Goal: Task Accomplishment & Management: Manage account settings

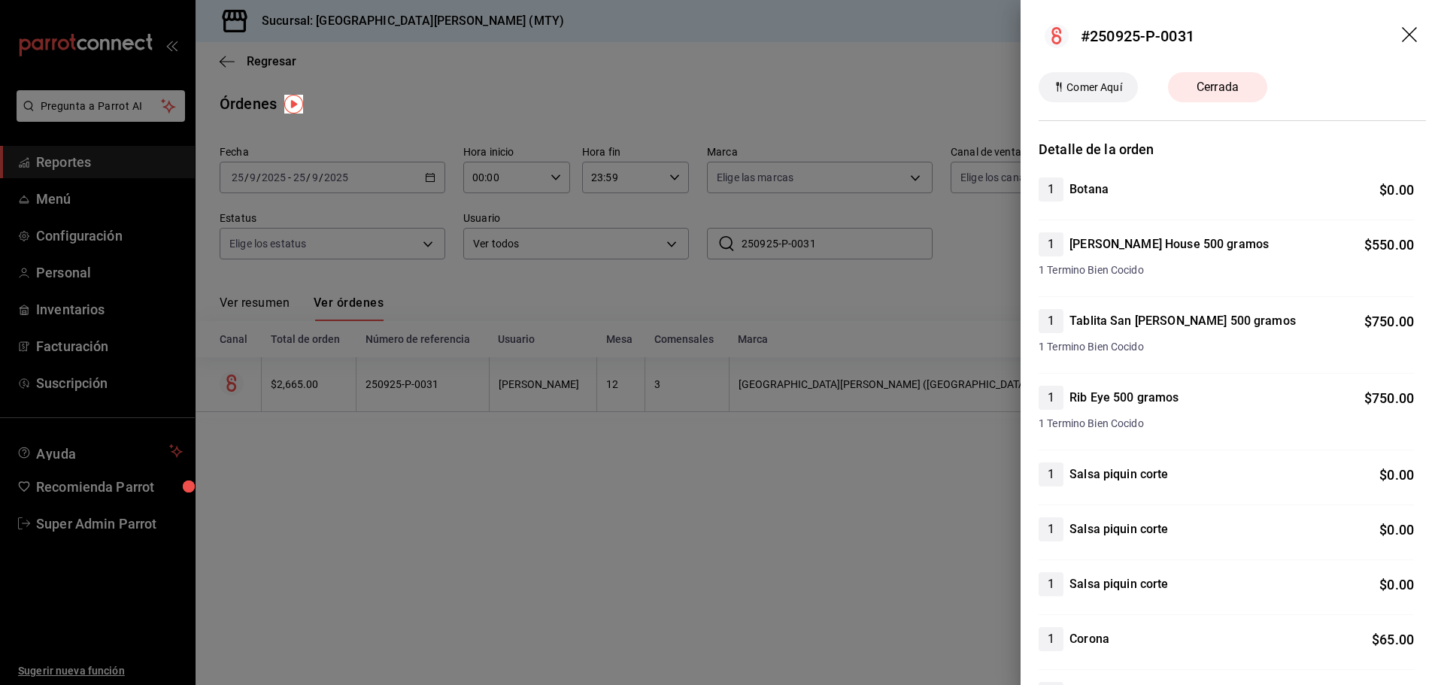
scroll to position [594, 0]
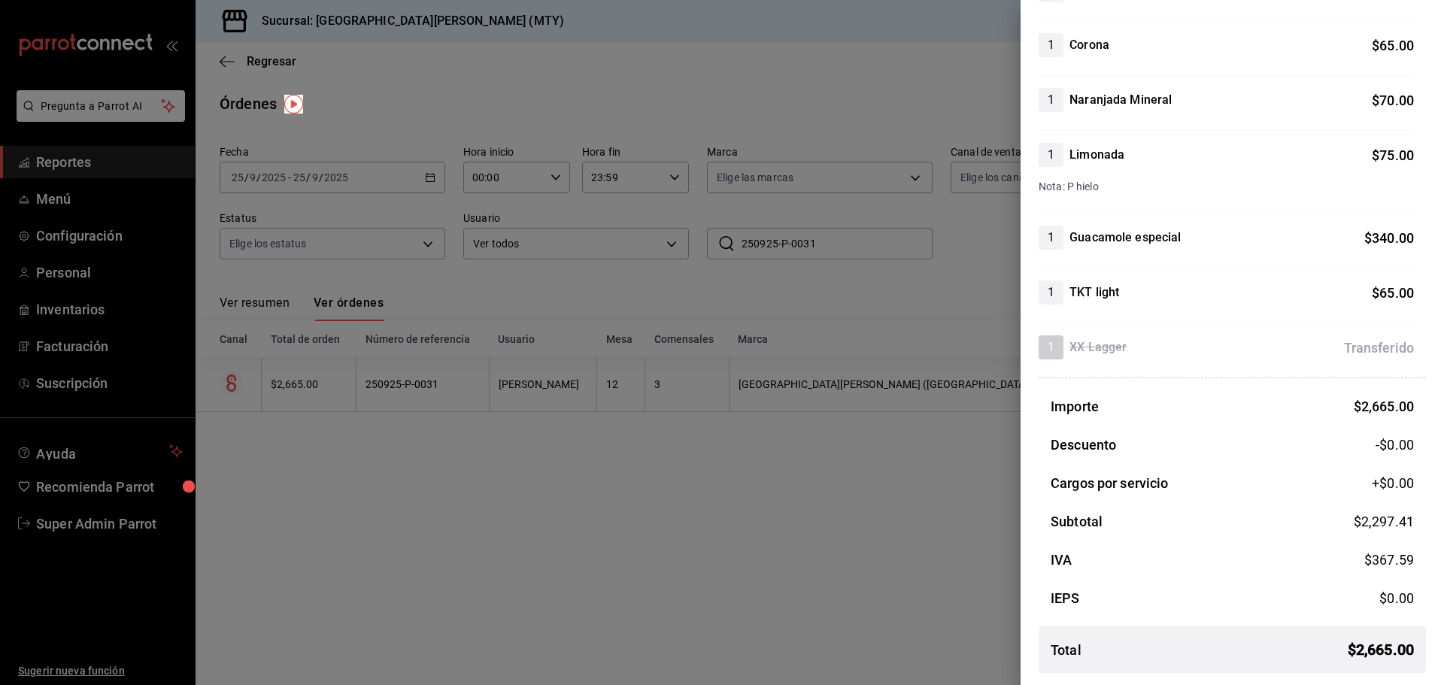
click at [108, 522] on div at bounding box center [722, 342] width 1444 height 685
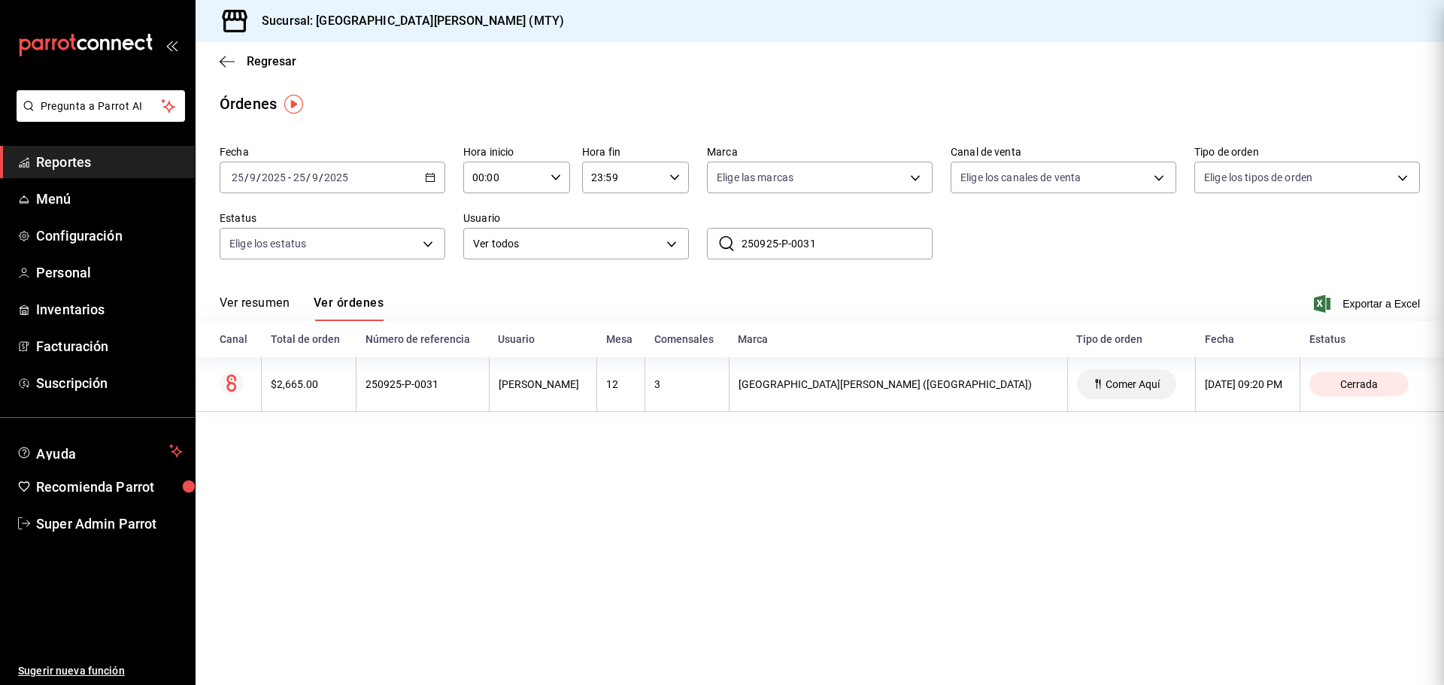
scroll to position [0, 0]
click at [108, 523] on span "Super Admin Parrot" at bounding box center [109, 524] width 147 height 20
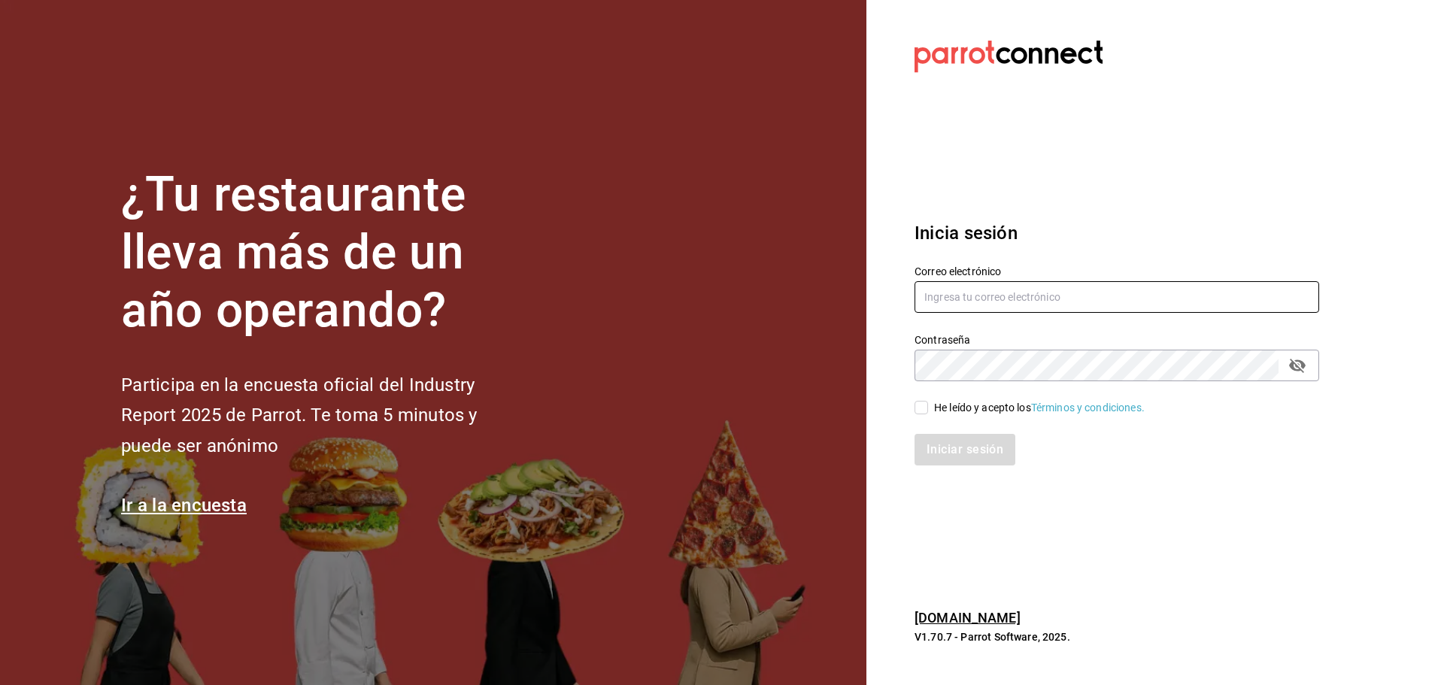
click at [1065, 295] on input "text" at bounding box center [1116, 297] width 404 height 32
paste input "cafemoretto@veracruz.com"
type input "cafemoretto@veracruz.com"
click at [935, 400] on div "He leído y acepto los Términos y condiciones." at bounding box center [1039, 408] width 211 height 16
click at [928, 401] on input "He leído y acepto los Términos y condiciones." at bounding box center [921, 408] width 14 height 14
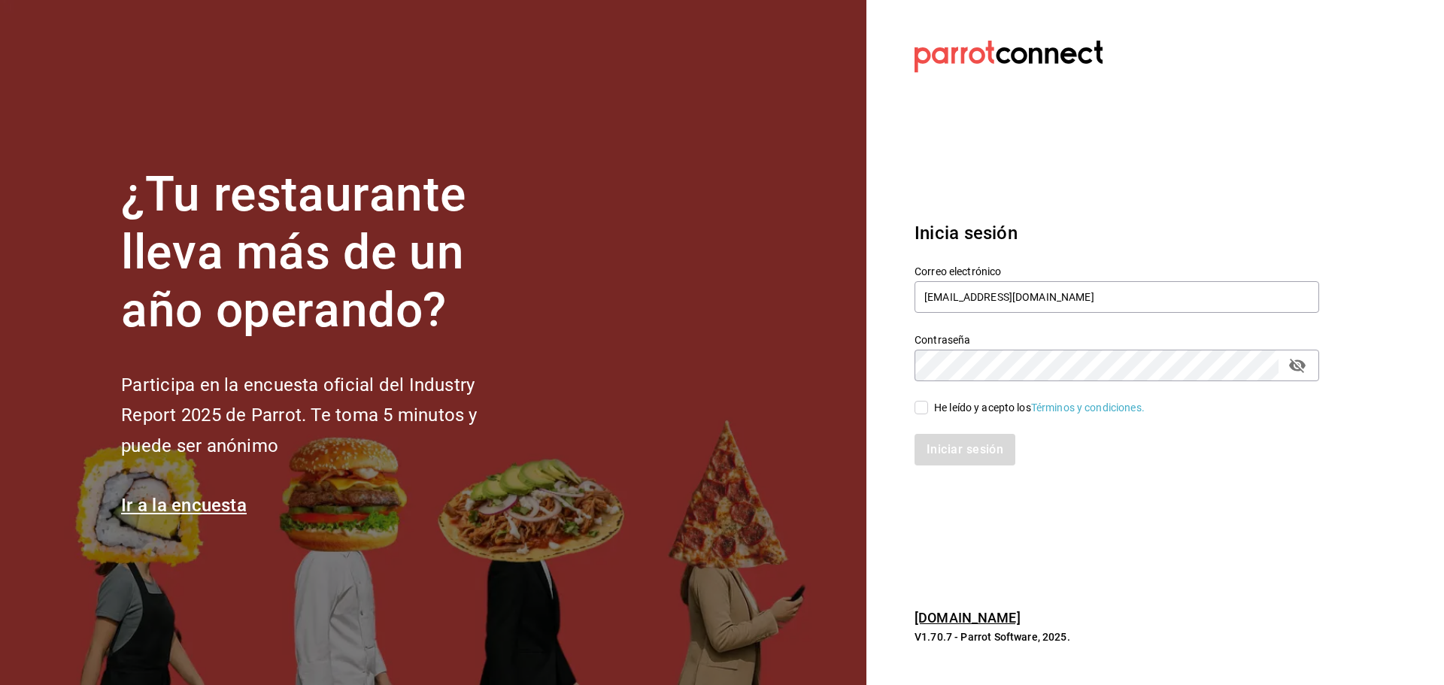
checkbox input "true"
click at [945, 434] on button "Iniciar sesión" at bounding box center [965, 450] width 102 height 32
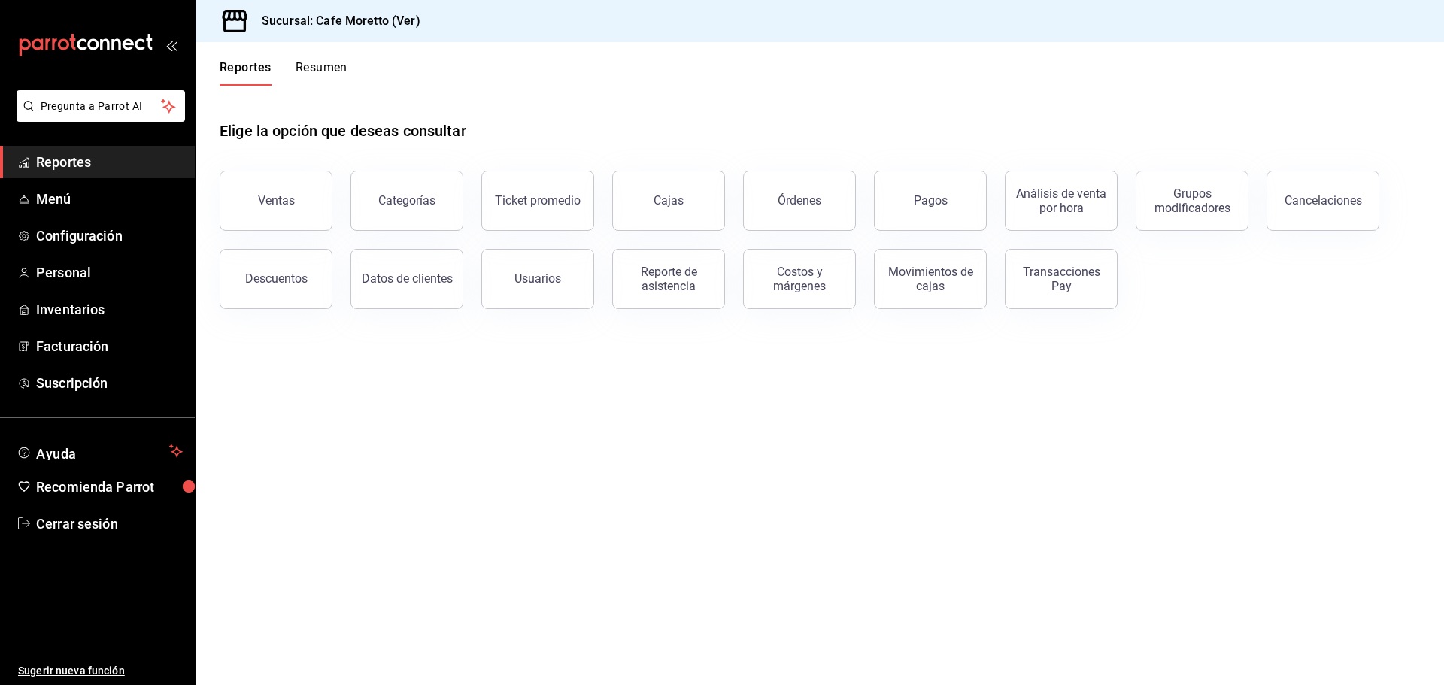
click at [69, 163] on span "Reportes" at bounding box center [109, 162] width 147 height 20
click at [767, 211] on button "Órdenes" at bounding box center [799, 201] width 113 height 60
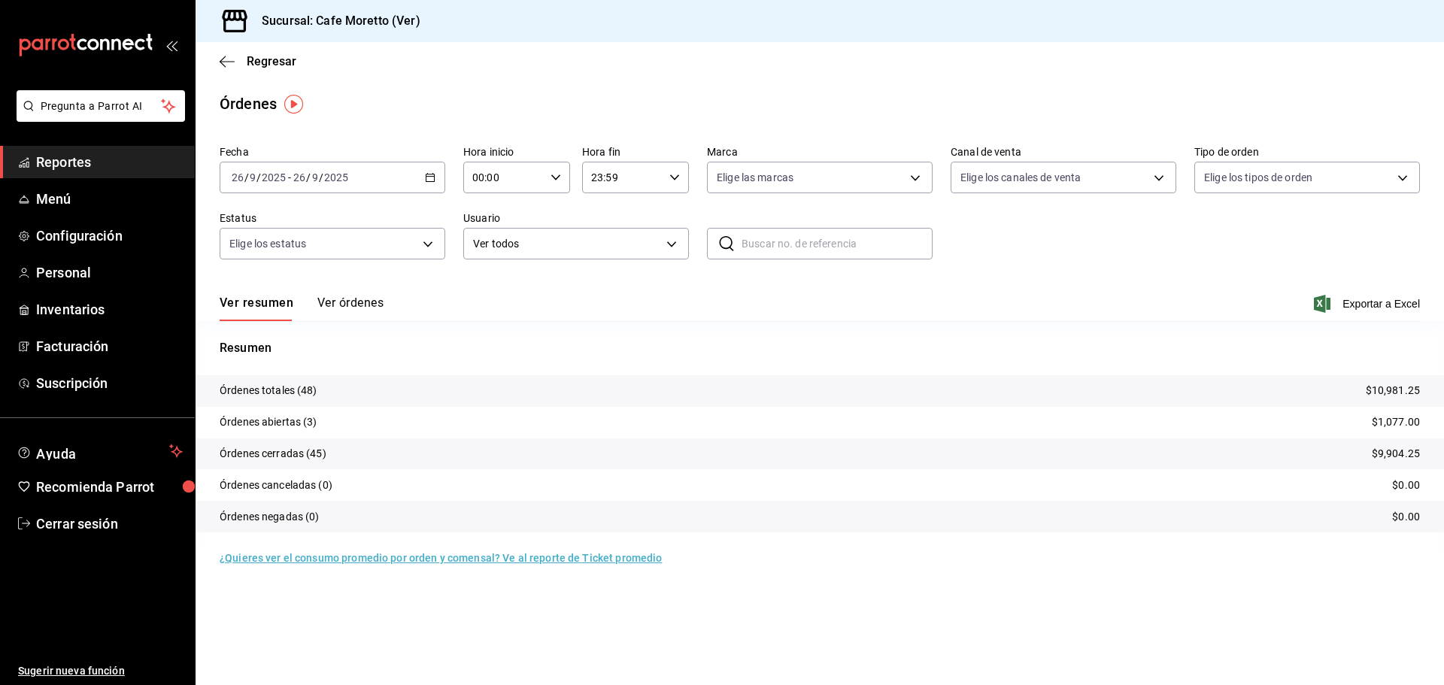
click at [368, 297] on button "Ver órdenes" at bounding box center [350, 308] width 66 height 26
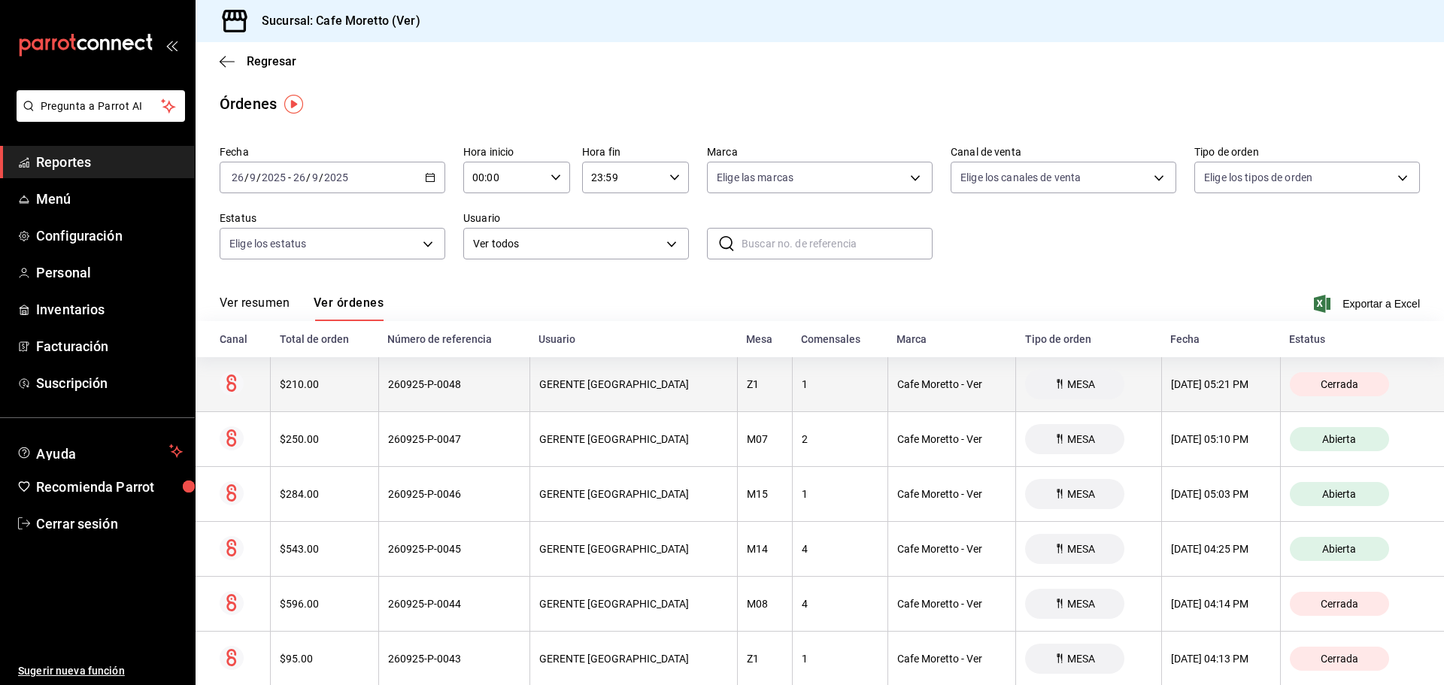
click at [430, 389] on div "260925-P-0048" at bounding box center [454, 384] width 132 height 12
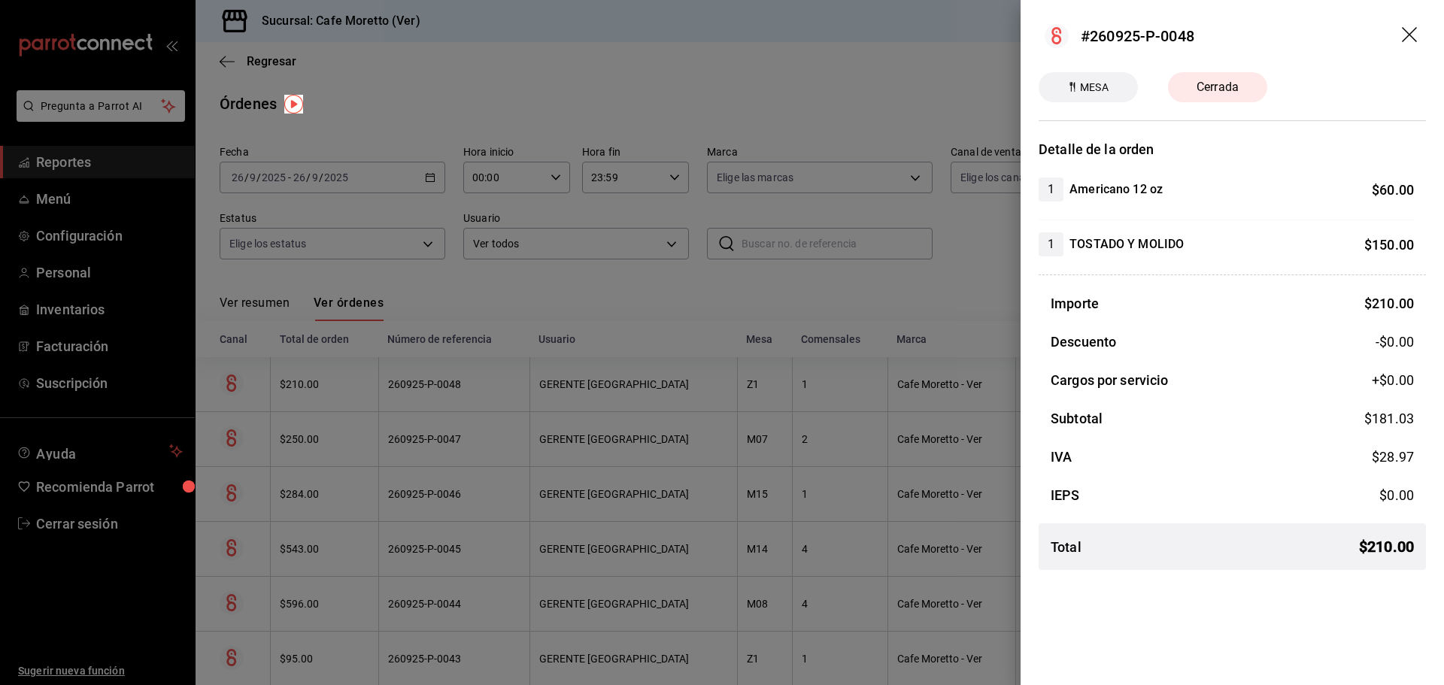
click at [574, 389] on div at bounding box center [722, 342] width 1444 height 685
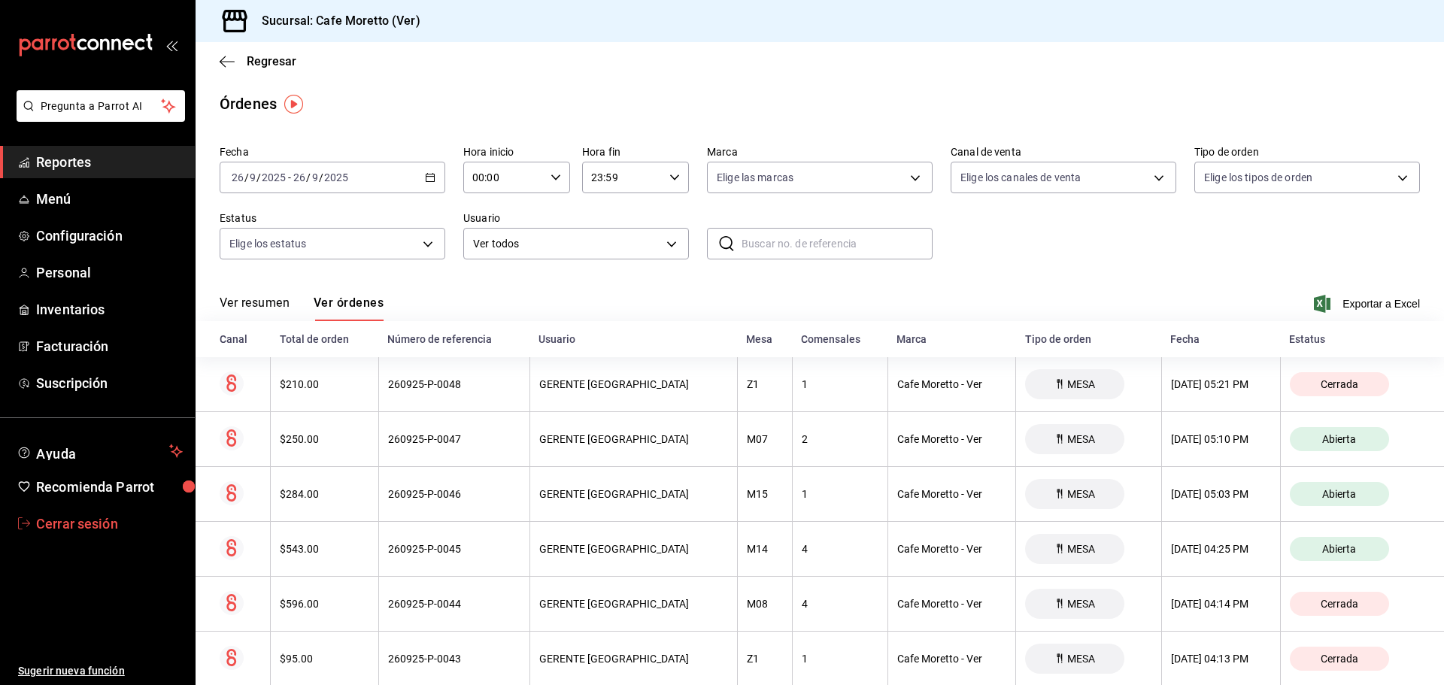
click at [98, 528] on span "Cerrar sesión" at bounding box center [109, 524] width 147 height 20
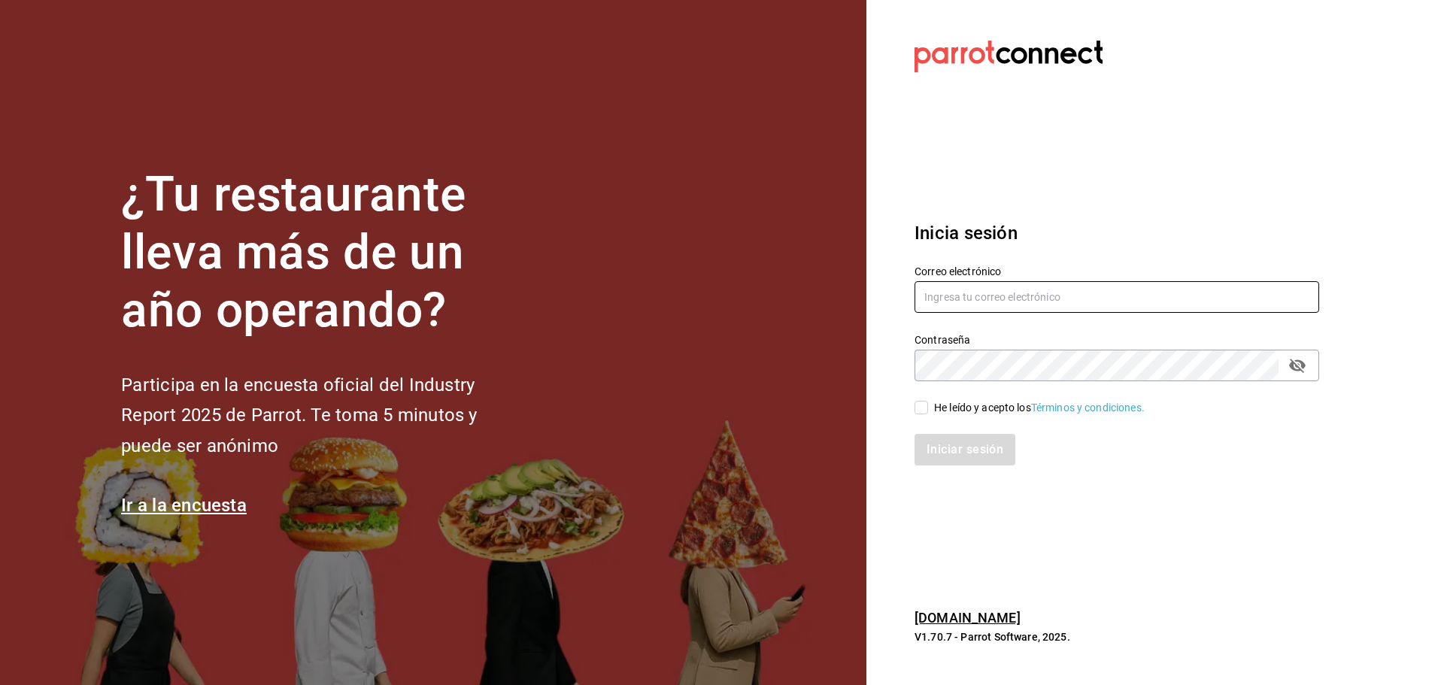
click at [966, 291] on input "text" at bounding box center [1116, 297] width 404 height 32
paste input "cafemoreto@cp3.com"
type input "cafemoreto@cp3.com"
click at [944, 405] on div "He leído y acepto los Términos y condiciones." at bounding box center [1039, 408] width 211 height 16
click at [928, 405] on input "He leído y acepto los Términos y condiciones." at bounding box center [921, 408] width 14 height 14
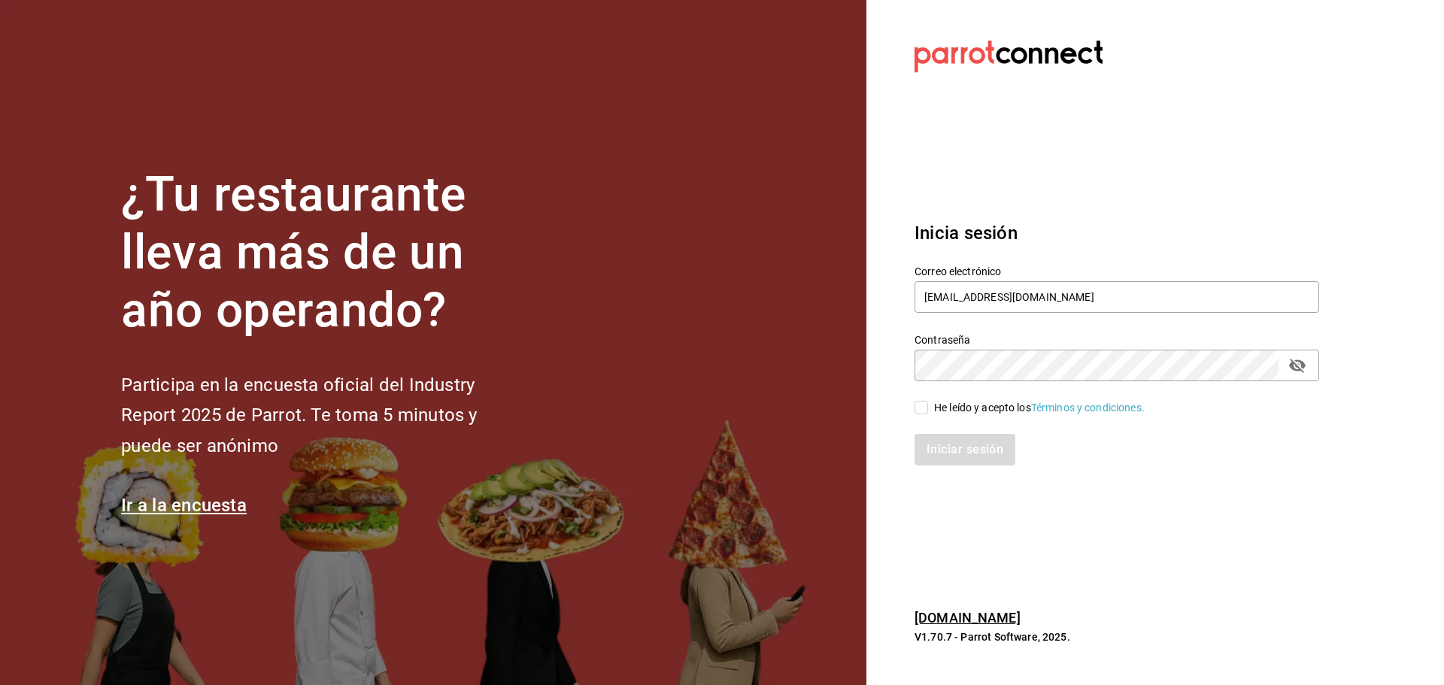
checkbox input "true"
click at [947, 441] on button "Iniciar sesión" at bounding box center [965, 450] width 102 height 32
click at [939, 291] on input "text" at bounding box center [1116, 297] width 404 height 32
paste input "cafemoreto@cp36.com"
type input "cafemoreto@cp36.com"
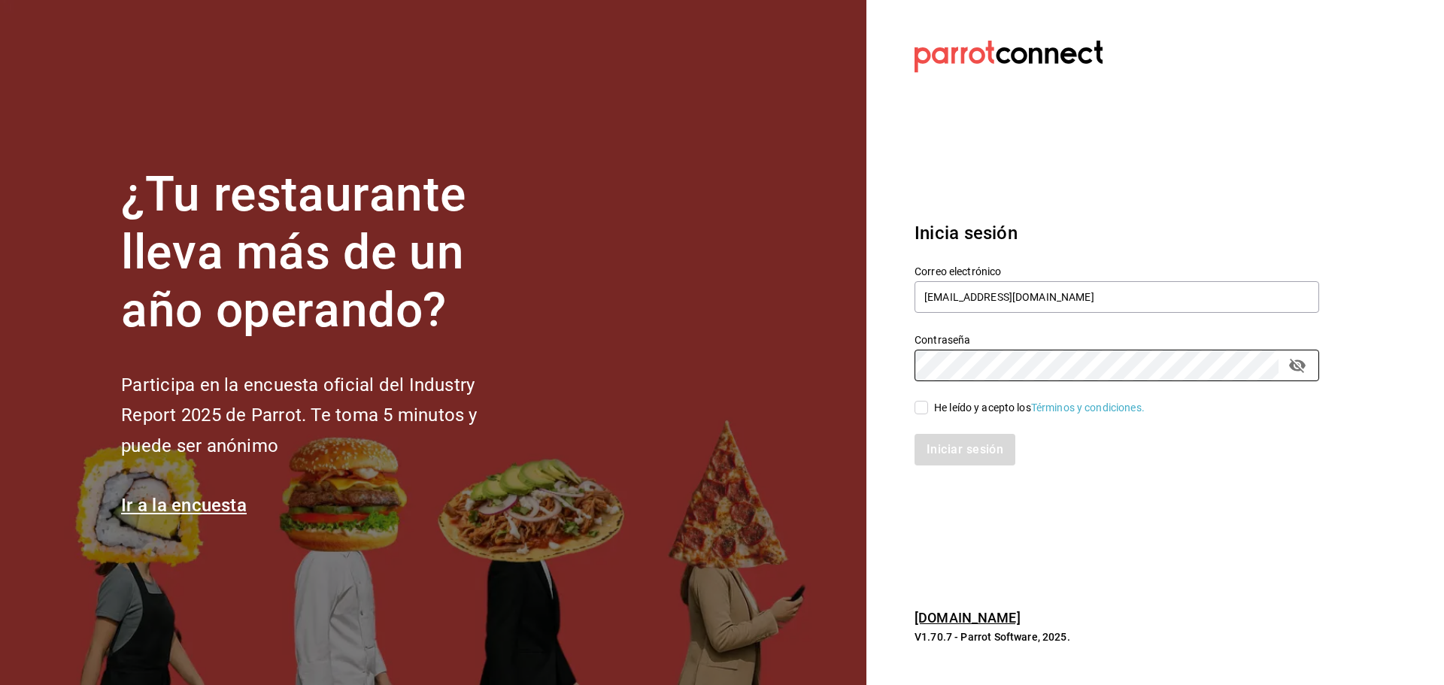
click at [969, 410] on div "He leído y acepto los Términos y condiciones." at bounding box center [1039, 408] width 211 height 16
click at [928, 410] on input "He leído y acepto los Términos y condiciones." at bounding box center [921, 408] width 14 height 14
checkbox input "true"
click at [965, 434] on button "Iniciar sesión" at bounding box center [965, 450] width 102 height 32
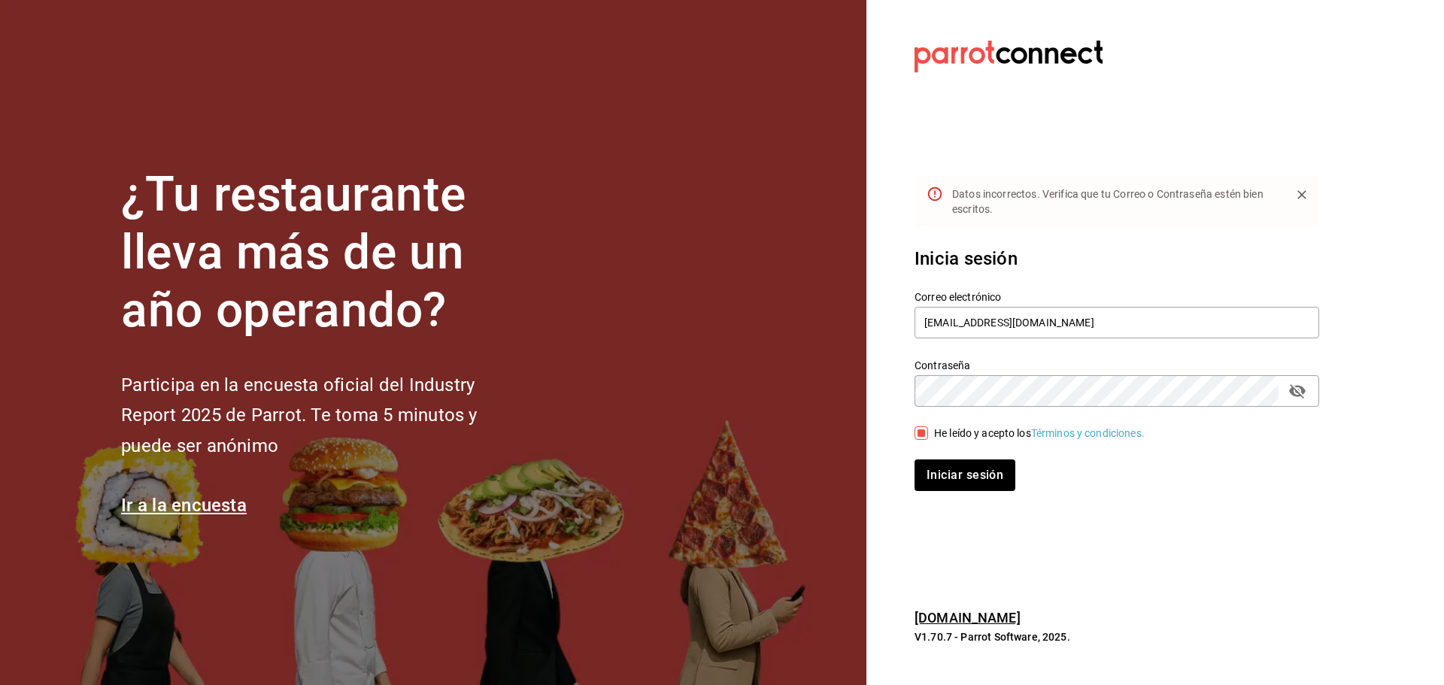
click at [1301, 387] on icon "passwordField" at bounding box center [1297, 391] width 17 height 14
click at [965, 477] on button "Iniciar sesión" at bounding box center [965, 475] width 102 height 32
drag, startPoint x: 1032, startPoint y: 325, endPoint x: 862, endPoint y: 329, distance: 170.0
click at [862, 329] on div "¿Tu restaurante lleva más de un año operando? Participa en la encuesta oficial …" at bounding box center [722, 342] width 1444 height 685
paste input "to@cp3"
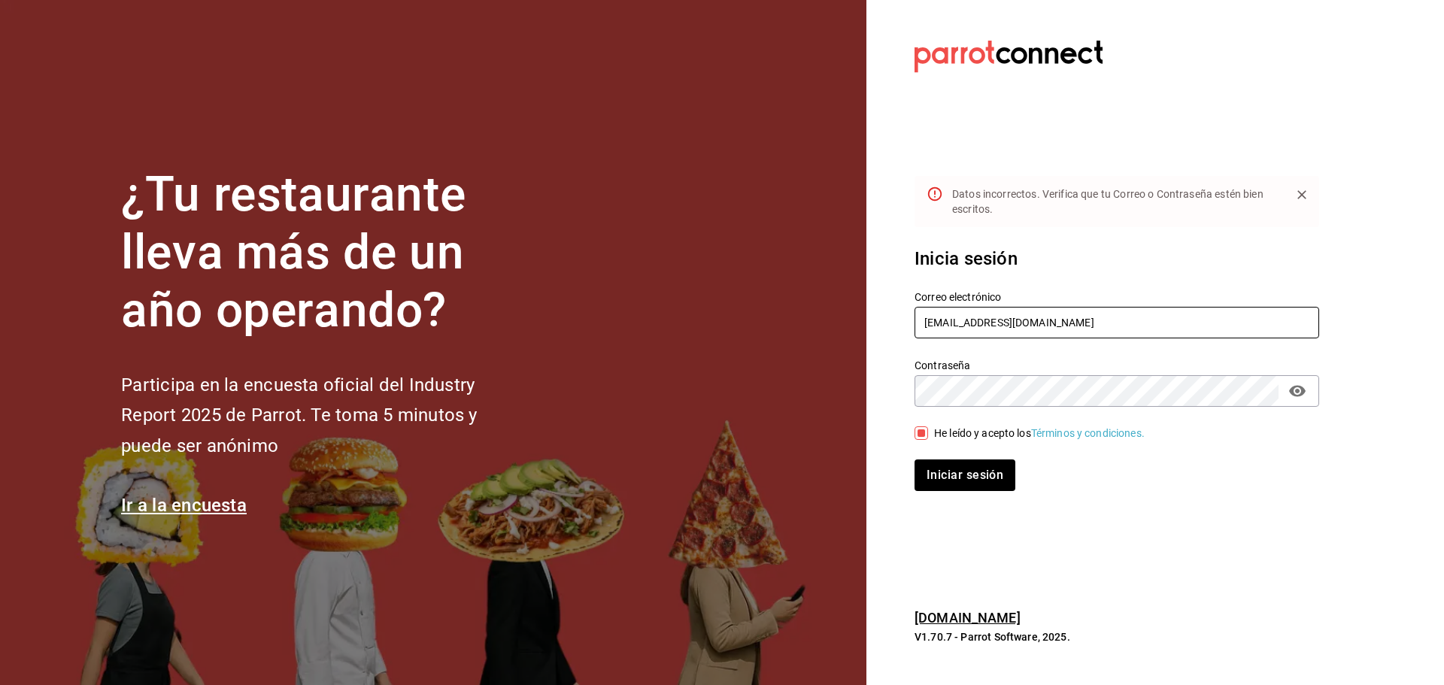
type input "cafemoretto@cp3.com"
click at [851, 393] on div "¿Tu restaurante lleva más de un año operando? Participa en la encuesta oficial …" at bounding box center [722, 342] width 1444 height 685
click at [944, 477] on button "Iniciar sesión" at bounding box center [965, 475] width 102 height 32
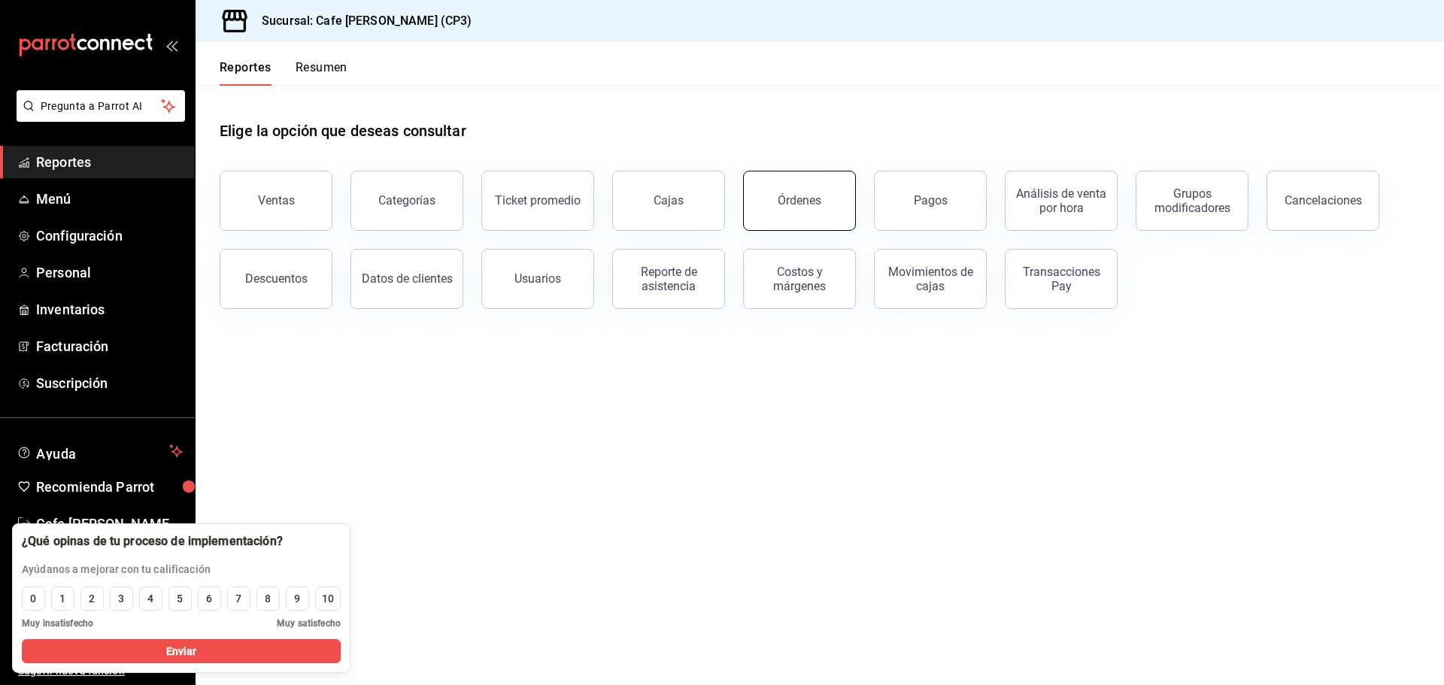
click at [780, 199] on div "Órdenes" at bounding box center [799, 200] width 44 height 14
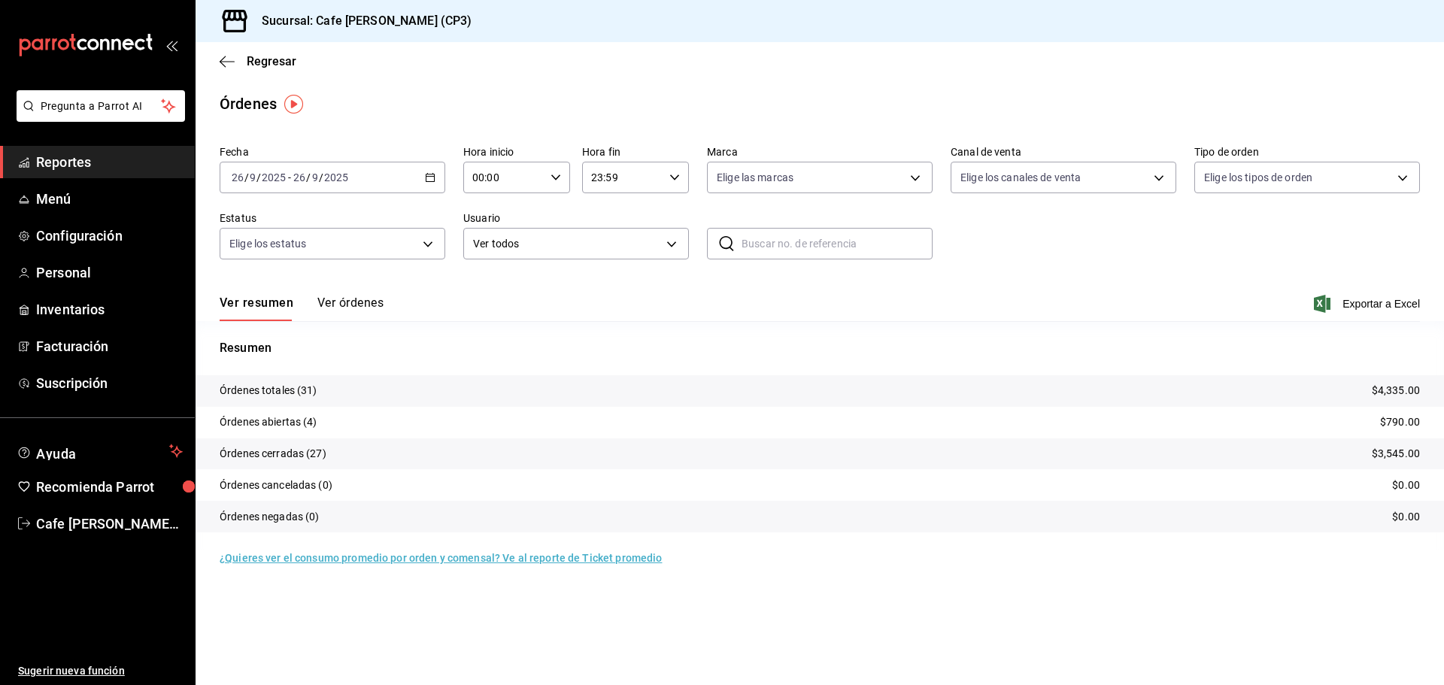
click at [344, 296] on button "Ver órdenes" at bounding box center [350, 308] width 66 height 26
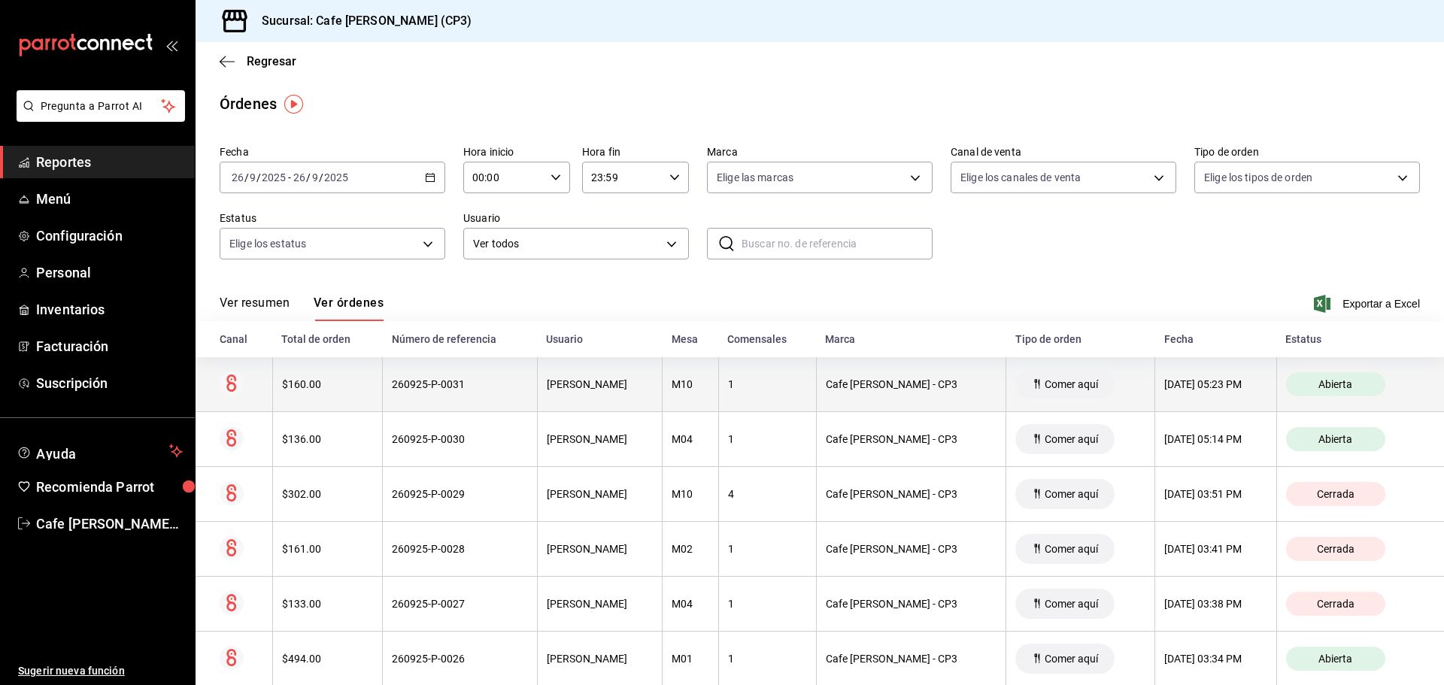
click at [435, 381] on div "260925-P-0031" at bounding box center [460, 384] width 136 height 12
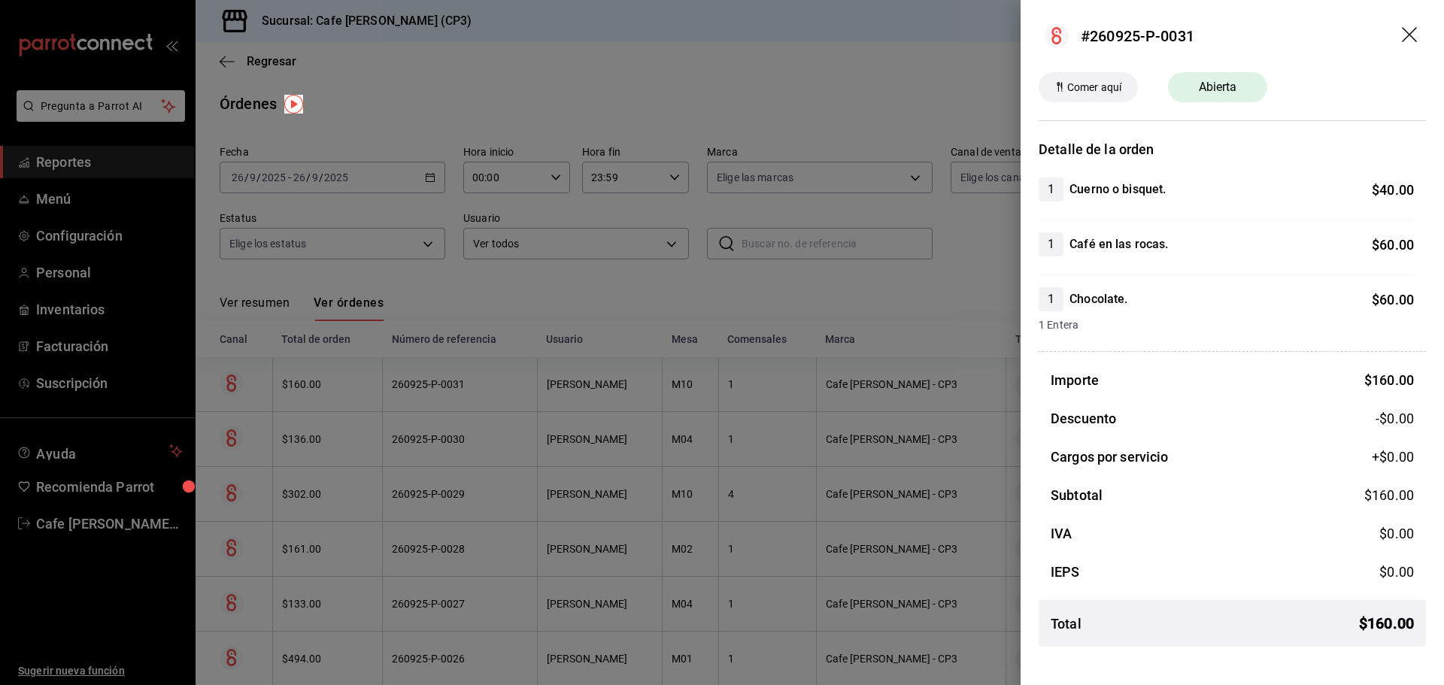
click at [621, 286] on div at bounding box center [722, 342] width 1444 height 685
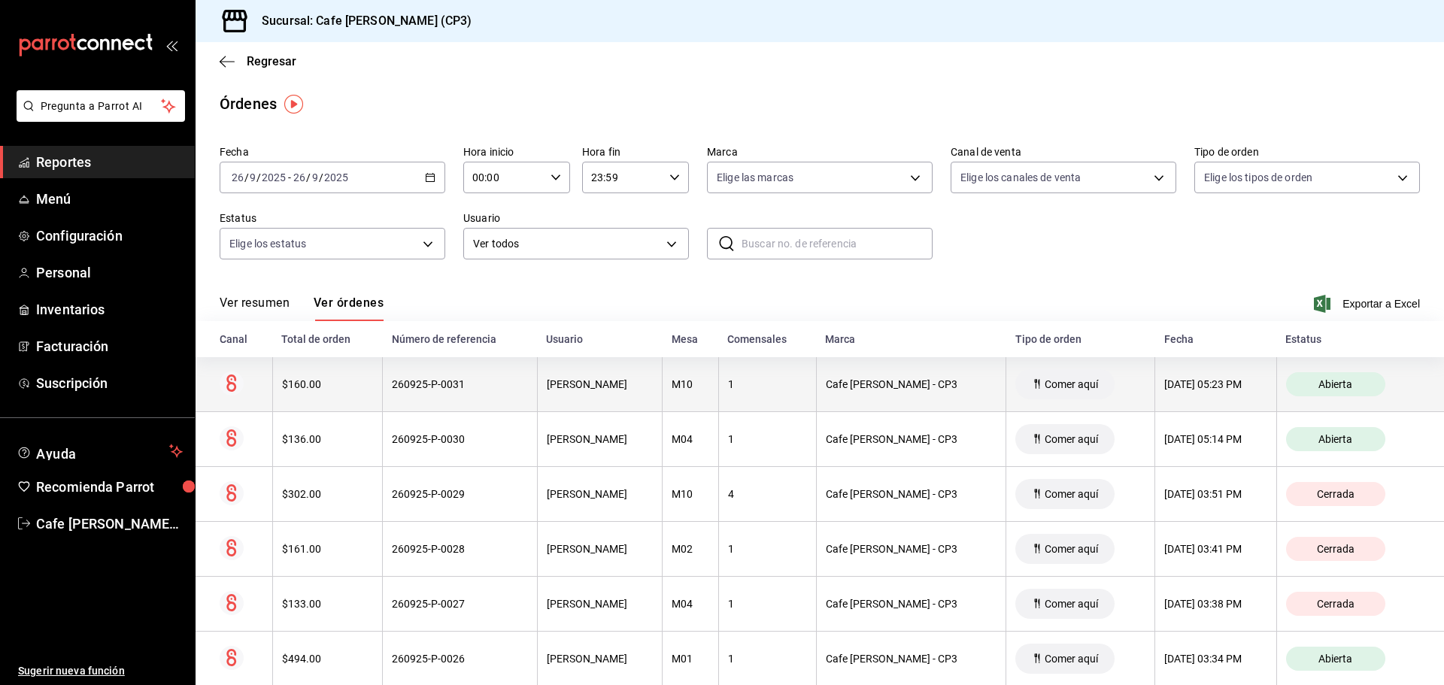
click at [585, 392] on th "America Lopez" at bounding box center [600, 384] width 126 height 55
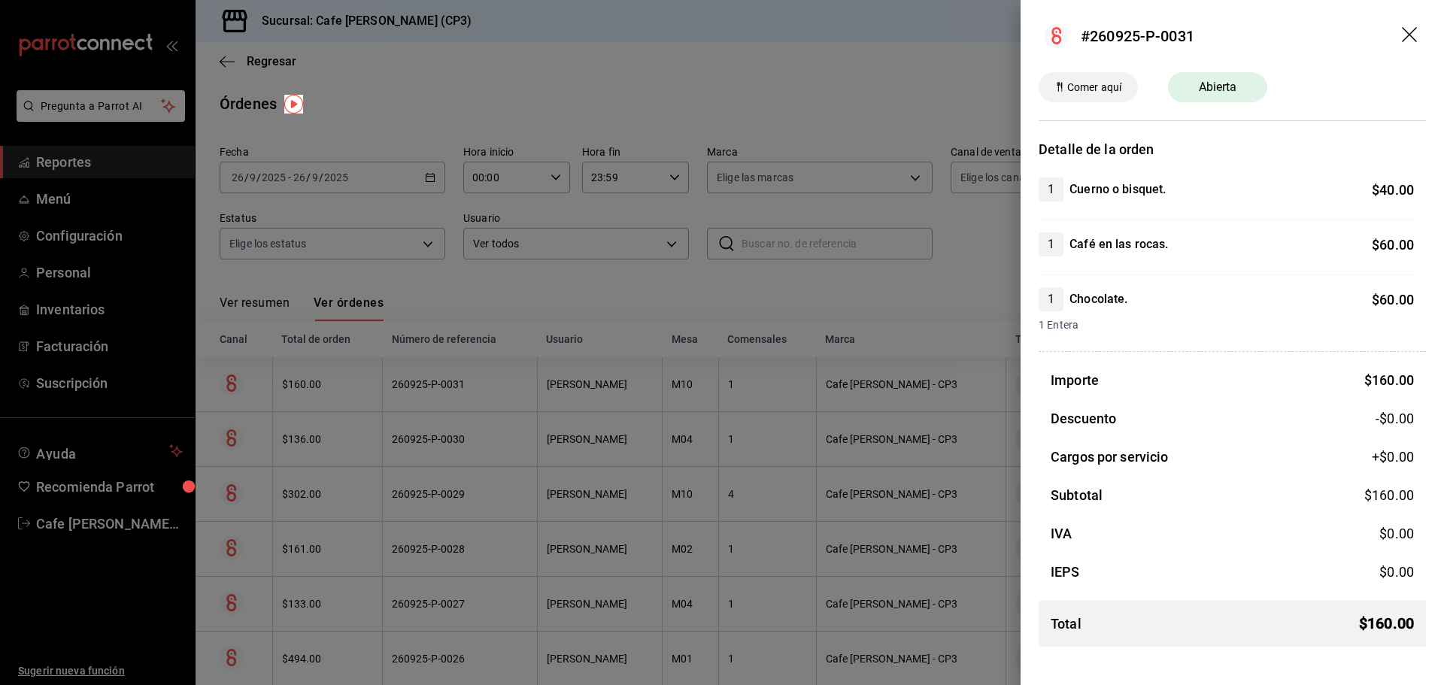
click at [656, 47] on div at bounding box center [722, 342] width 1444 height 685
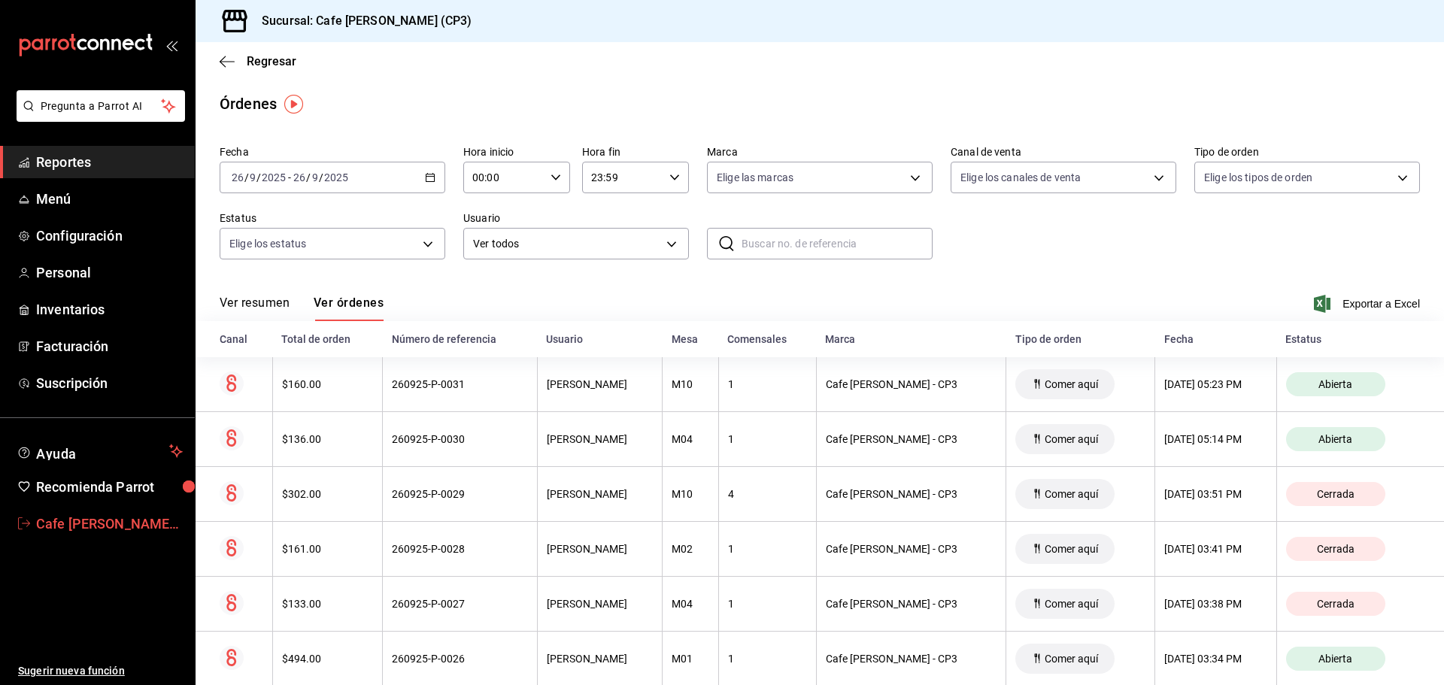
click at [89, 532] on span "Cafe Moretto CP Tres" at bounding box center [109, 524] width 147 height 20
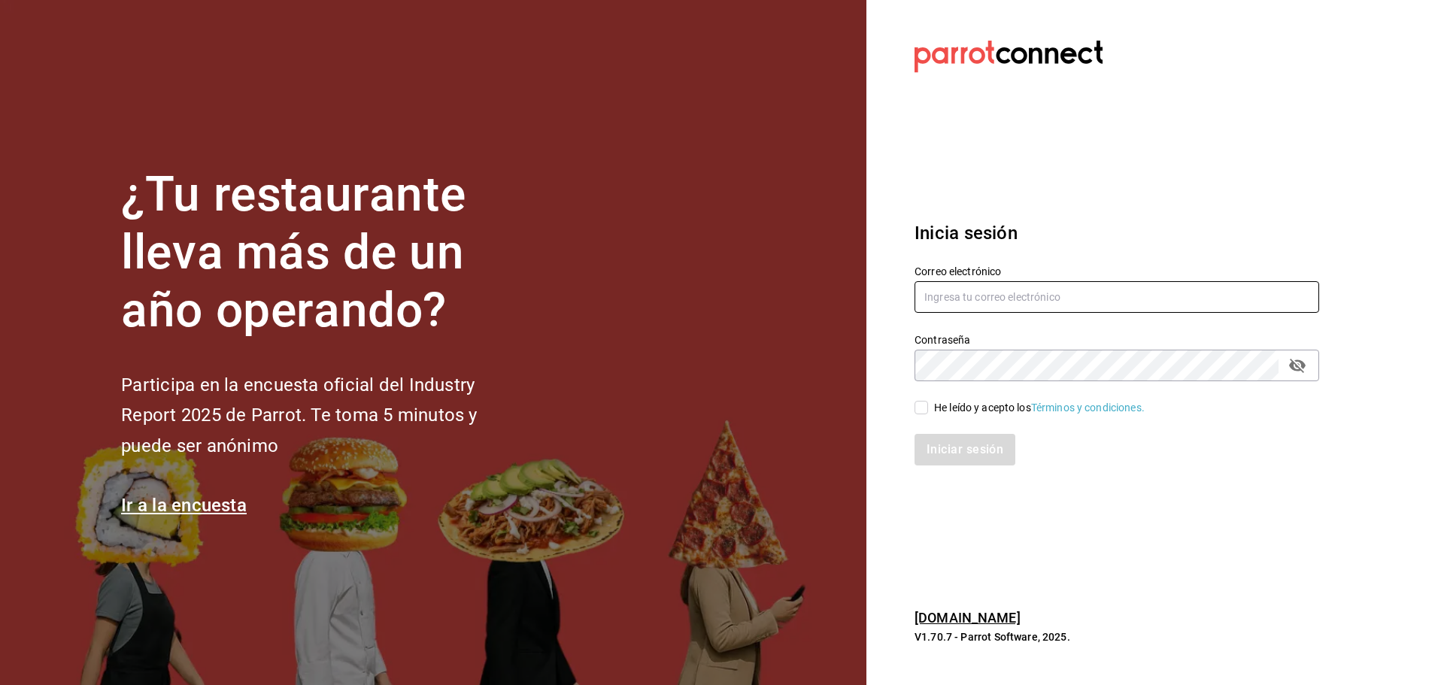
click at [971, 284] on input "text" at bounding box center [1116, 297] width 404 height 32
paste input "cafemoretto@cp36.com"
type input "cafemoretto@cp36.com"
click at [939, 400] on div "He leído y acepto los Términos y condiciones." at bounding box center [1039, 408] width 211 height 16
click at [928, 401] on input "He leído y acepto los Términos y condiciones." at bounding box center [921, 408] width 14 height 14
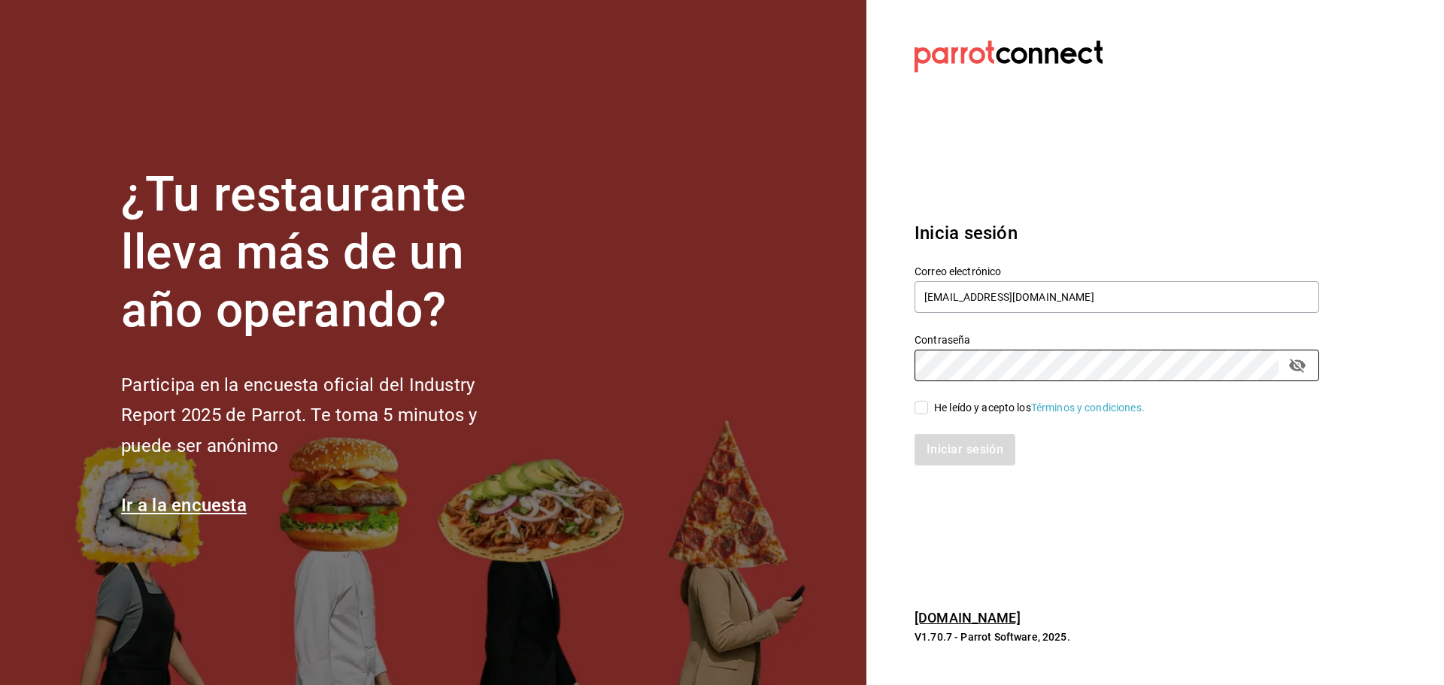
checkbox input "true"
click at [947, 444] on button "Iniciar sesión" at bounding box center [965, 450] width 102 height 32
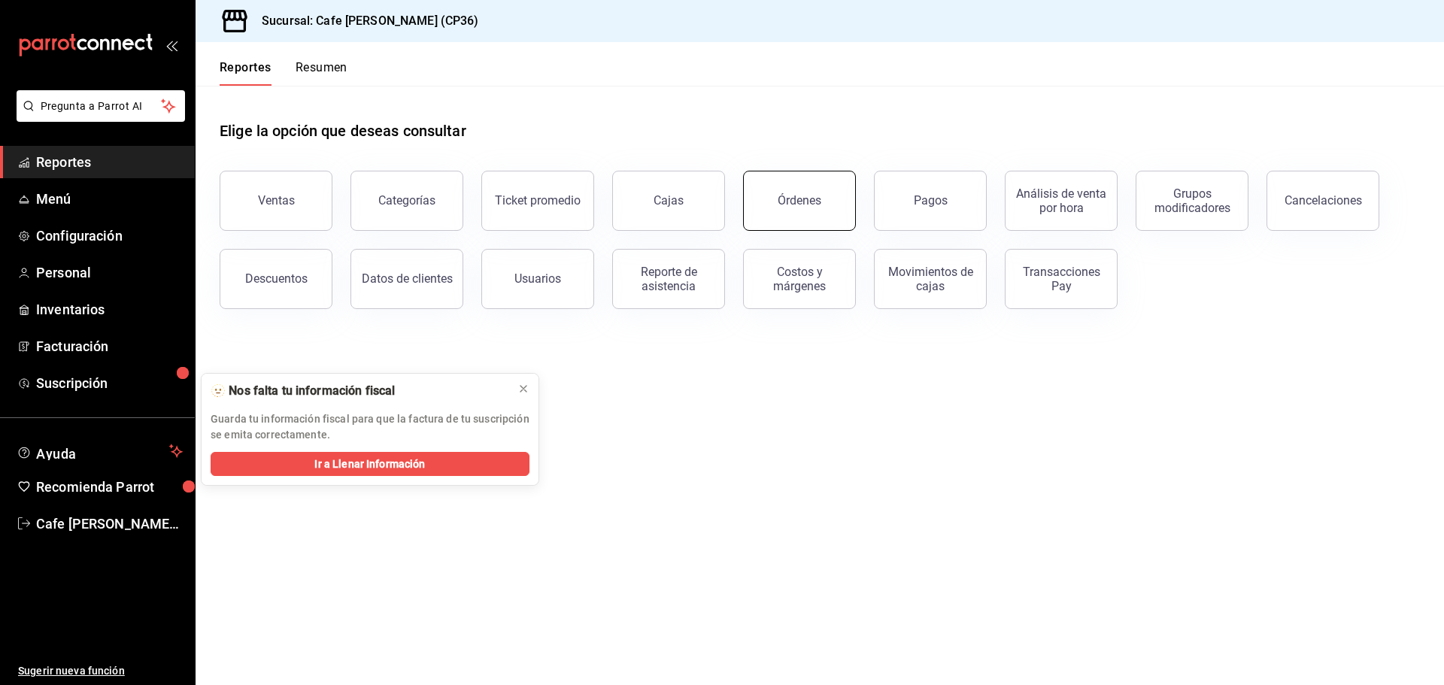
click at [783, 205] on div "Órdenes" at bounding box center [799, 200] width 44 height 14
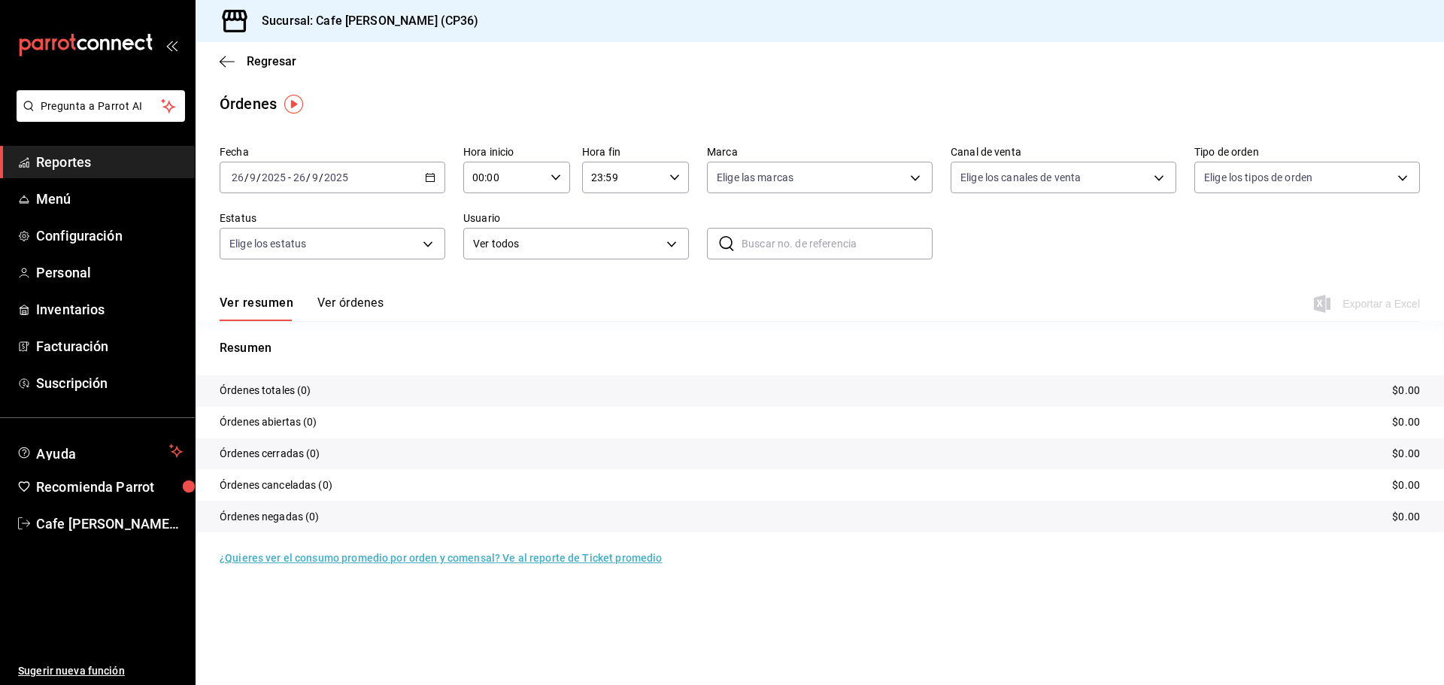
click at [357, 294] on div "Ver resumen Ver órdenes Exportar a Excel" at bounding box center [820, 299] width 1200 height 44
click at [353, 299] on button "Ver órdenes" at bounding box center [350, 308] width 66 height 26
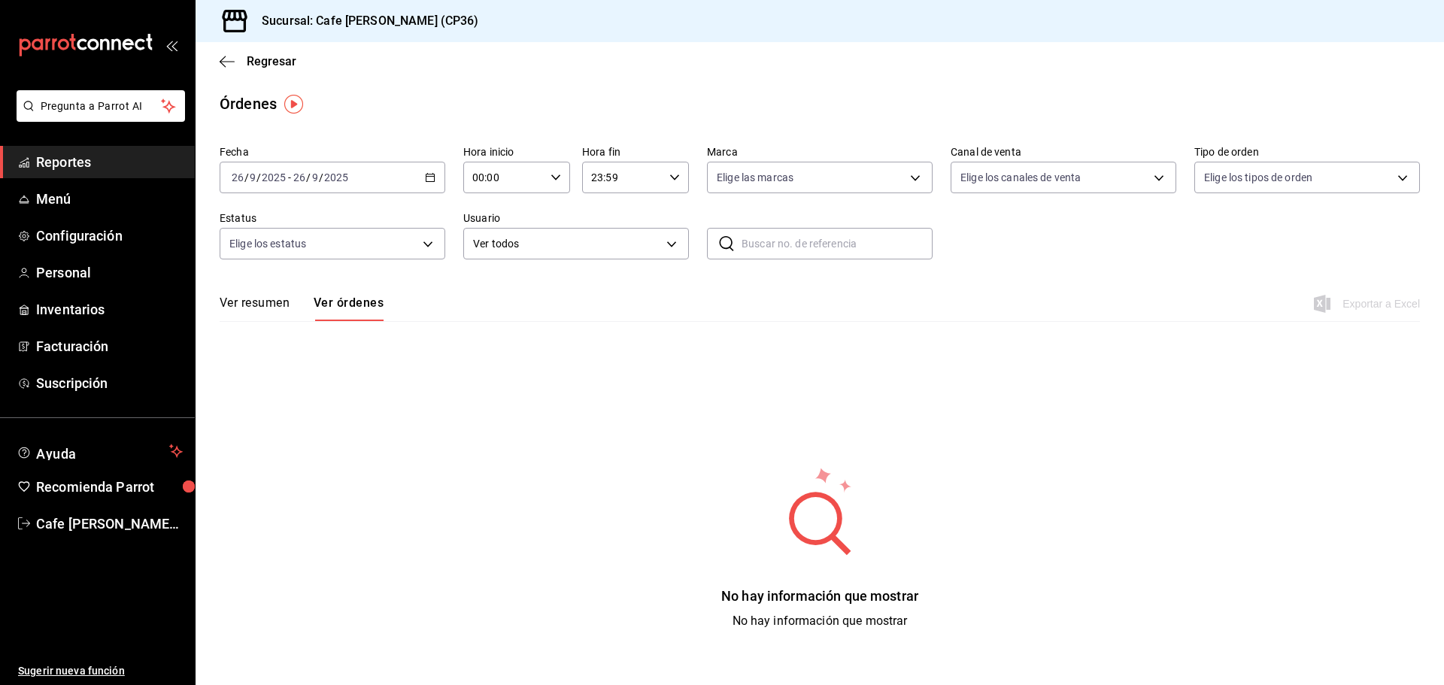
click link "Reportes"
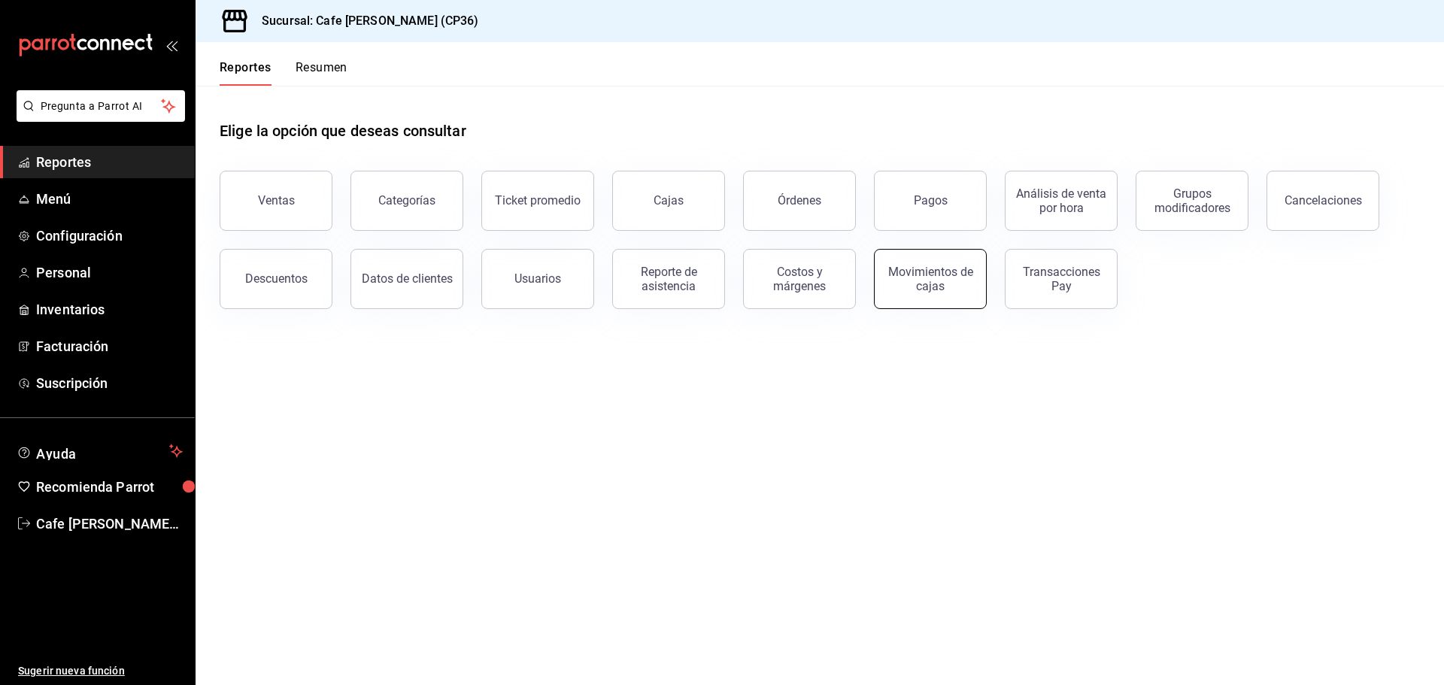
click div "Movimientos de cajas"
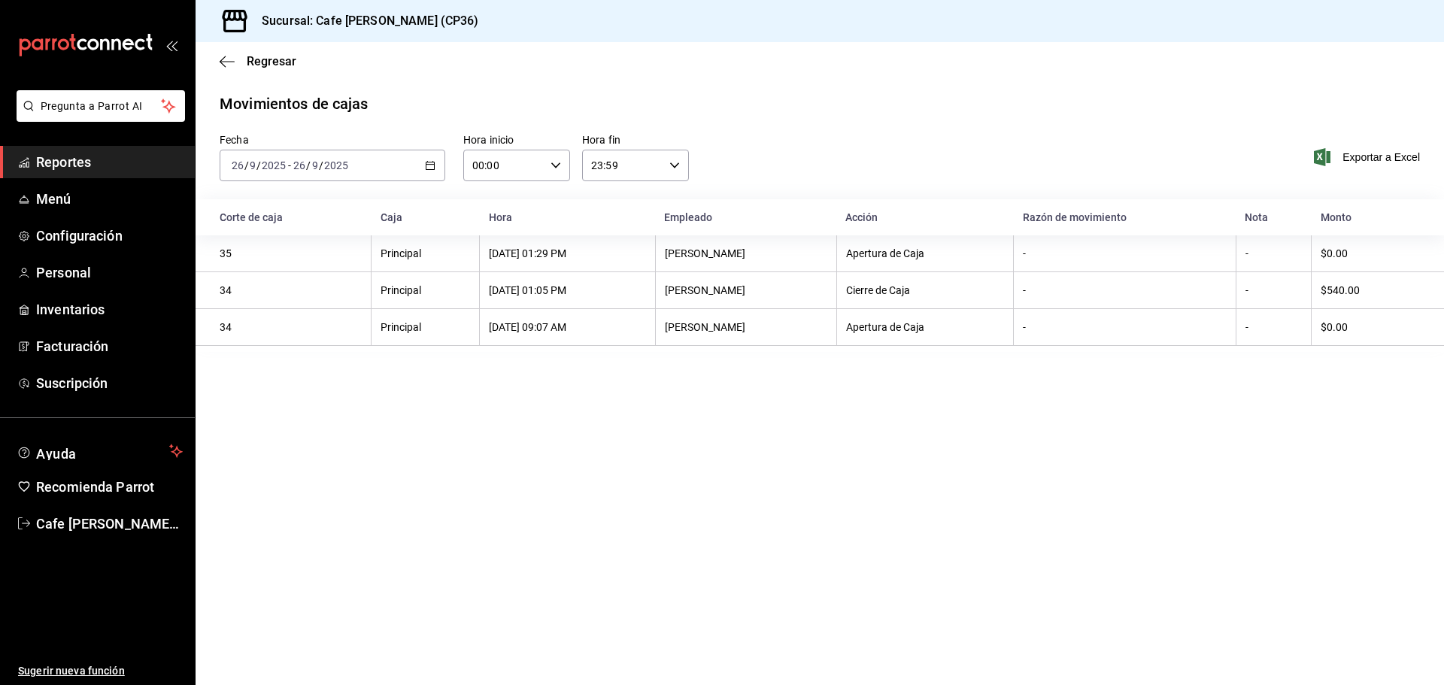
click at [105, 169] on span "Reportes" at bounding box center [109, 162] width 147 height 20
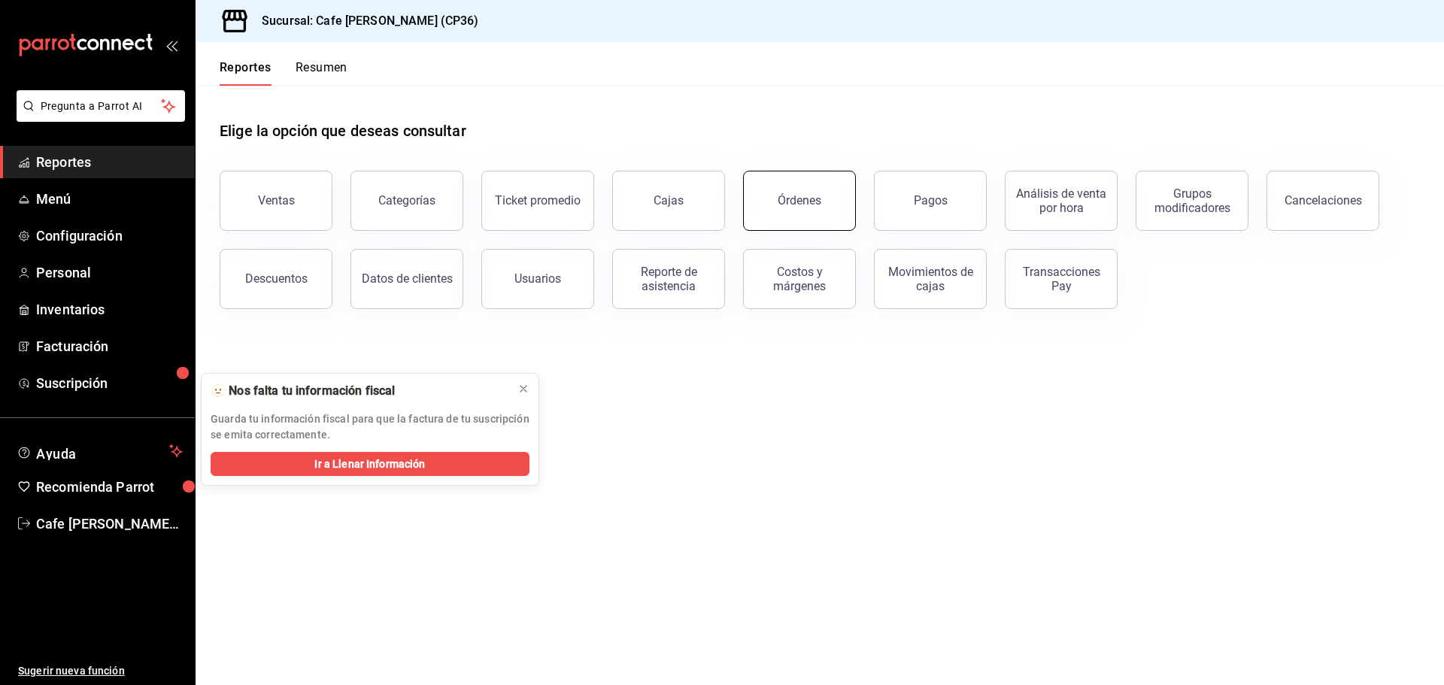
click at [808, 207] on div "Órdenes" at bounding box center [799, 200] width 44 height 14
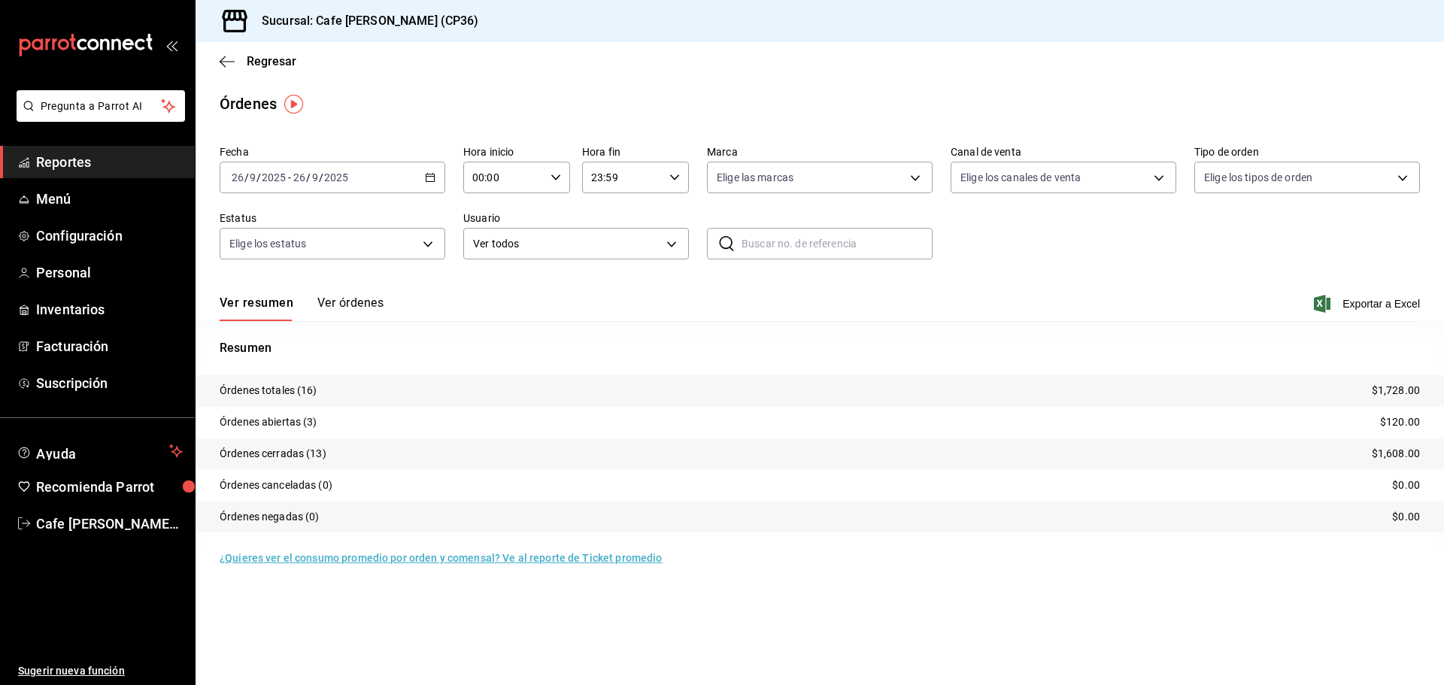
click at [354, 300] on button "Ver órdenes" at bounding box center [350, 308] width 66 height 26
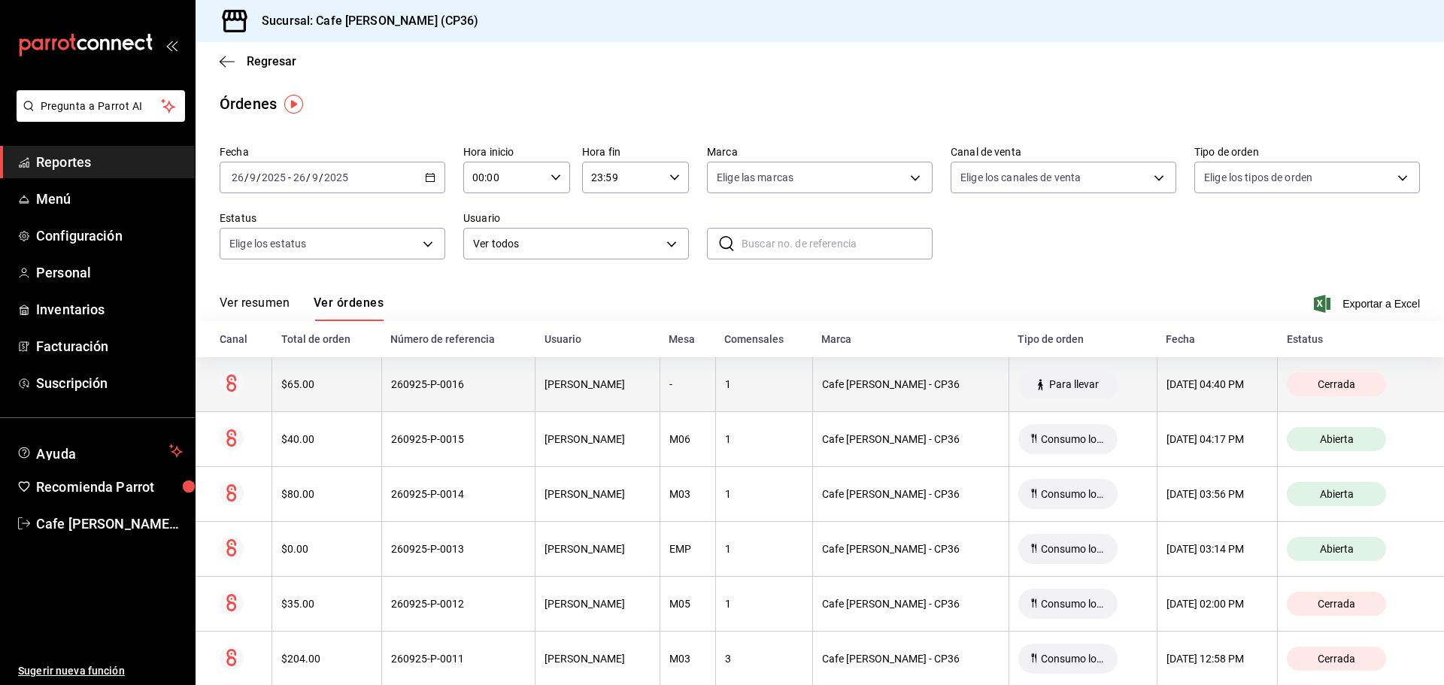
click at [580, 389] on div "[PERSON_NAME]" at bounding box center [597, 384] width 106 height 12
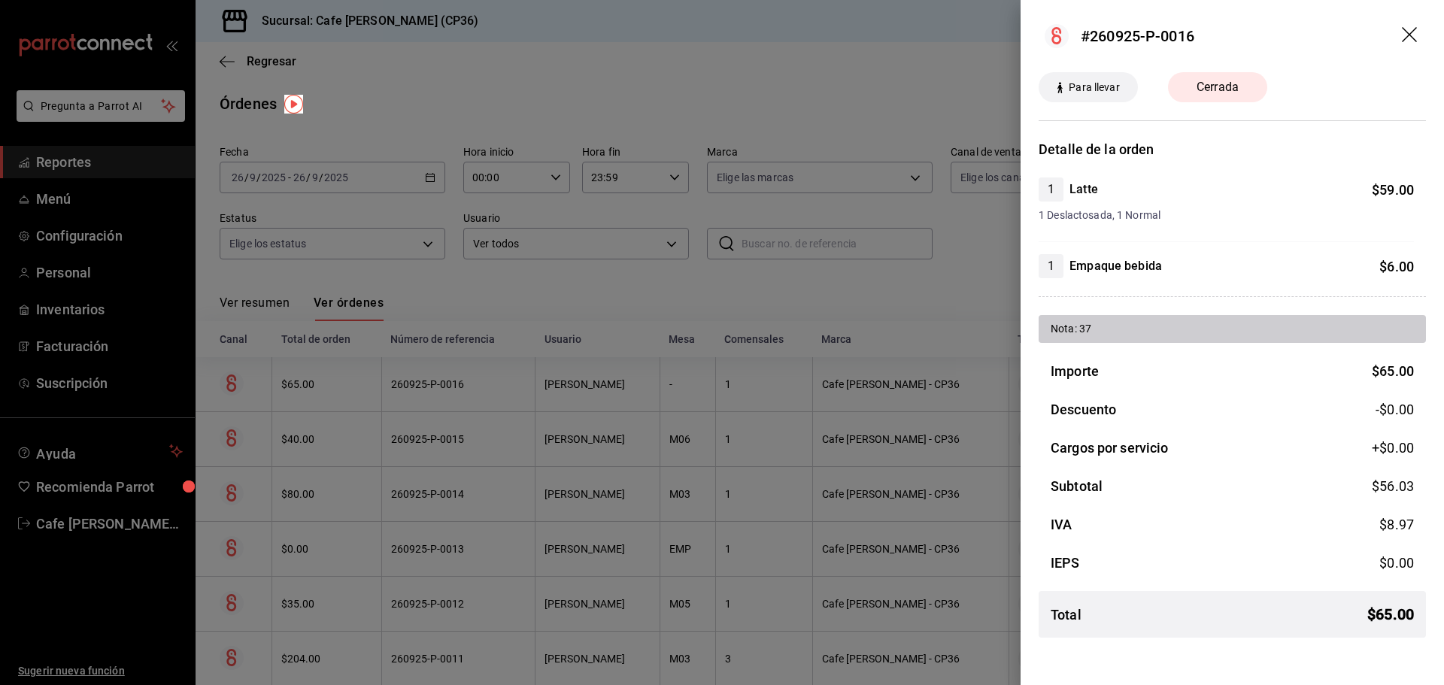
click at [628, 280] on div at bounding box center [722, 342] width 1444 height 685
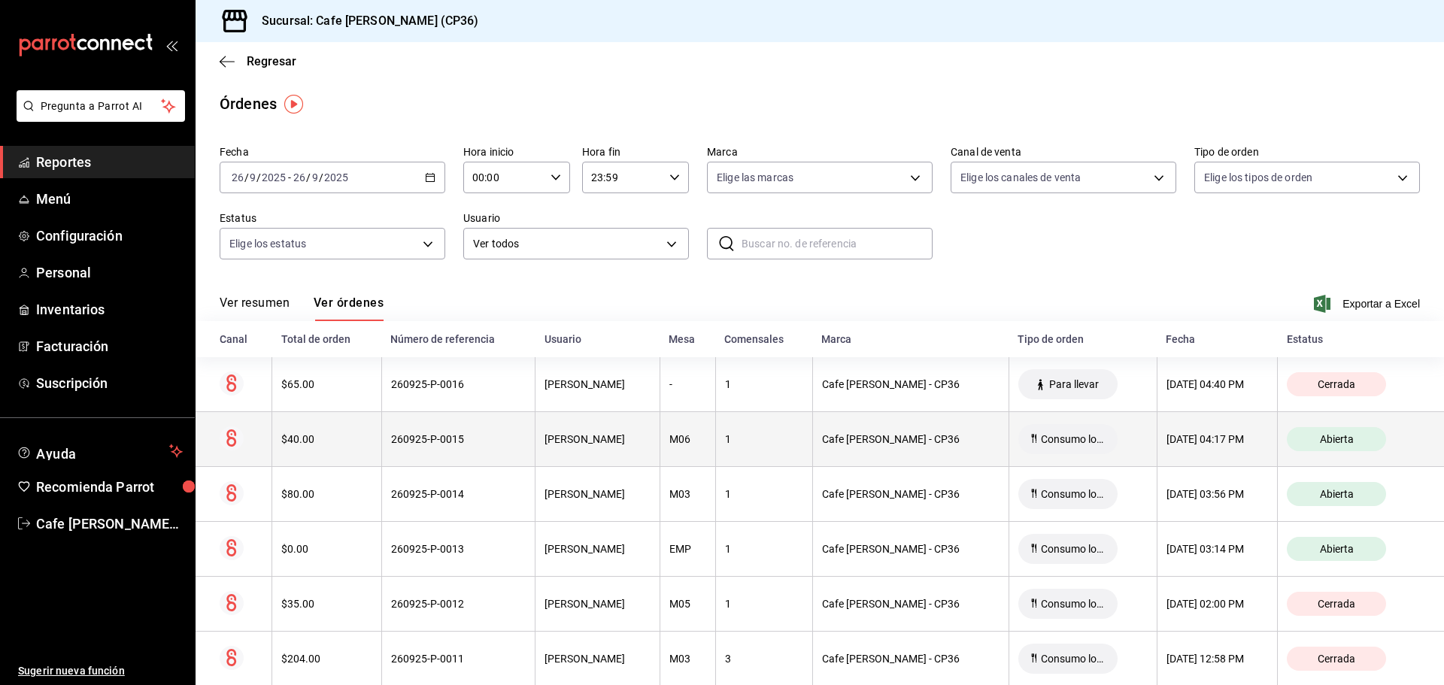
click at [566, 438] on div "[PERSON_NAME]" at bounding box center [597, 439] width 106 height 12
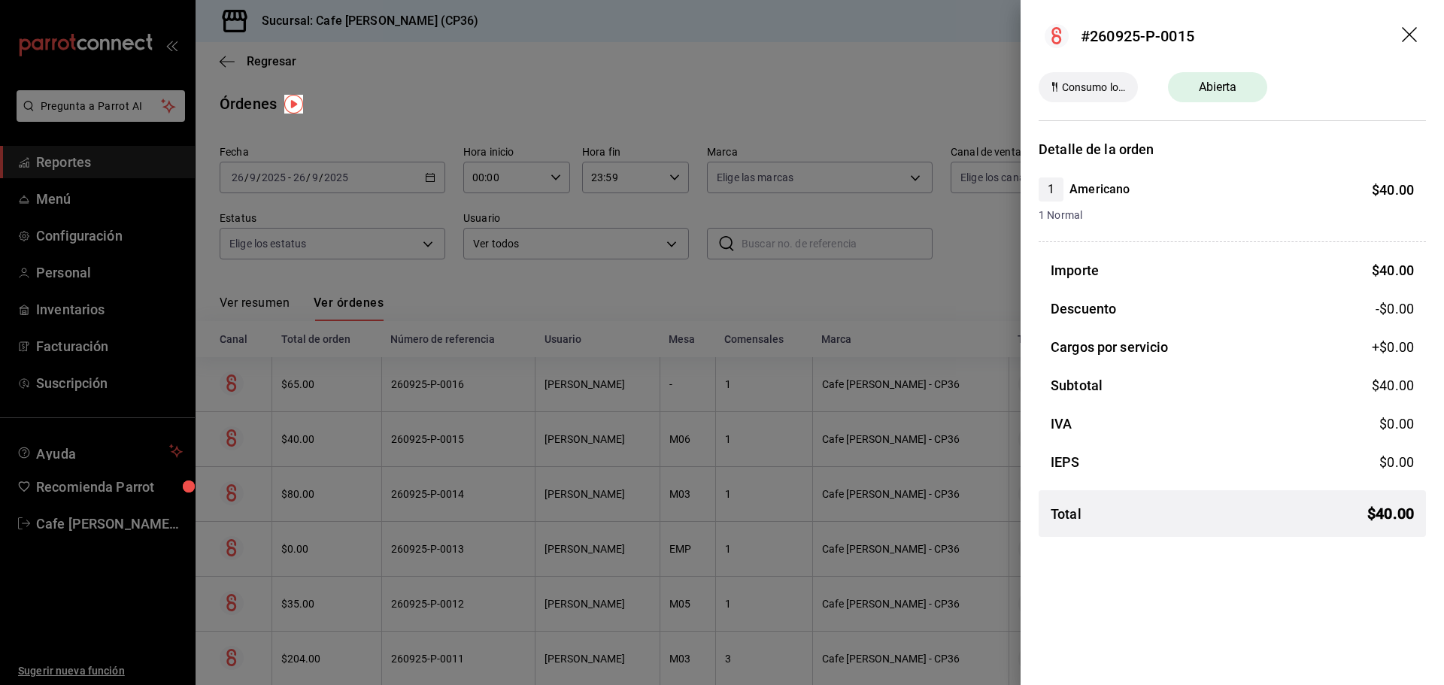
click at [625, 282] on div at bounding box center [722, 342] width 1444 height 685
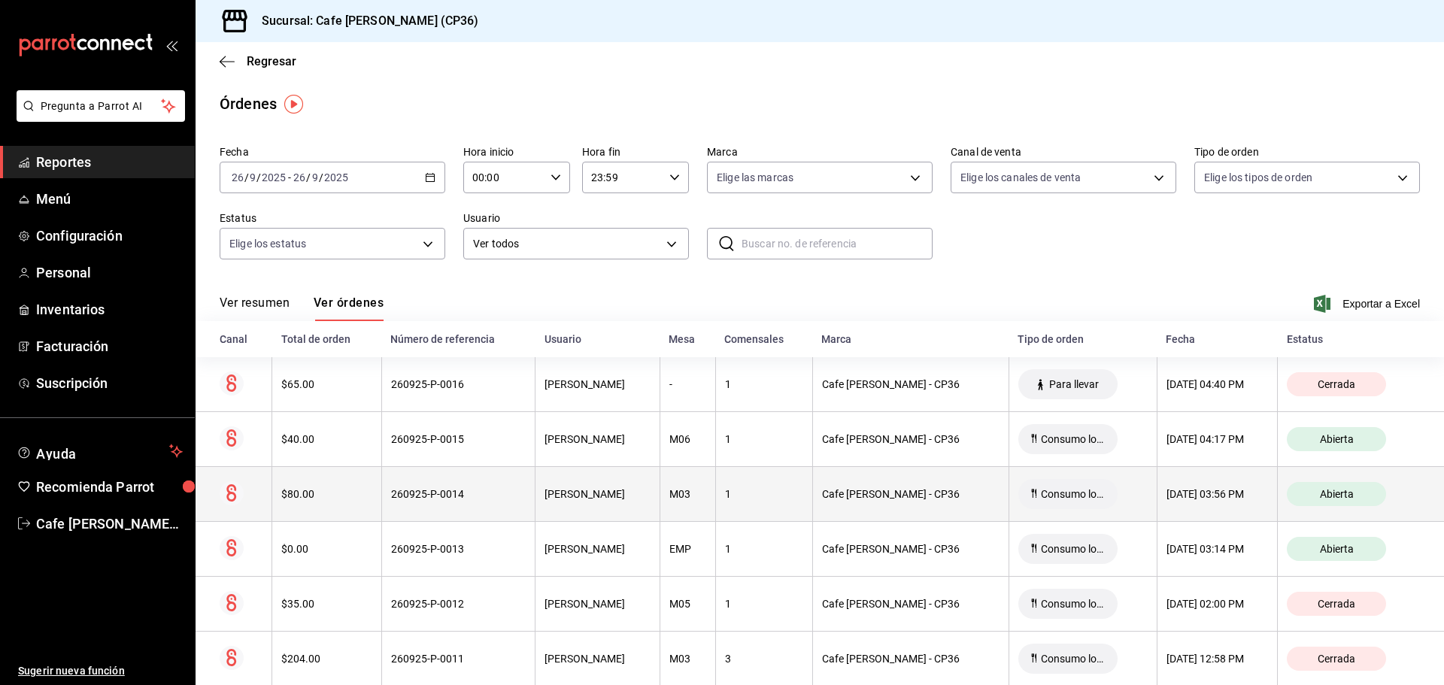
click at [570, 487] on th "[PERSON_NAME]" at bounding box center [597, 494] width 125 height 55
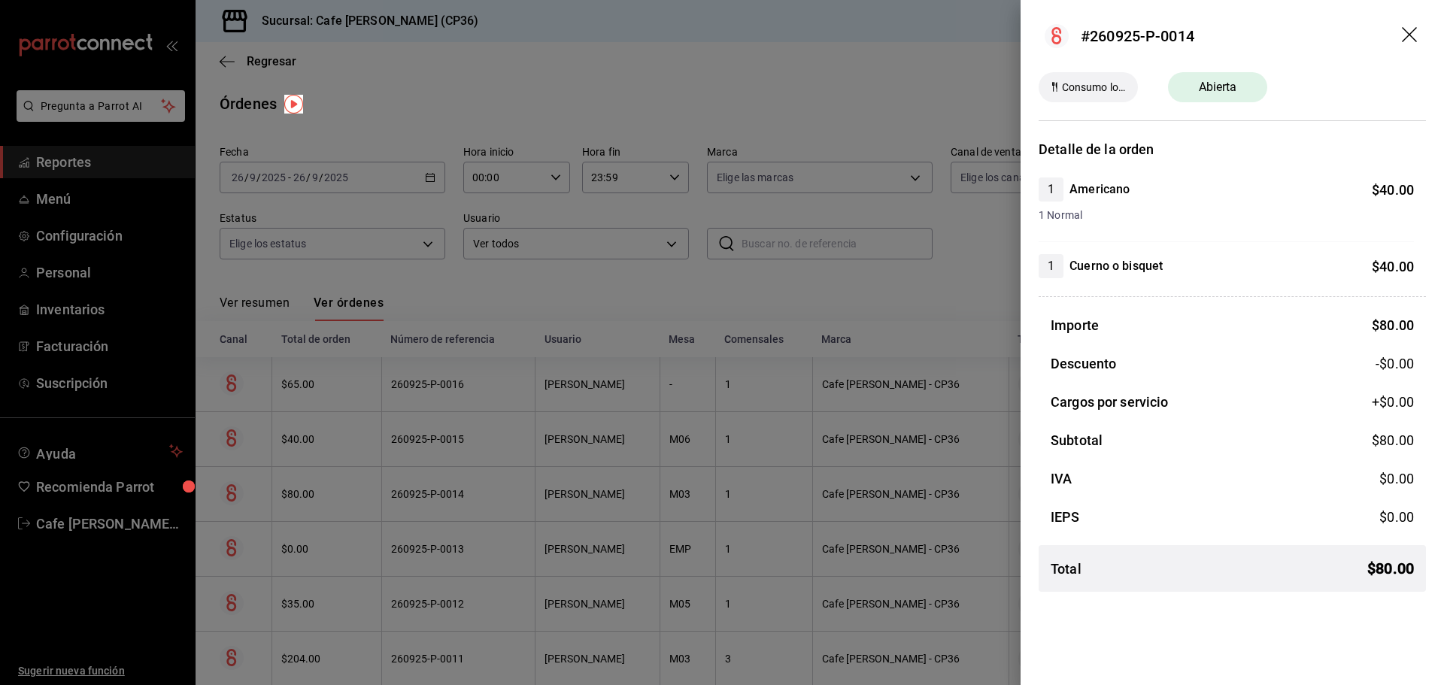
click at [656, 289] on div at bounding box center [722, 342] width 1444 height 685
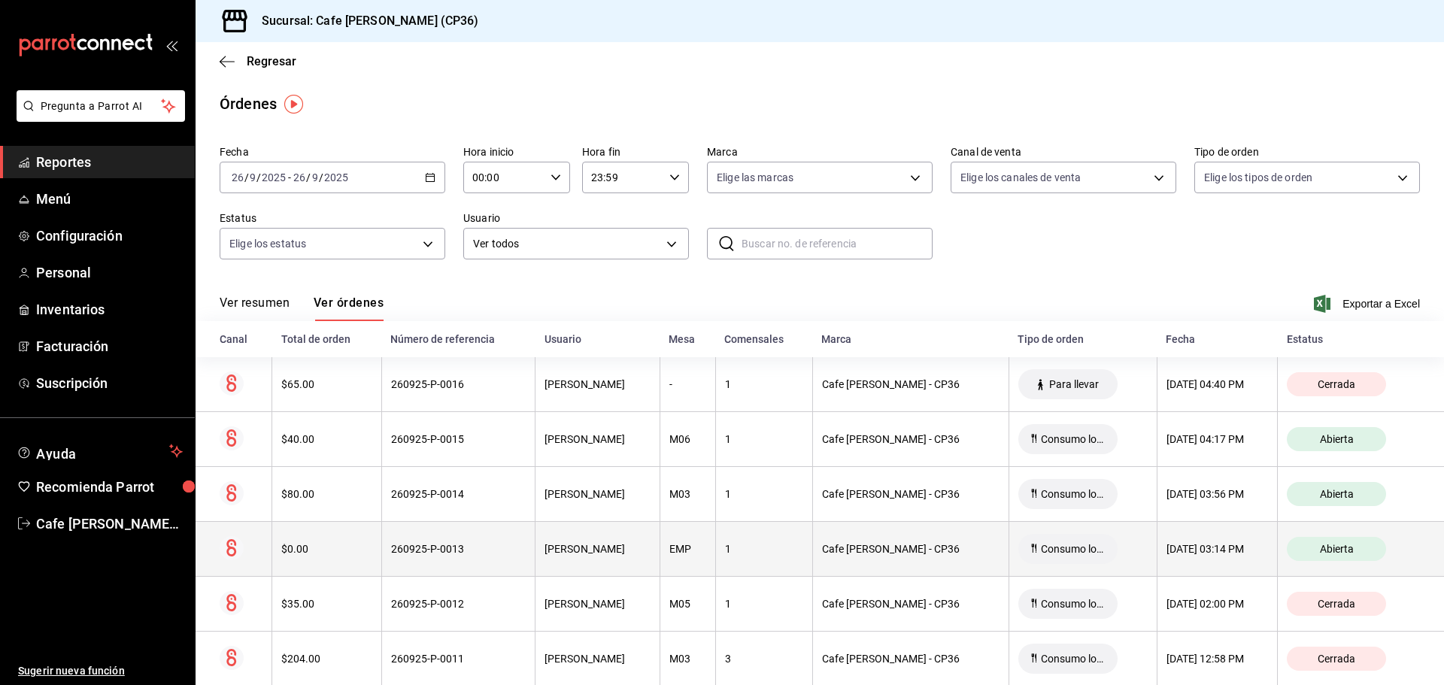
click at [571, 544] on div "[PERSON_NAME]" at bounding box center [597, 549] width 106 height 12
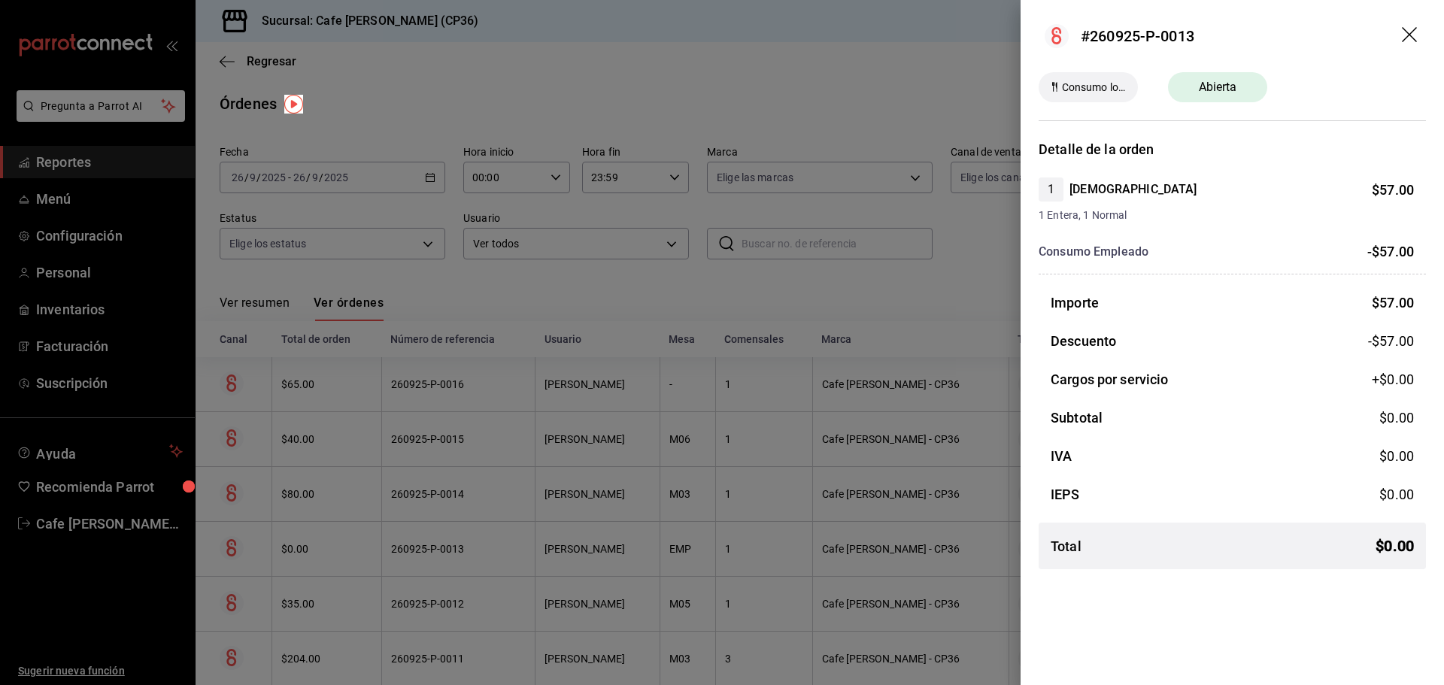
click at [642, 290] on div at bounding box center [722, 342] width 1444 height 685
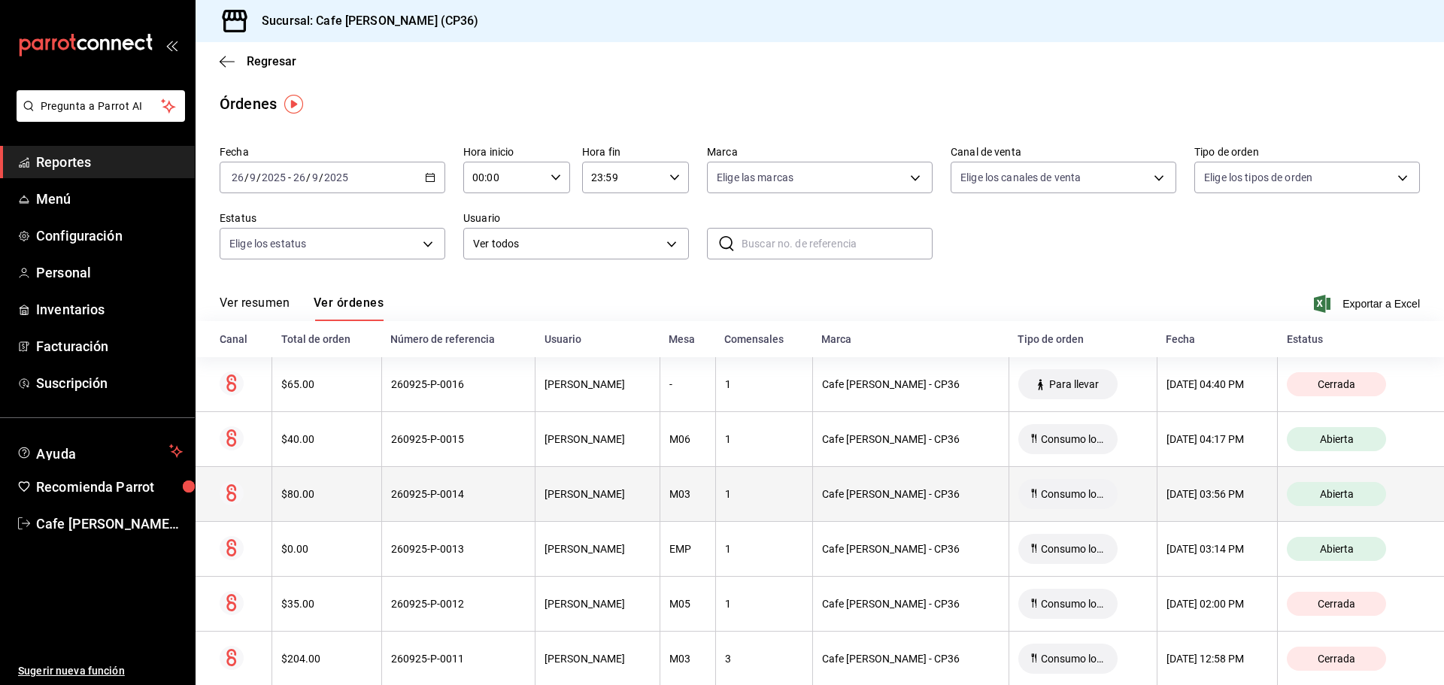
click at [597, 498] on div "[PERSON_NAME]" at bounding box center [597, 494] width 106 height 12
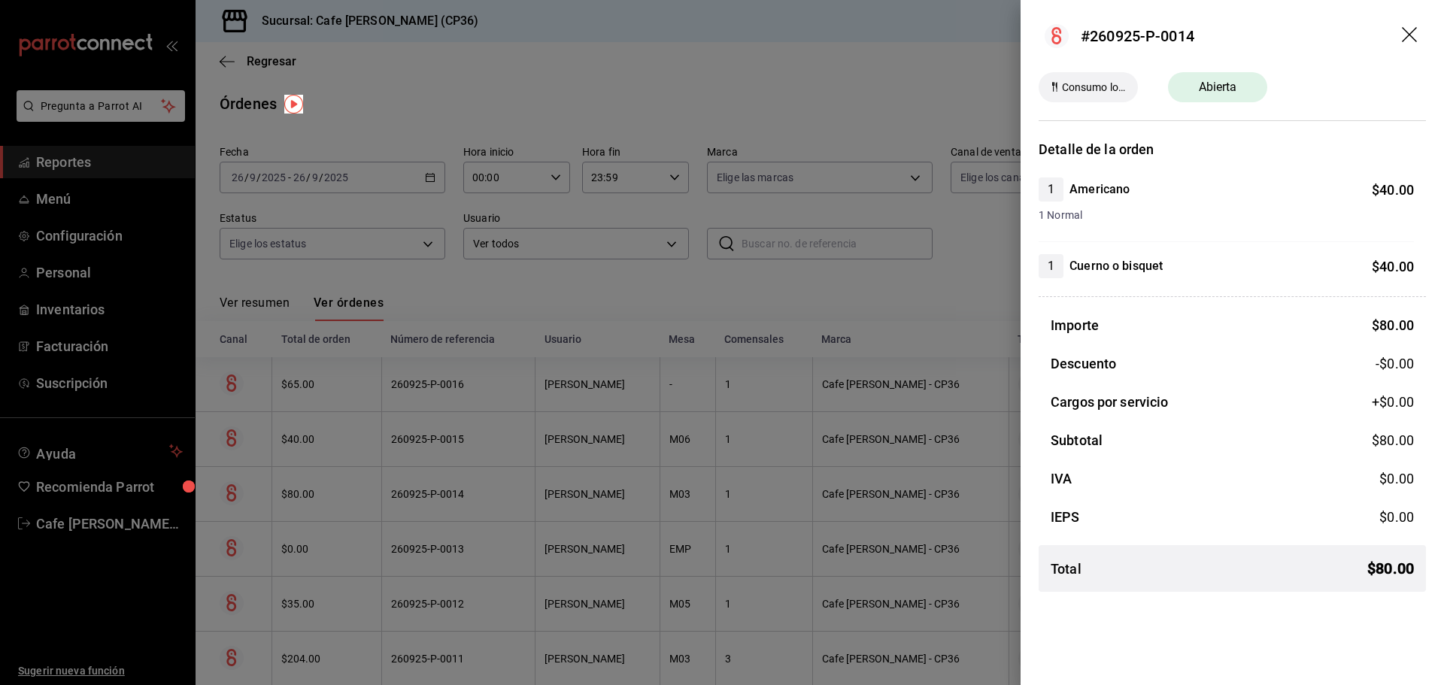
click at [628, 296] on div at bounding box center [722, 342] width 1444 height 685
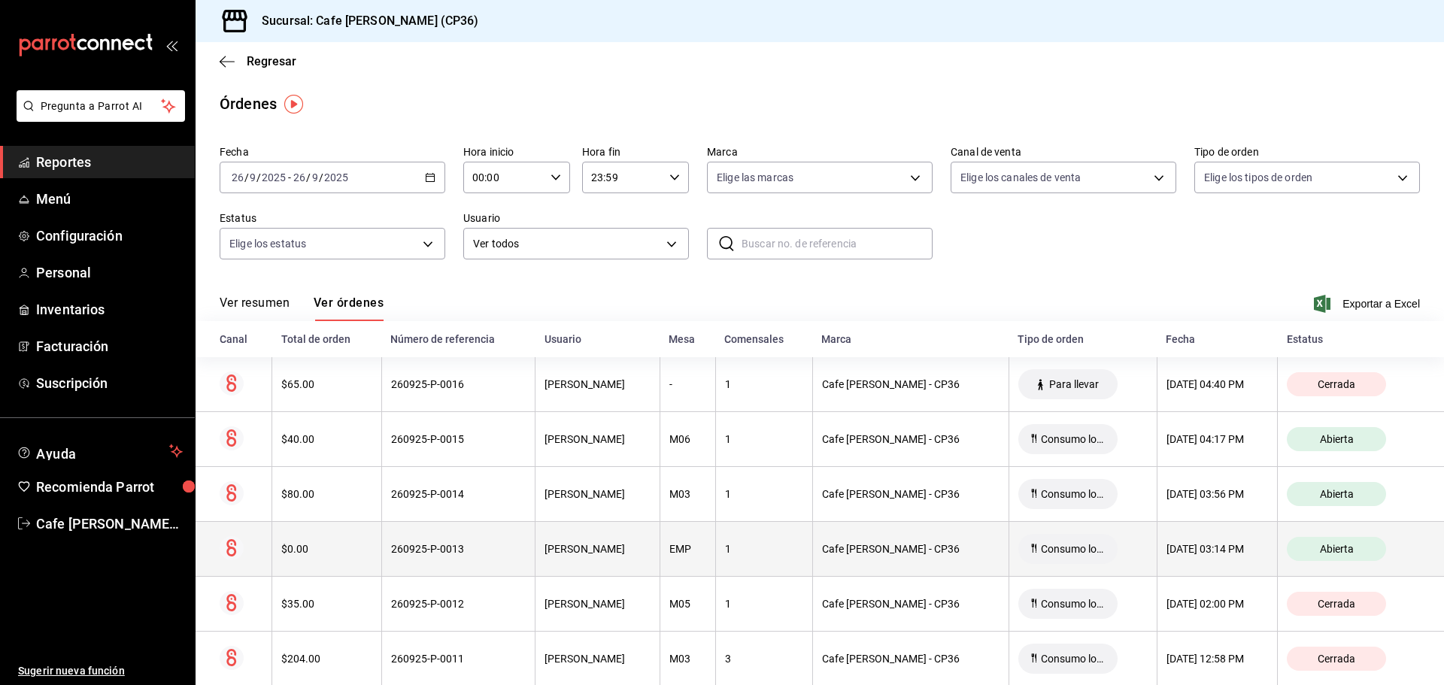
click at [588, 550] on div "[PERSON_NAME]" at bounding box center [597, 549] width 106 height 12
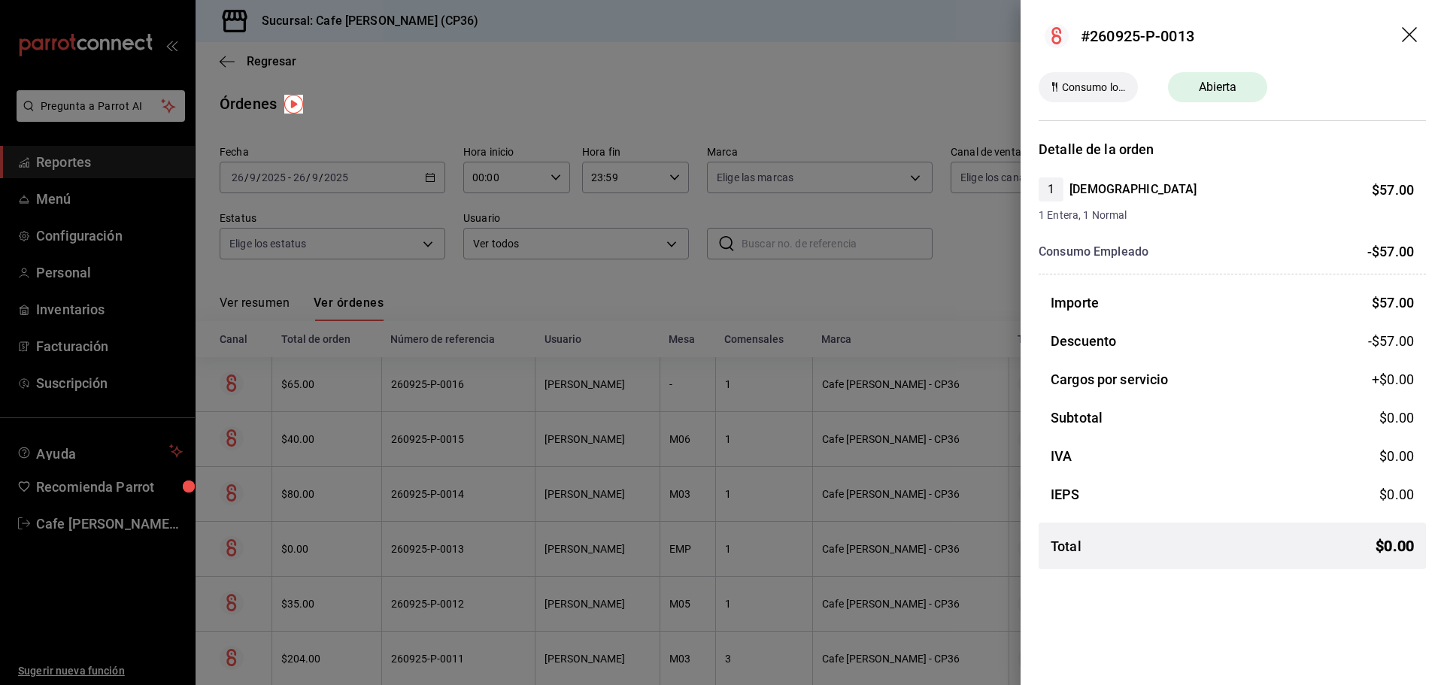
click at [593, 423] on div at bounding box center [722, 342] width 1444 height 685
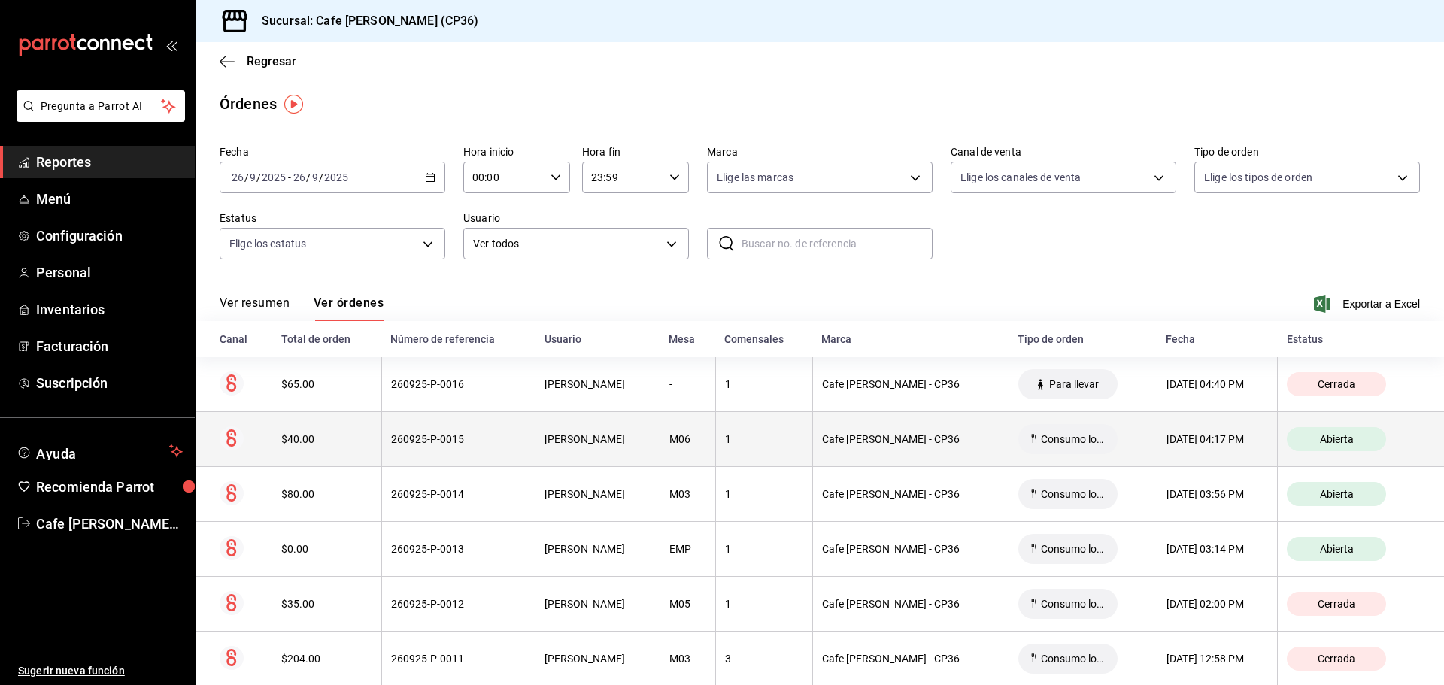
click at [592, 438] on div "[PERSON_NAME]" at bounding box center [597, 439] width 106 height 12
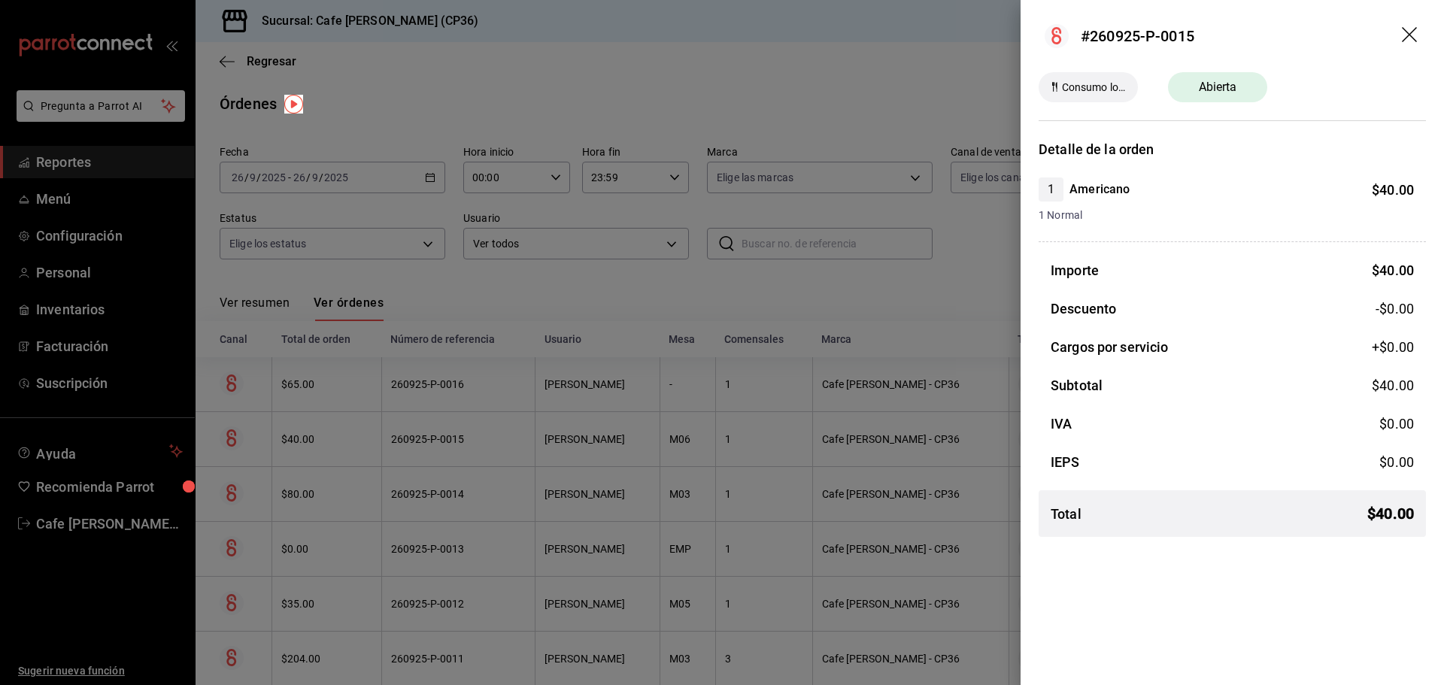
click at [595, 449] on div at bounding box center [722, 342] width 1444 height 685
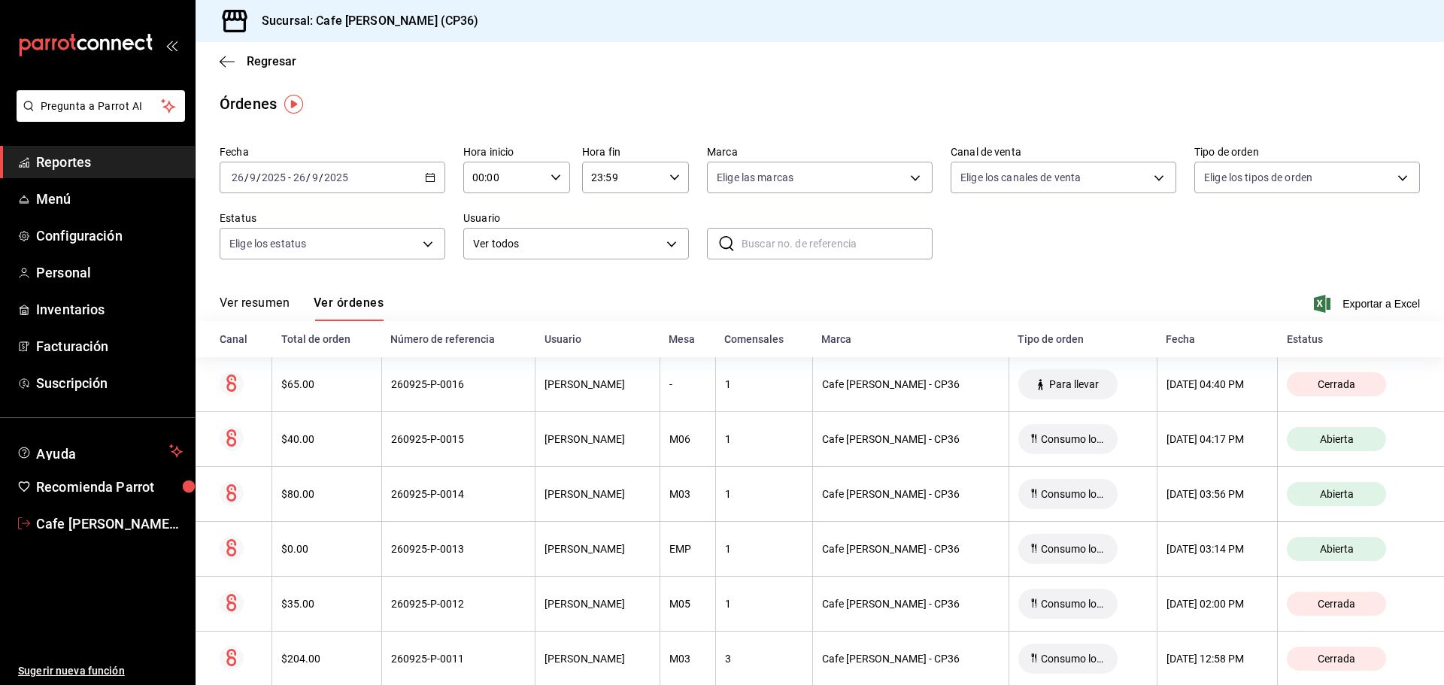
click at [89, 525] on span "Cafe [PERSON_NAME] CP Treinta y seis" at bounding box center [109, 524] width 147 height 20
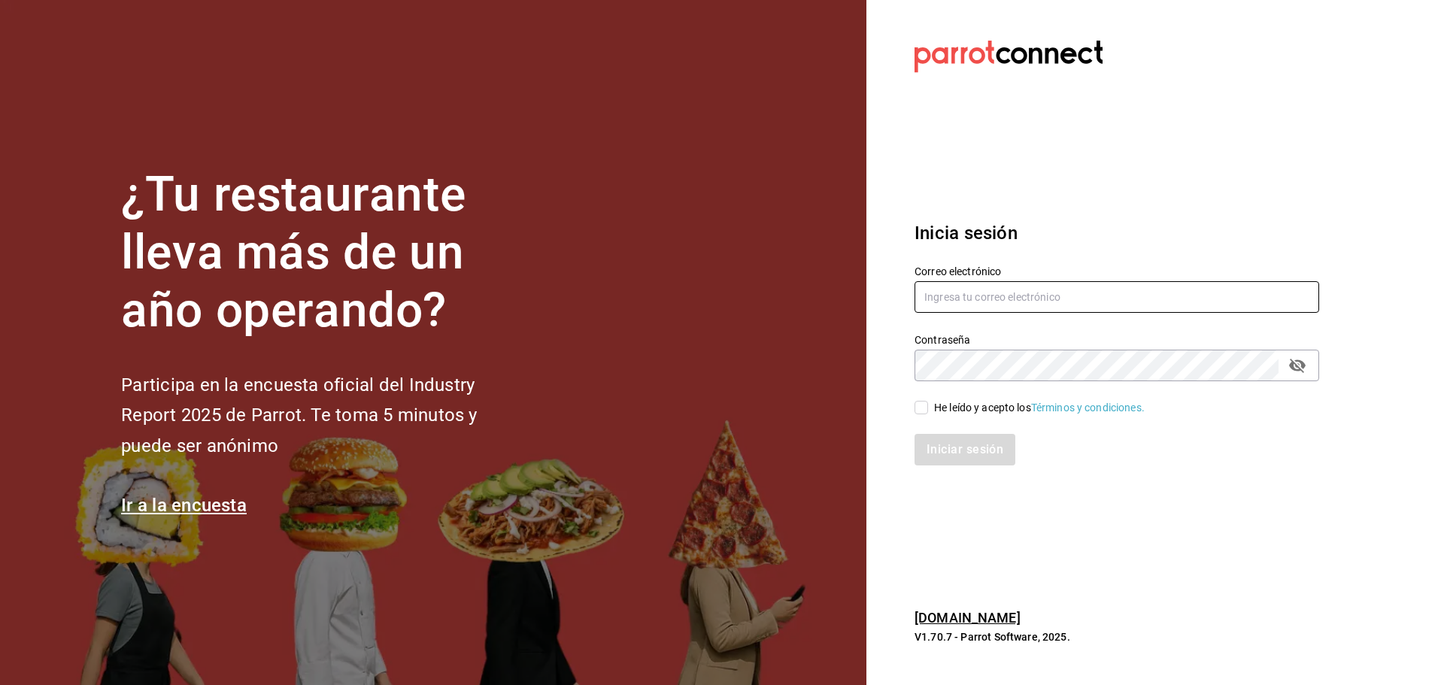
click at [965, 283] on div "Correo electrónico" at bounding box center [1116, 290] width 404 height 50
drag, startPoint x: 968, startPoint y: 288, endPoint x: 969, endPoint y: 301, distance: 12.9
click at [968, 288] on input "text" at bounding box center [1116, 297] width 404 height 32
paste input "sanjuan@mty.com"
type input "sanjuan@mty.com"
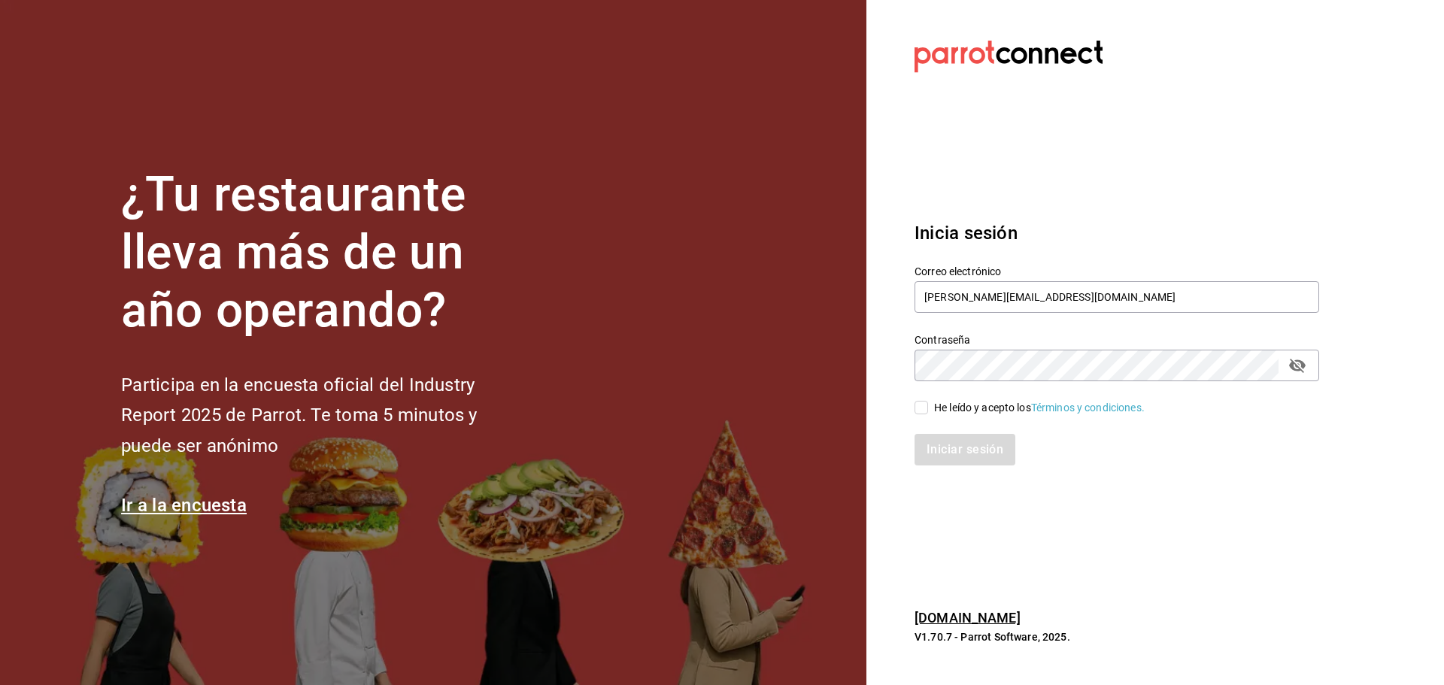
click at [932, 408] on span "He leído y acepto los Términos y condiciones." at bounding box center [1036, 408] width 217 height 16
click at [928, 408] on input "He leído y acepto los Términos y condiciones." at bounding box center [921, 408] width 14 height 14
checkbox input "true"
click at [952, 450] on button "Iniciar sesión" at bounding box center [965, 450] width 102 height 32
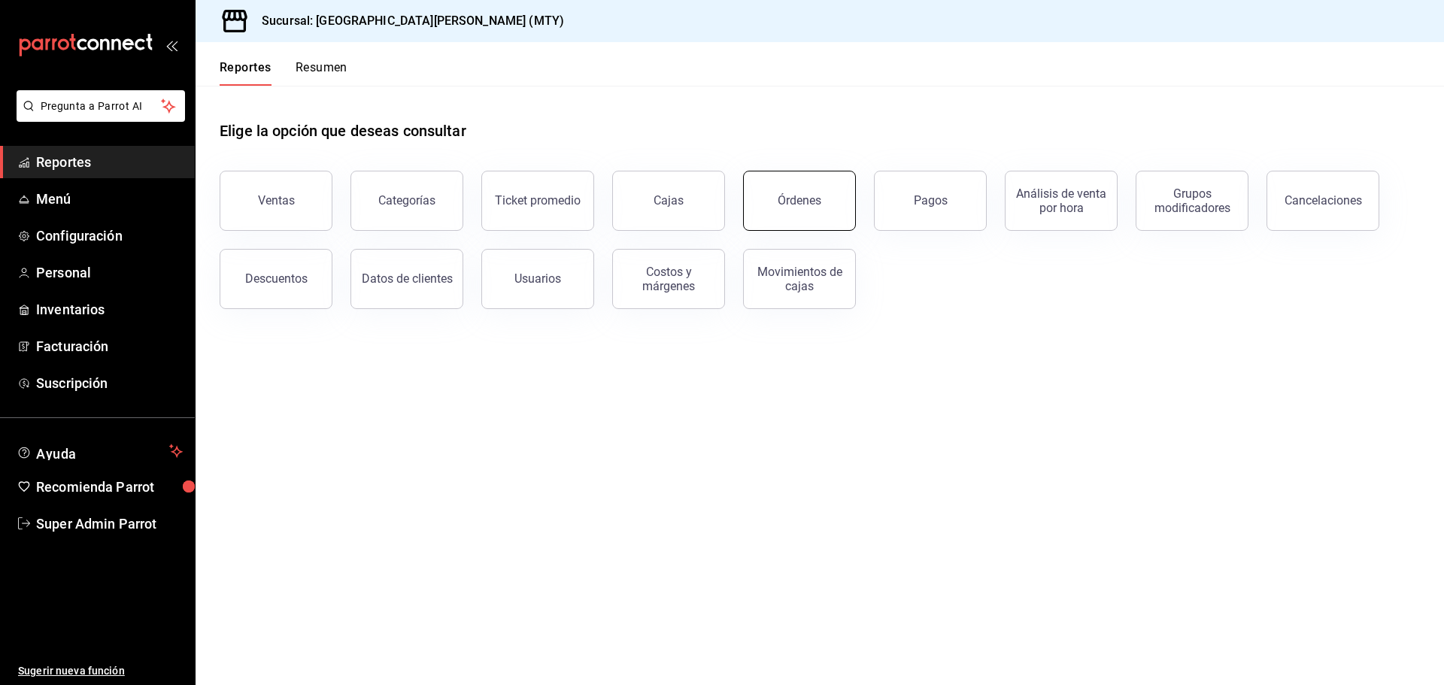
click at [804, 204] on div "Órdenes" at bounding box center [799, 200] width 44 height 14
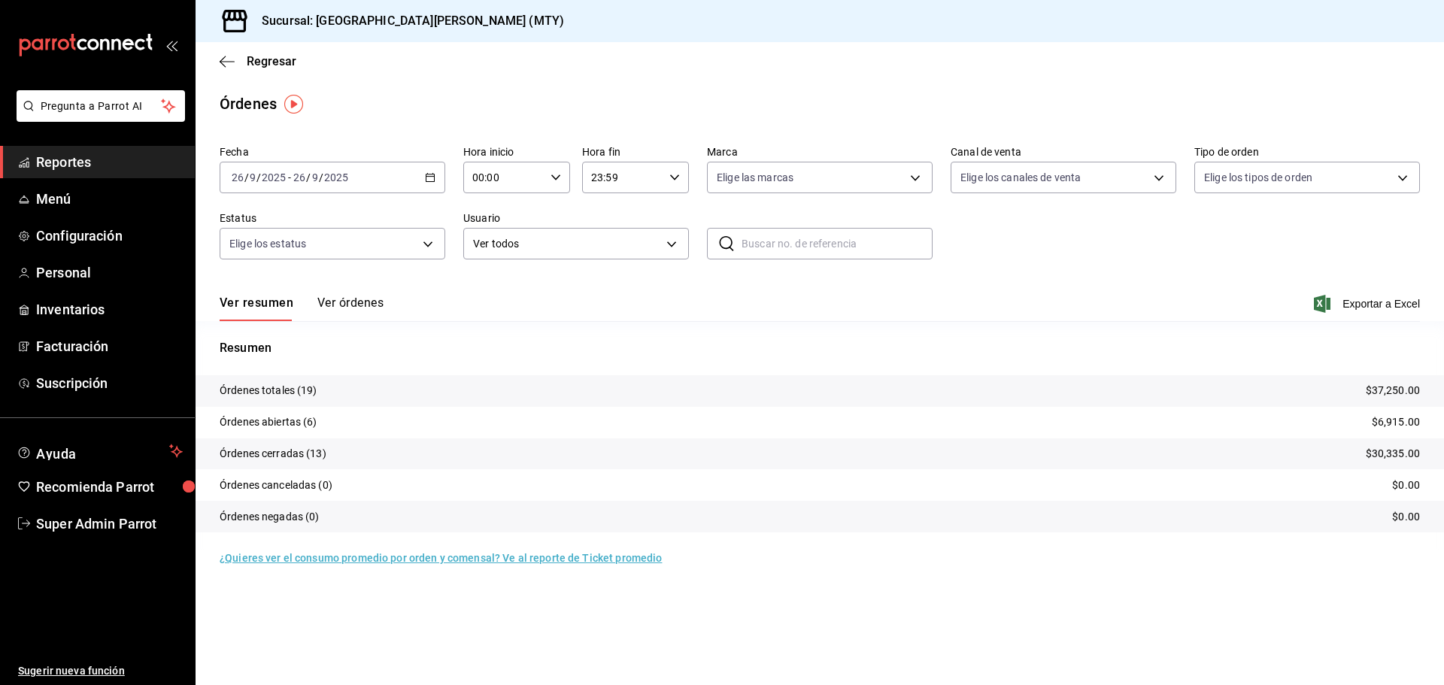
click at [408, 179] on div "[DATE] [DATE] - [DATE] [DATE]" at bounding box center [333, 178] width 226 height 32
click at [271, 262] on span "Ayer" at bounding box center [290, 257] width 117 height 16
click at [777, 241] on input "text" at bounding box center [836, 244] width 191 height 30
drag, startPoint x: 337, startPoint y: 306, endPoint x: 437, endPoint y: 306, distance: 100.0
click at [337, 306] on button "Ver órdenes" at bounding box center [350, 308] width 66 height 26
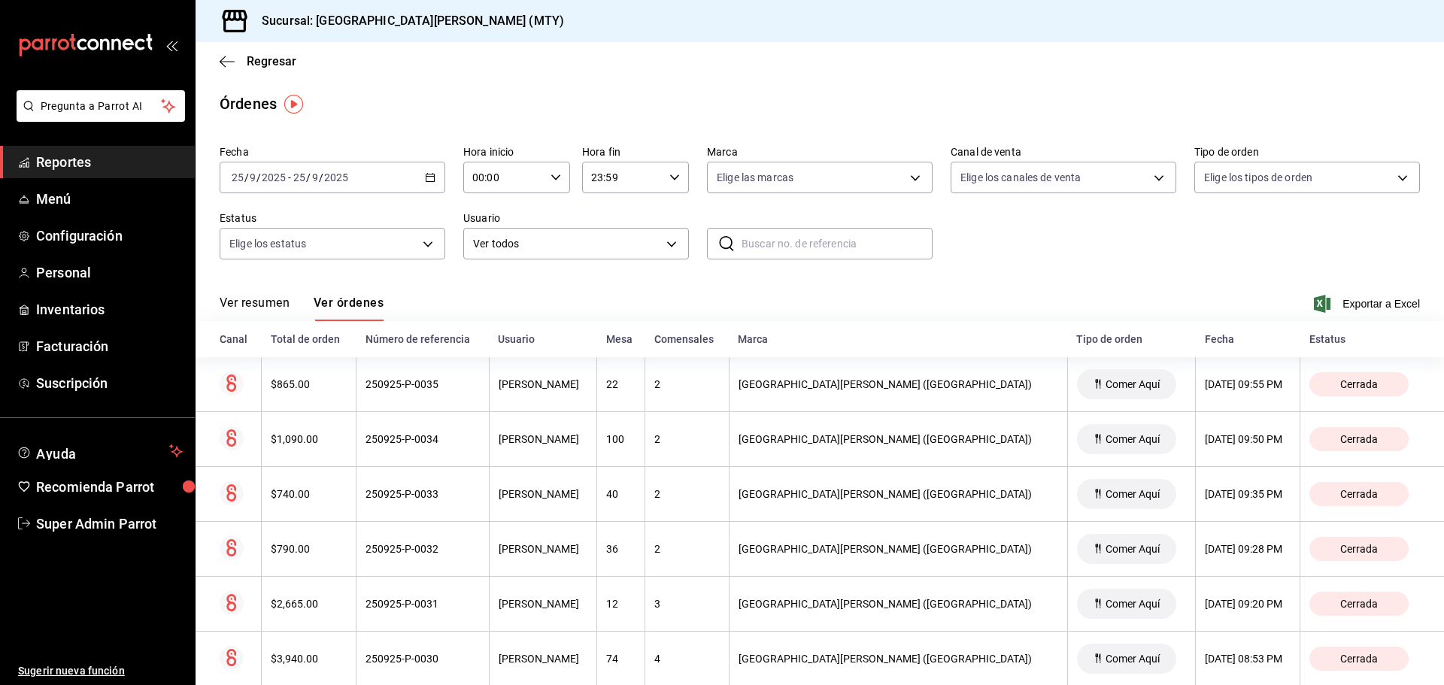
click at [763, 242] on input "text" at bounding box center [836, 244] width 191 height 30
type input "250925-P-0031"
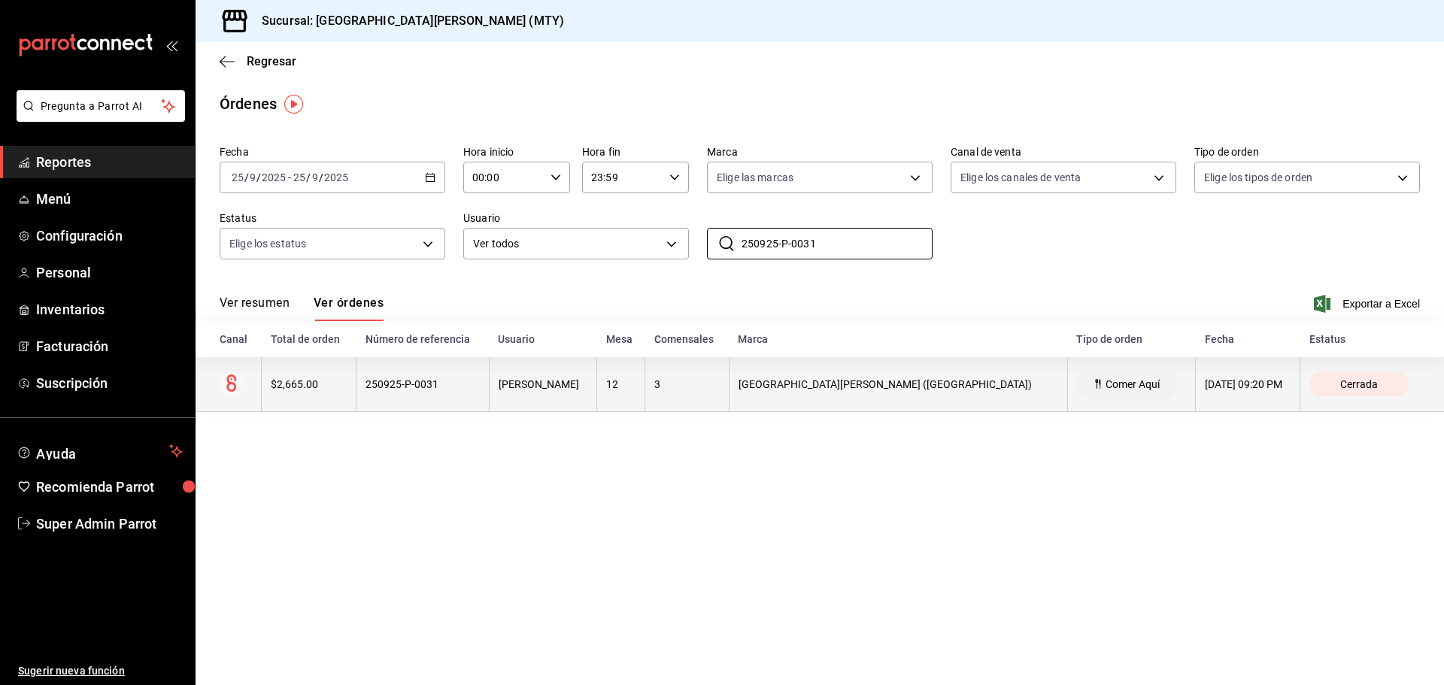
click at [432, 385] on div "250925-P-0031" at bounding box center [422, 384] width 114 height 12
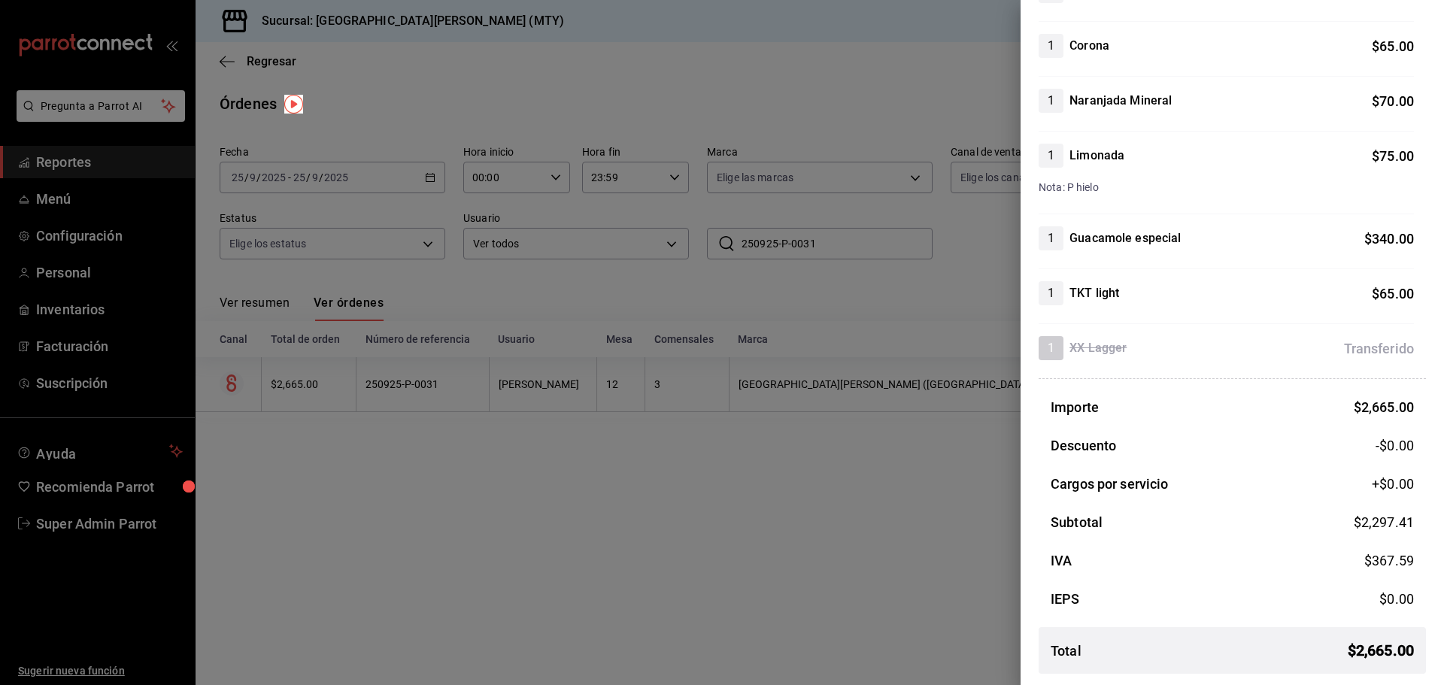
scroll to position [594, 0]
click at [553, 503] on div at bounding box center [722, 342] width 1444 height 685
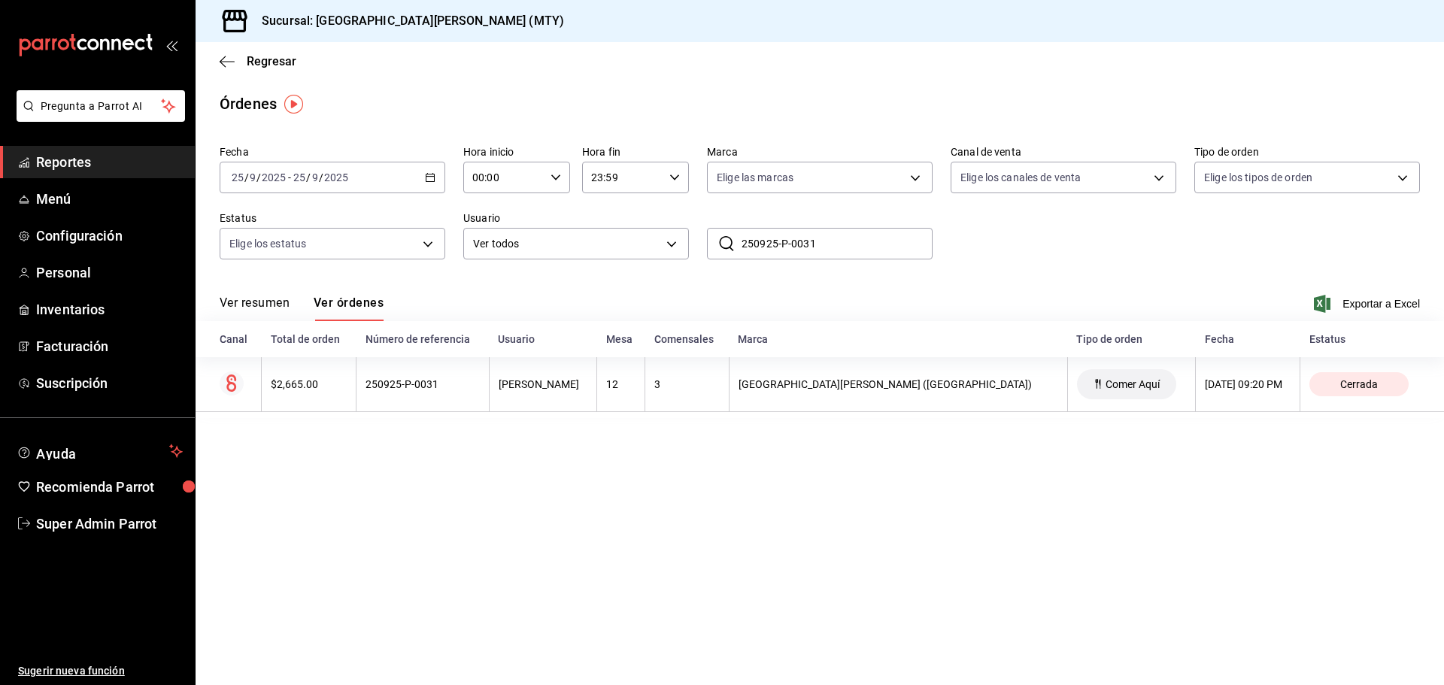
click at [91, 158] on span "Reportes" at bounding box center [109, 162] width 147 height 20
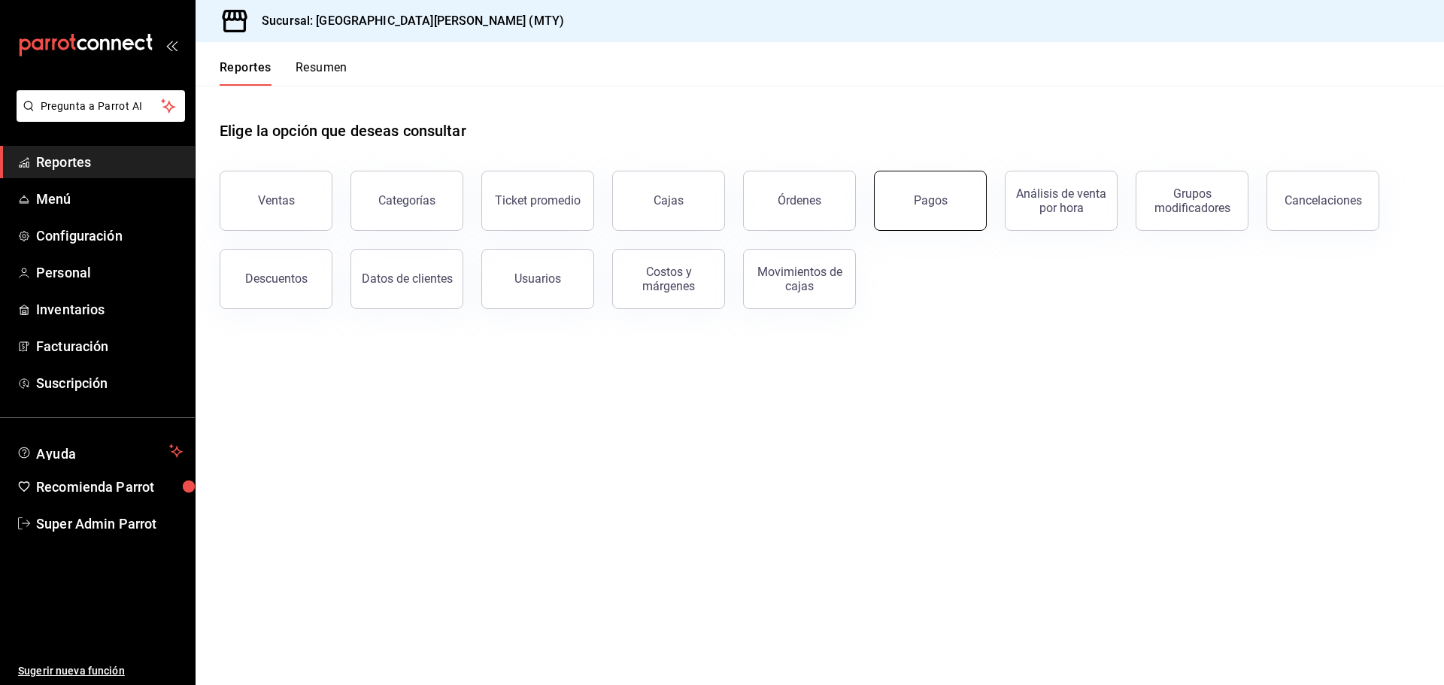
click at [927, 194] on div "Pagos" at bounding box center [930, 200] width 34 height 14
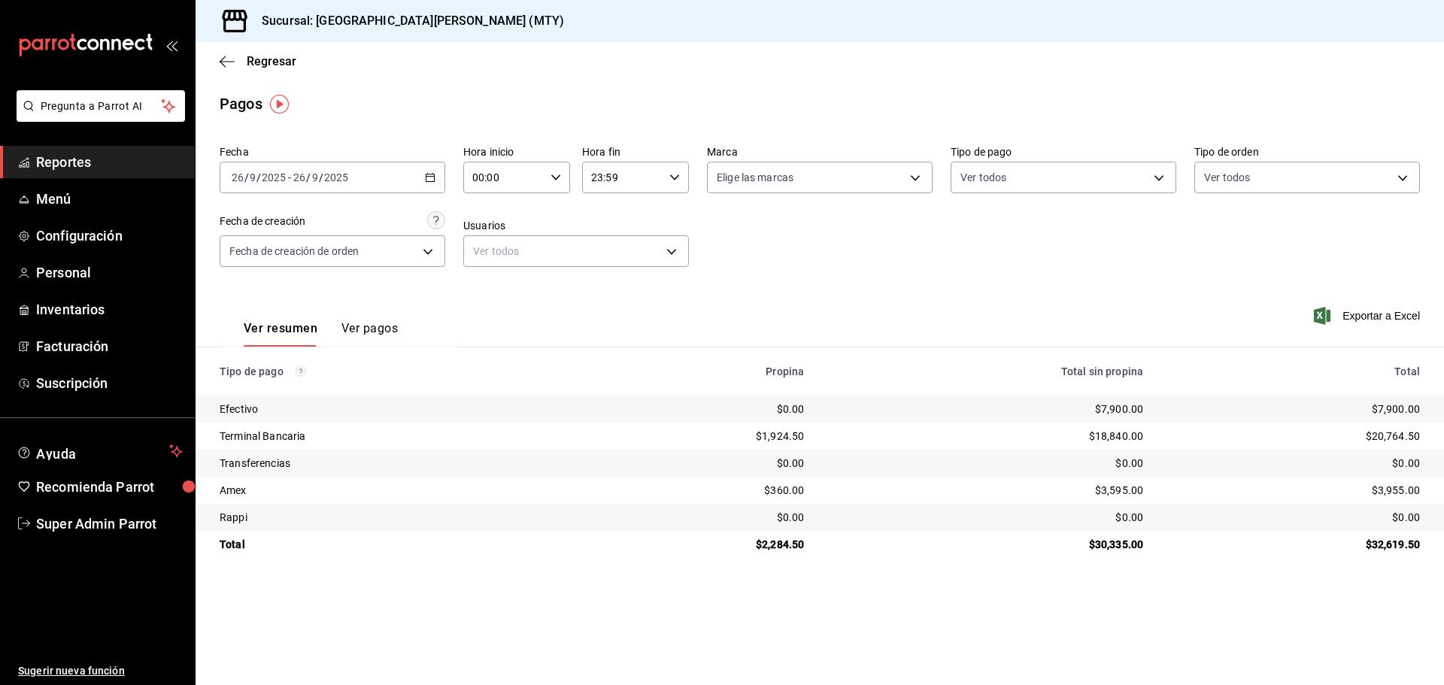
click at [406, 170] on div "2025-09-26 26 / 9 / 2025 - 2025-09-26 26 / 9 / 2025" at bounding box center [333, 178] width 226 height 32
click at [263, 250] on span "Ayer" at bounding box center [290, 257] width 117 height 16
click at [380, 328] on button "Ver pagos" at bounding box center [369, 334] width 56 height 26
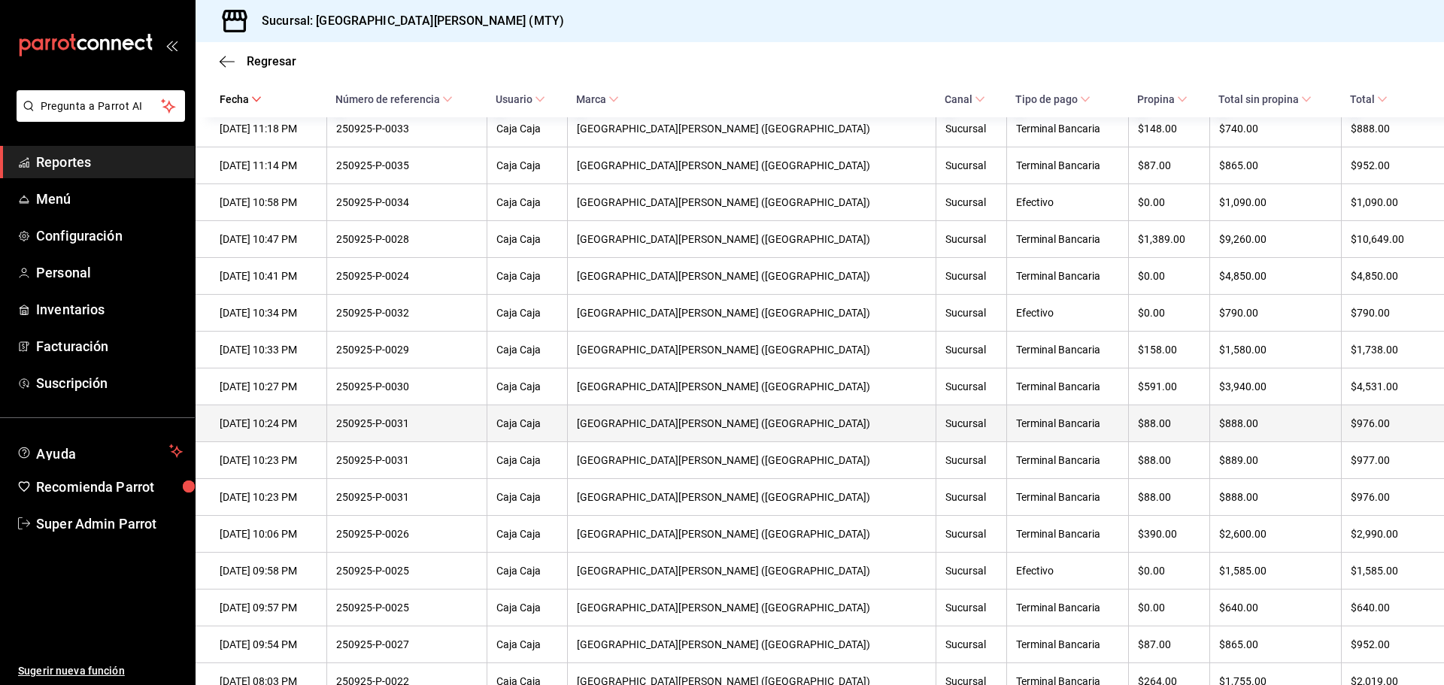
scroll to position [301, 0]
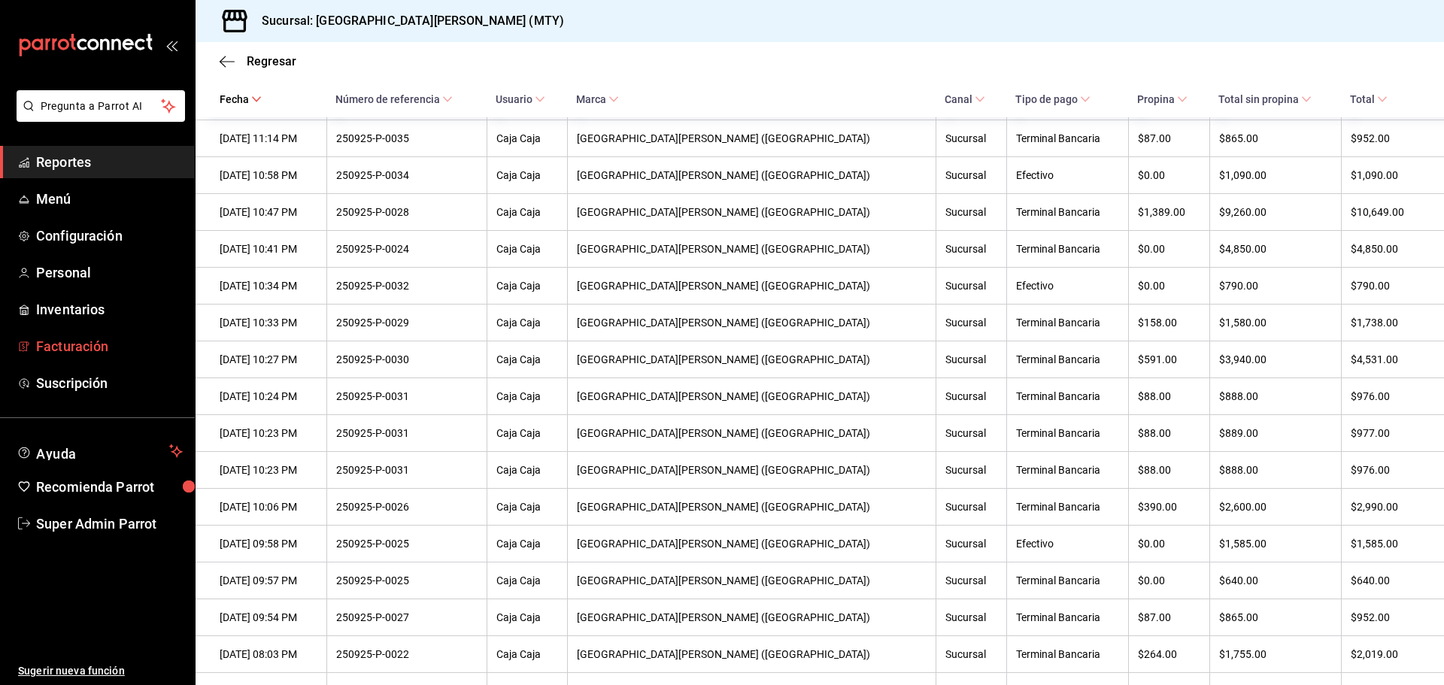
click at [88, 350] on span "Facturación" at bounding box center [109, 346] width 147 height 20
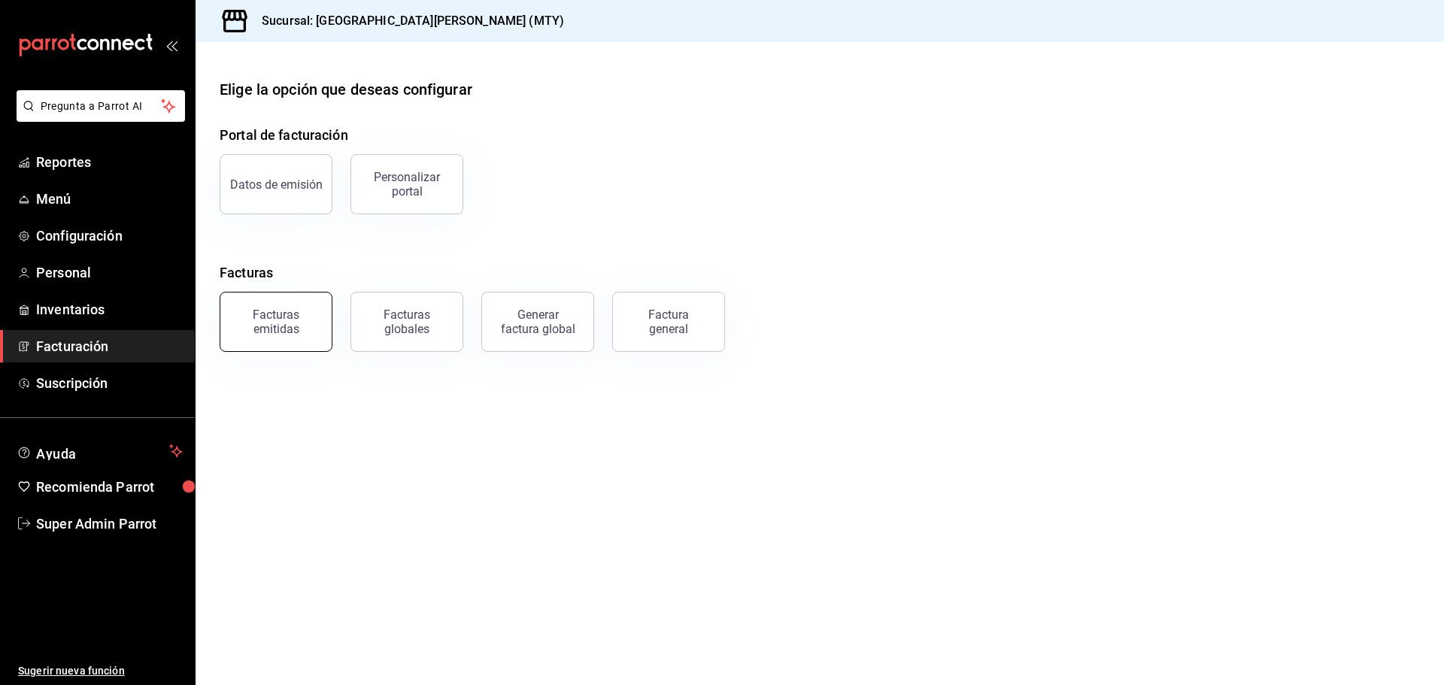
click at [261, 332] on div "Facturas emitidas" at bounding box center [275, 322] width 93 height 29
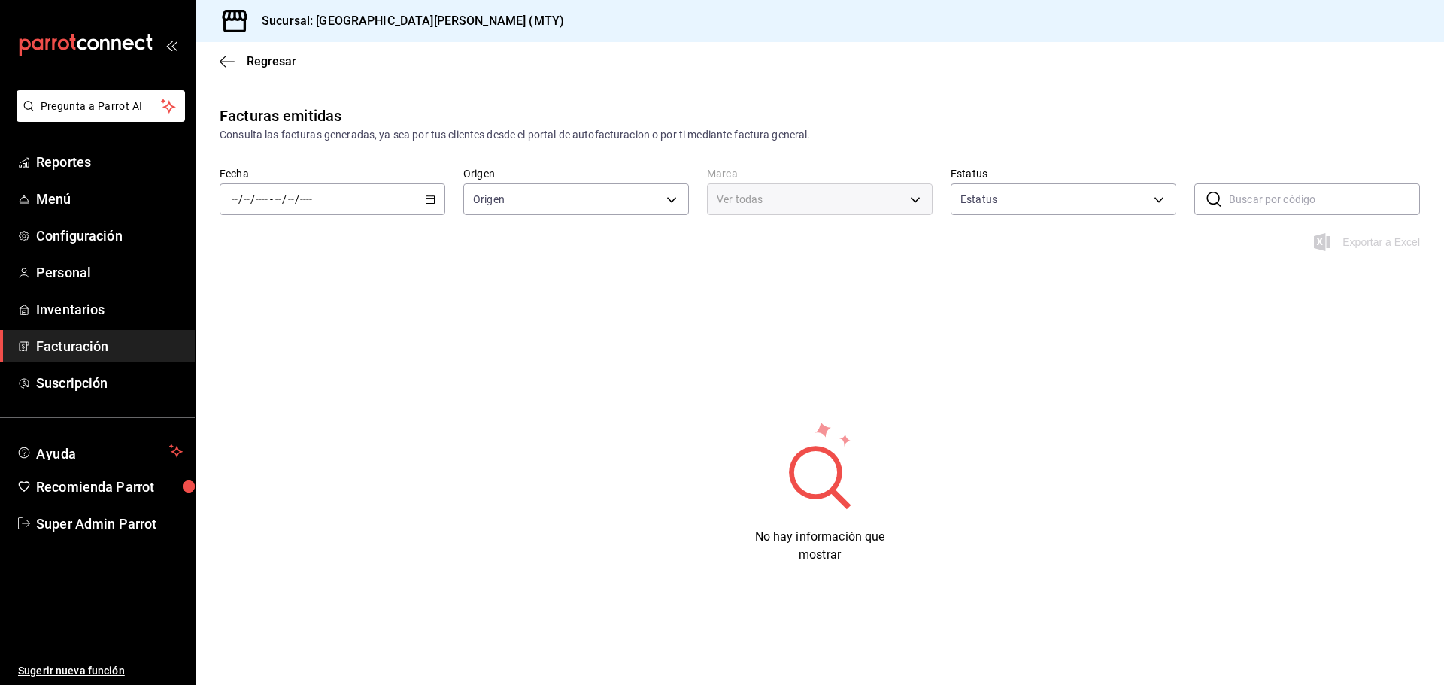
type input "ORDER_INVOICE,GENERAL_INVOICE"
type input "ACTIVE,PENDING_CANCELLATION,CANCELLED,PRE_CANCELLED"
type input "993182a7-2c84-4ec8-9ef4-4438dae30c02"
click at [432, 201] on icon "button" at bounding box center [430, 199] width 11 height 11
click at [287, 278] on span "Ayer" at bounding box center [290, 279] width 117 height 16
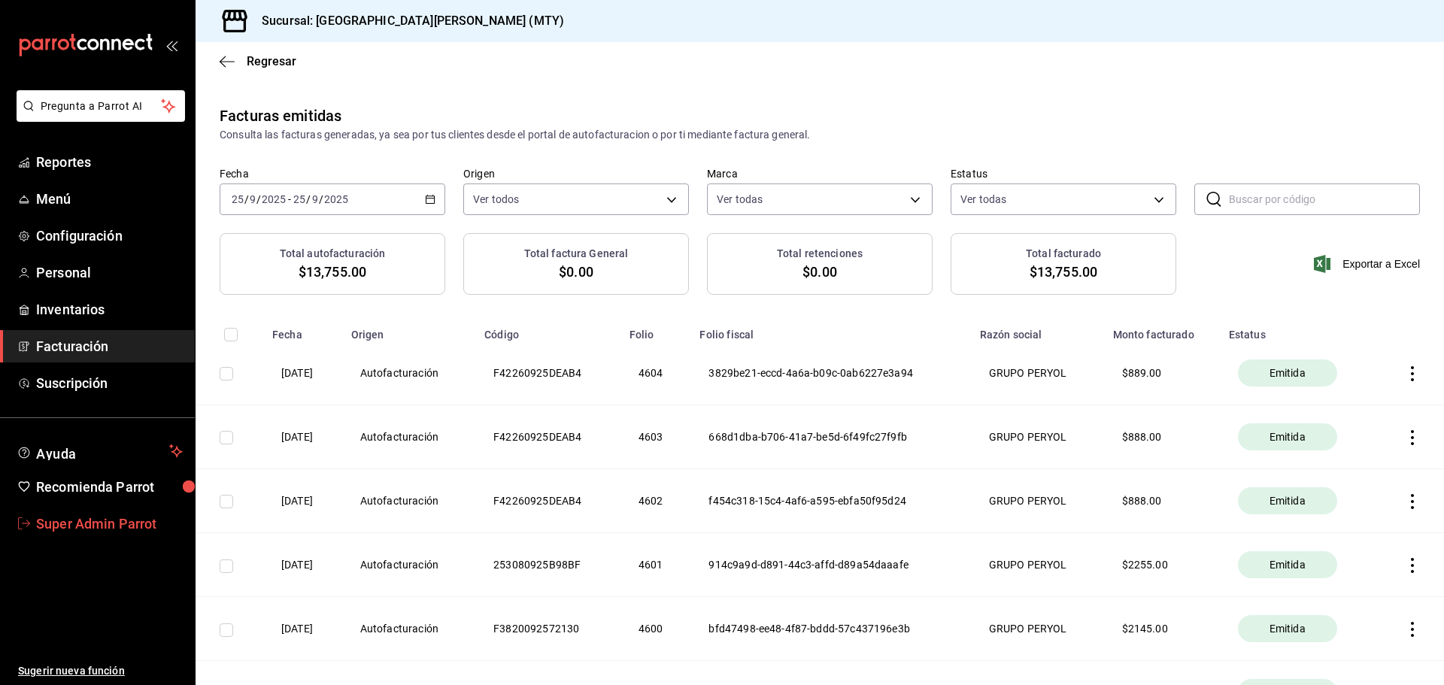
click at [86, 520] on span "Super Admin Parrot" at bounding box center [109, 524] width 147 height 20
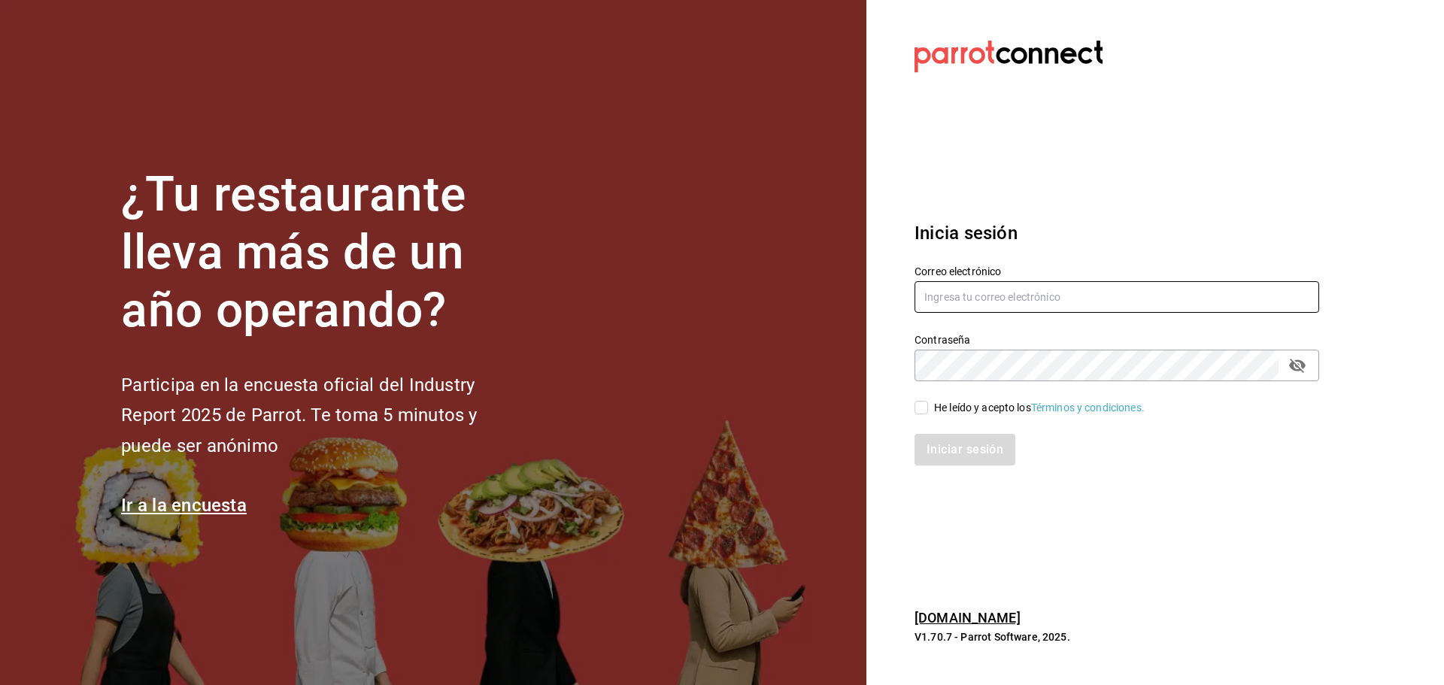
click at [966, 298] on input "text" at bounding box center [1116, 297] width 404 height 32
paste input "lapomadosa@mx.com"
type input "lapomadosa@mx.com"
click at [958, 408] on div "He leído y acepto los Términos y condiciones." at bounding box center [1039, 408] width 211 height 16
click at [928, 408] on input "He leído y acepto los Términos y condiciones." at bounding box center [921, 408] width 14 height 14
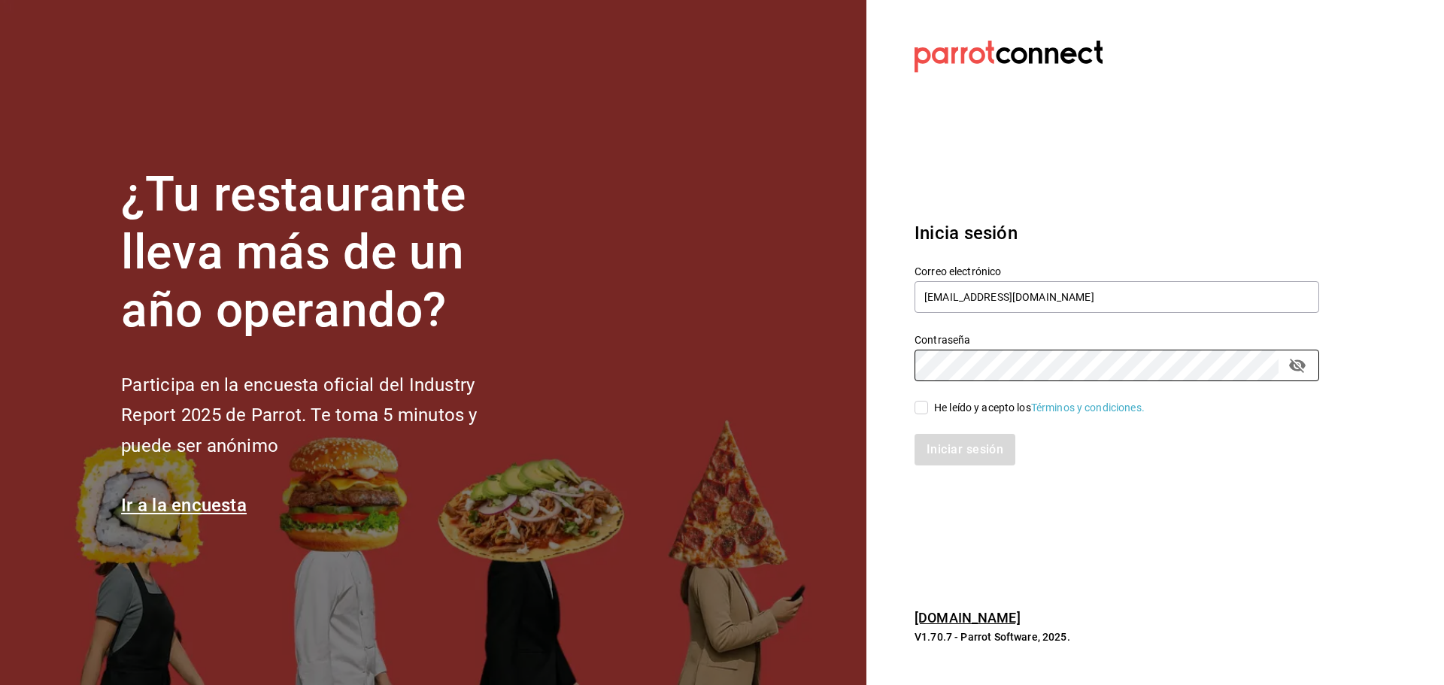
checkbox input "true"
click at [960, 452] on button "Iniciar sesión" at bounding box center [965, 450] width 102 height 32
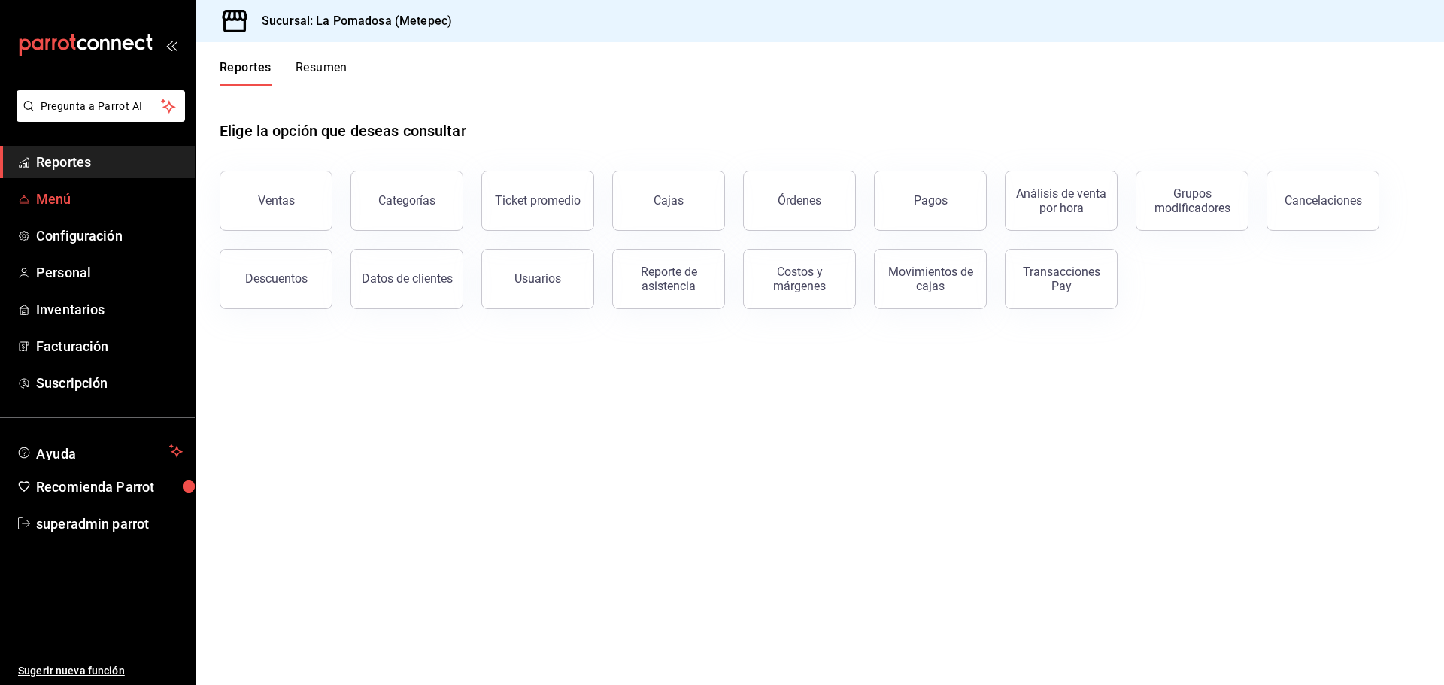
click at [73, 201] on span "Menú" at bounding box center [109, 199] width 147 height 20
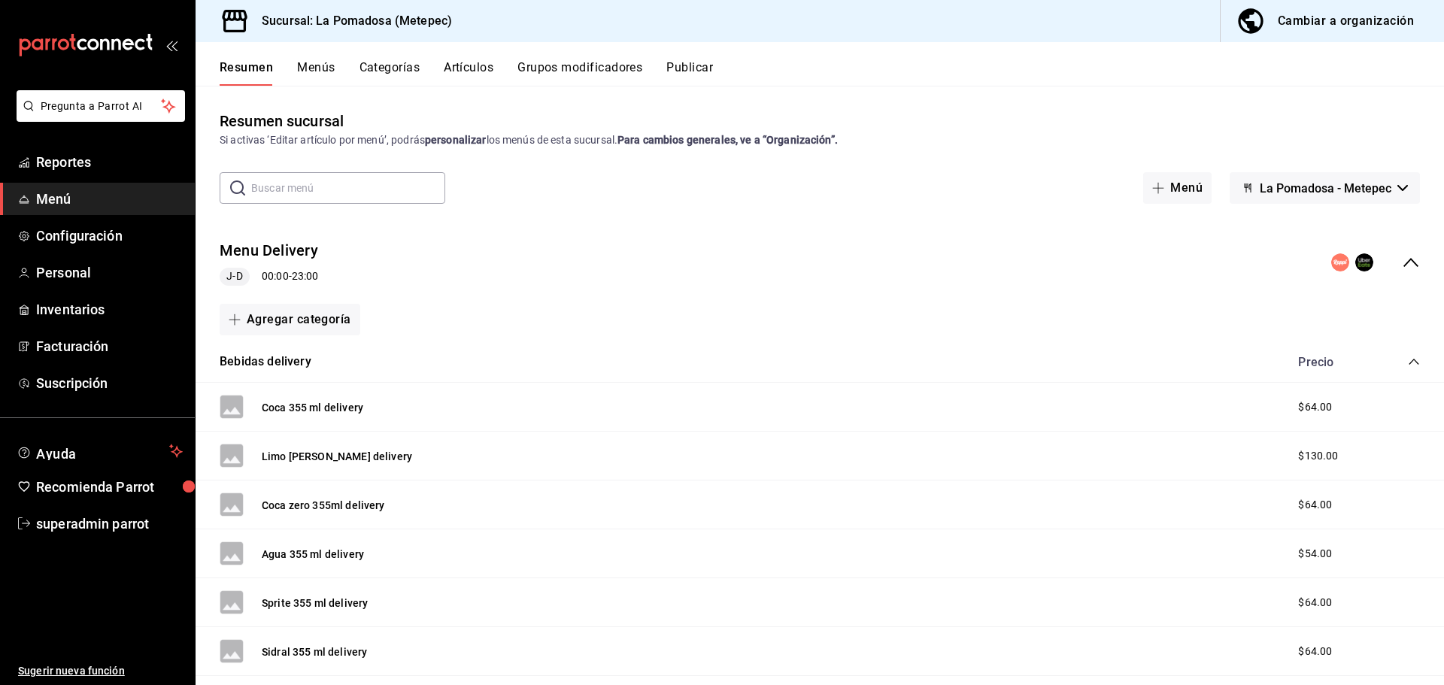
click at [1402, 259] on icon "collapse-menu-row" at bounding box center [1410, 262] width 18 height 18
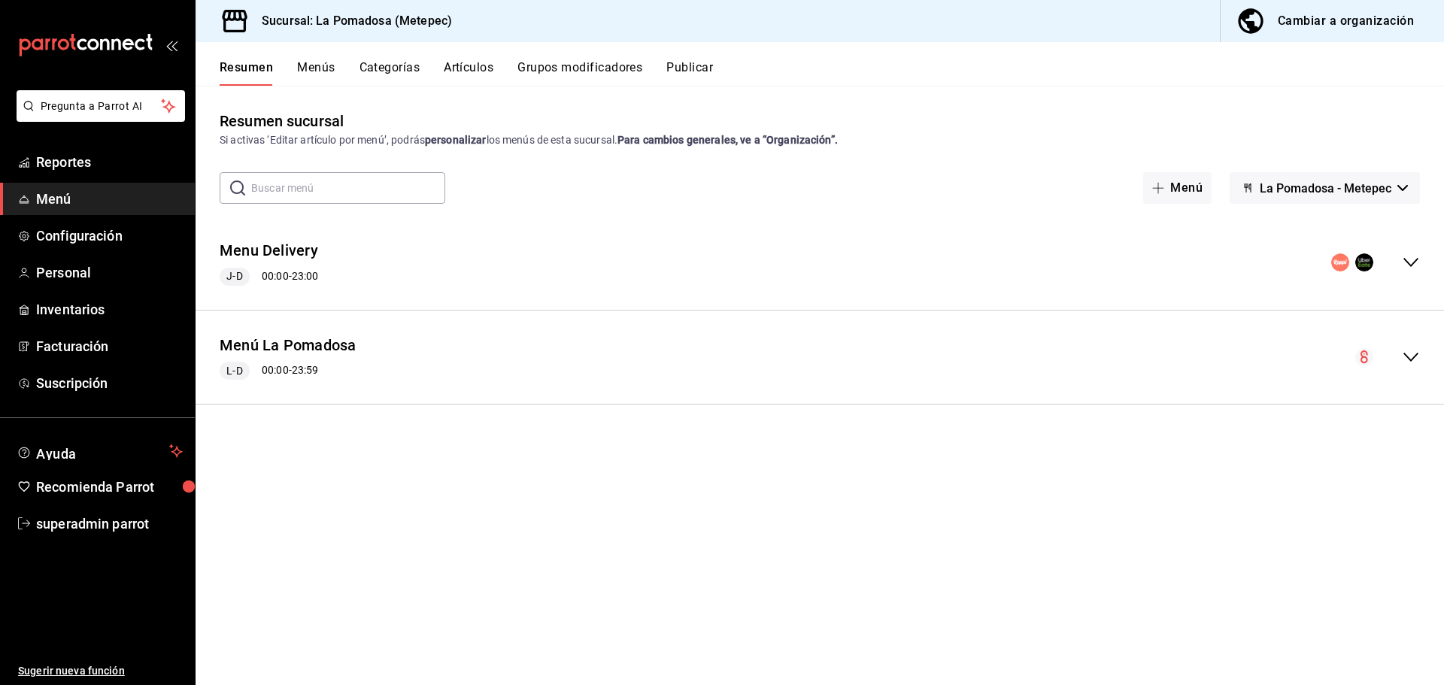
click at [1407, 362] on icon "collapse-menu-row" at bounding box center [1410, 357] width 18 height 18
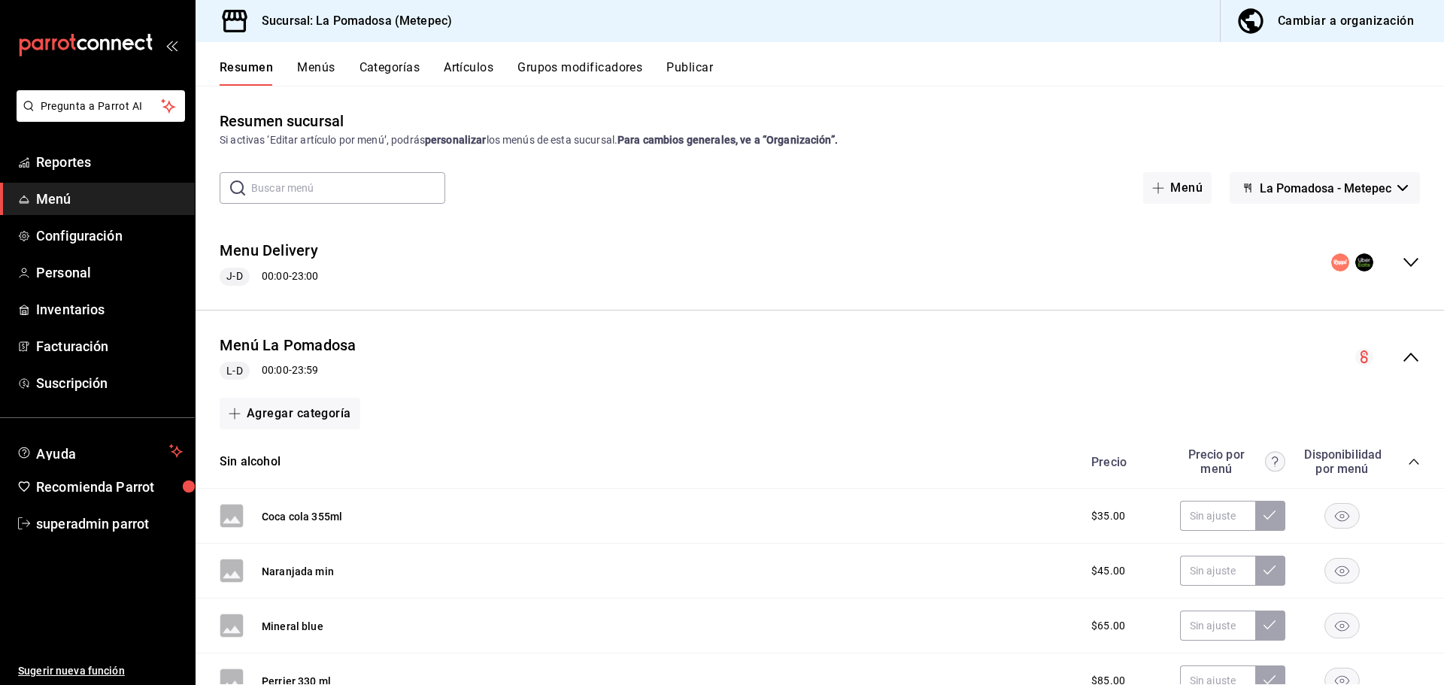
click at [1407, 459] on icon "collapse-category-row" at bounding box center [1413, 462] width 12 height 12
click at [1407, 510] on icon "collapse-category-row" at bounding box center [1413, 515] width 12 height 12
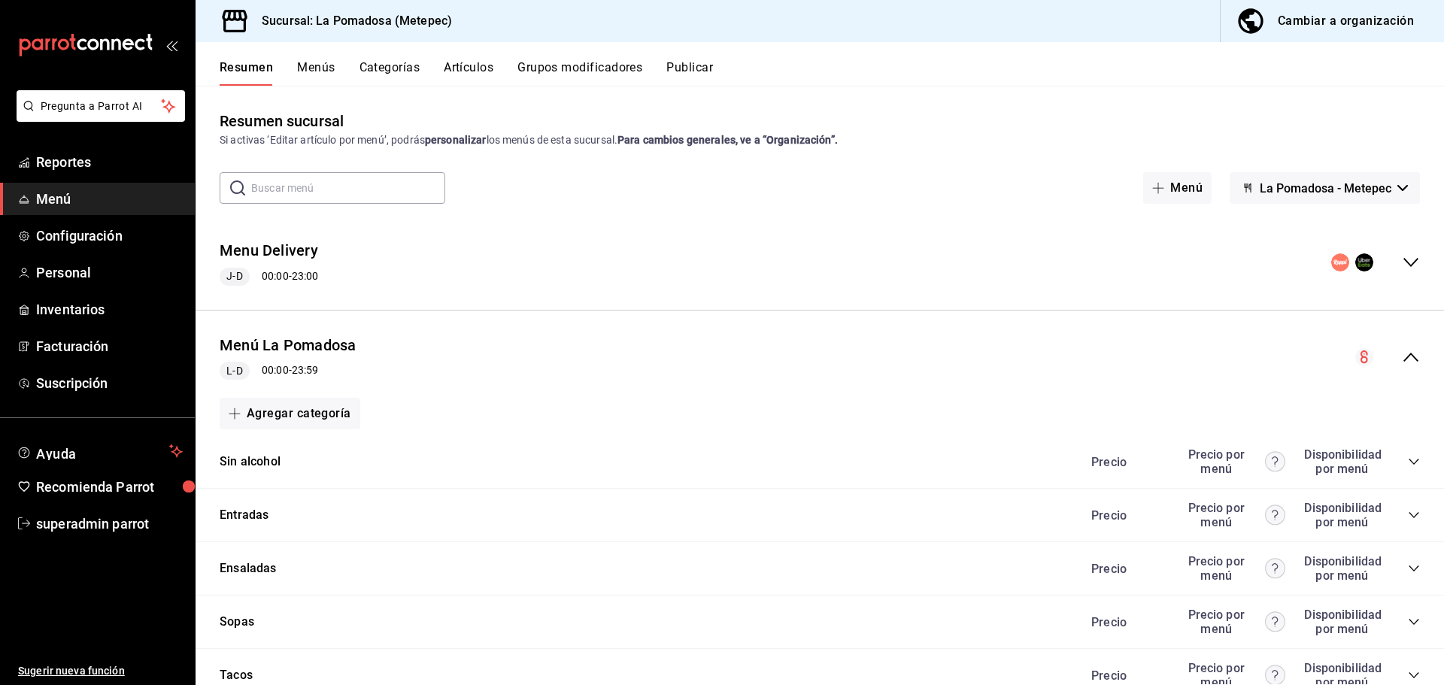
click at [375, 63] on button "Categorías" at bounding box center [389, 73] width 61 height 26
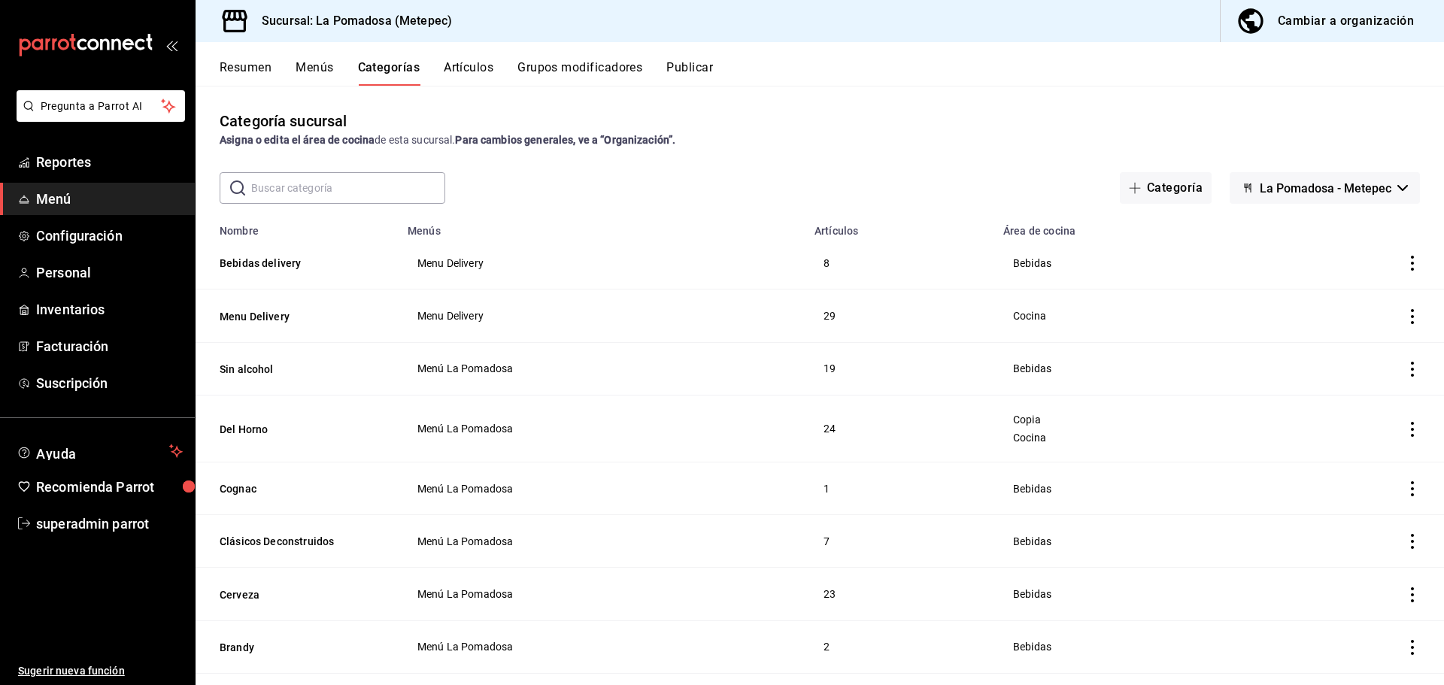
click at [1323, 20] on div "Cambiar a organización" at bounding box center [1345, 21] width 136 height 21
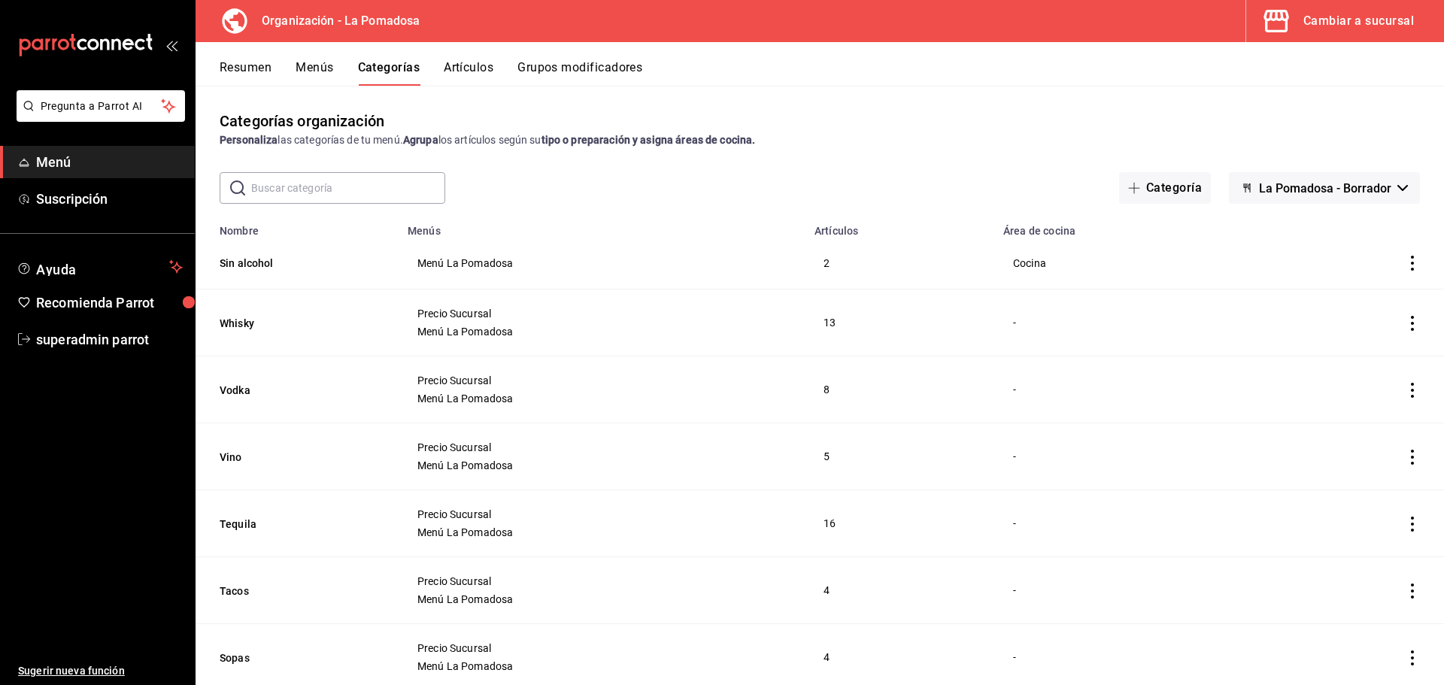
click at [1328, 26] on div "Cambiar a sucursal" at bounding box center [1358, 21] width 111 height 21
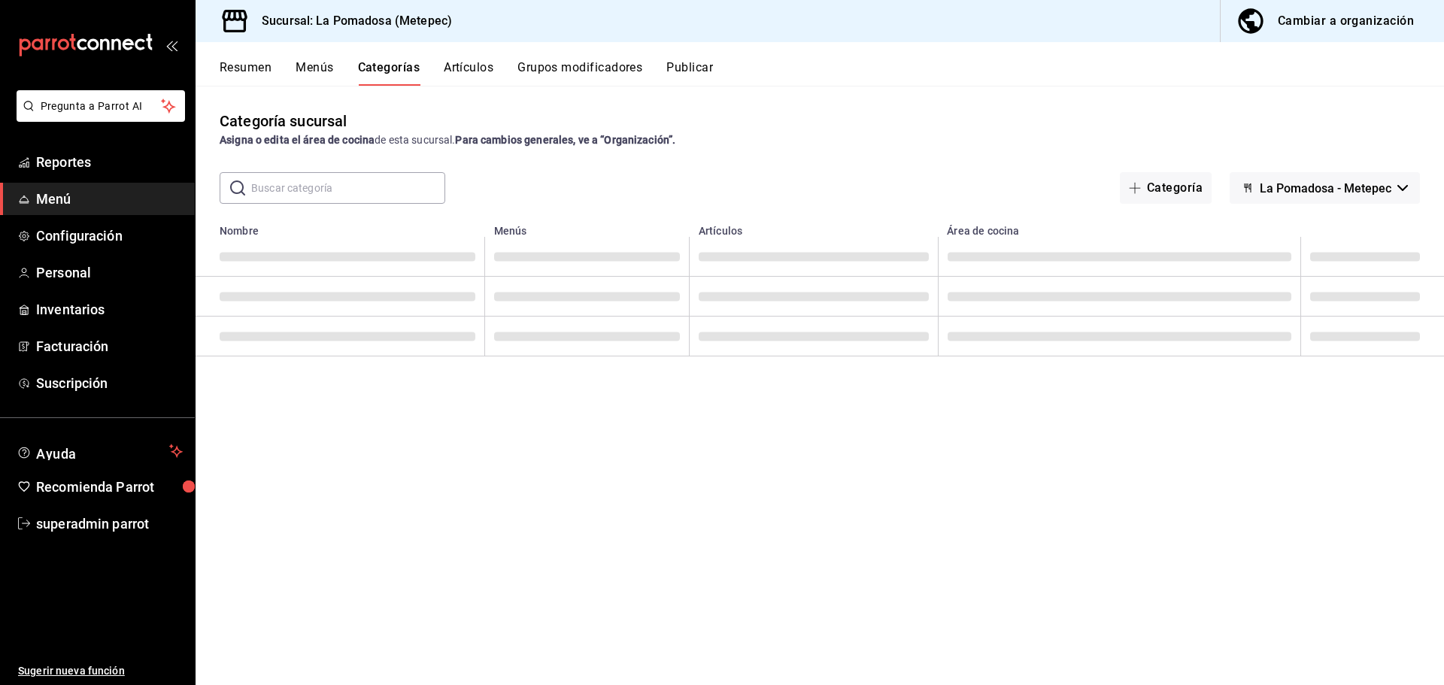
click at [477, 70] on button "Artículos" at bounding box center [469, 73] width 50 height 26
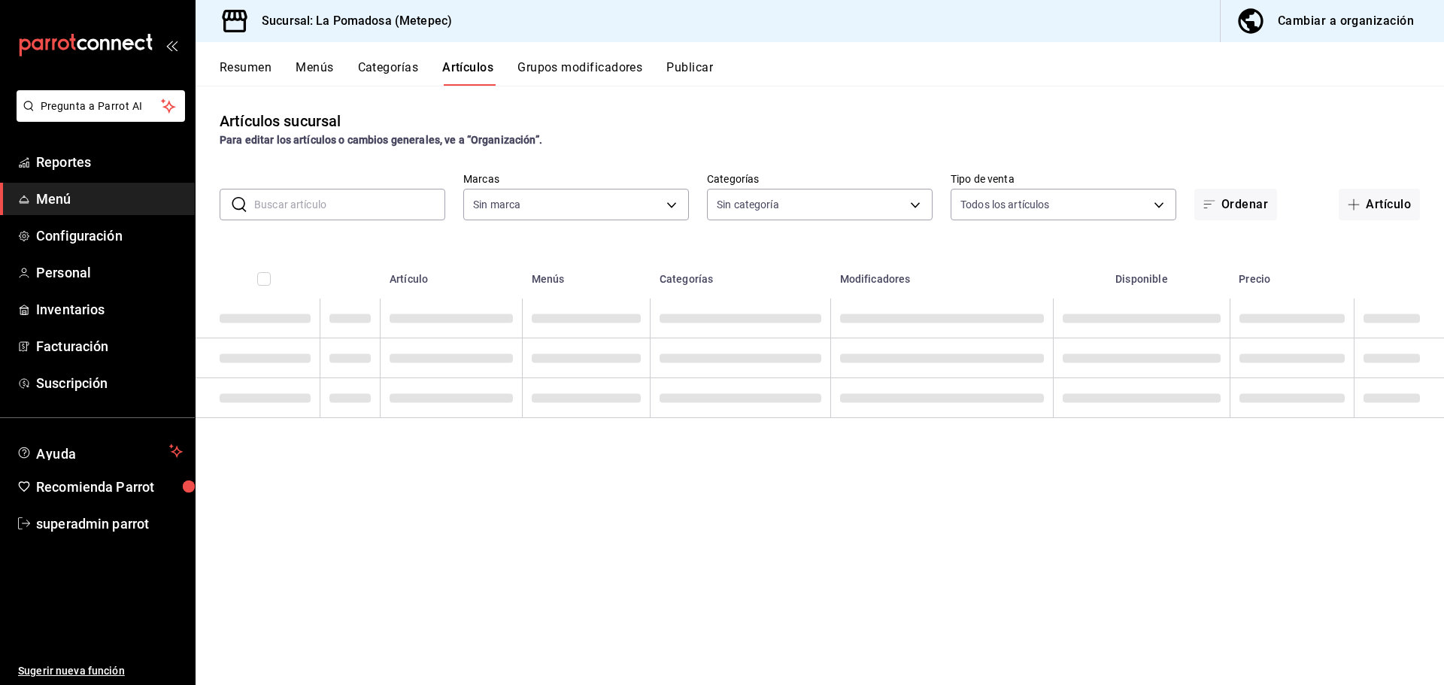
type input "26770a04-f713-4e61-b01c-a965f3f43d2a"
type input "d943e39c-3c76-416d-a752-8531798177b1,cac6379f-b581-4c4b-83ec-bcfc03b9aa83,15034…"
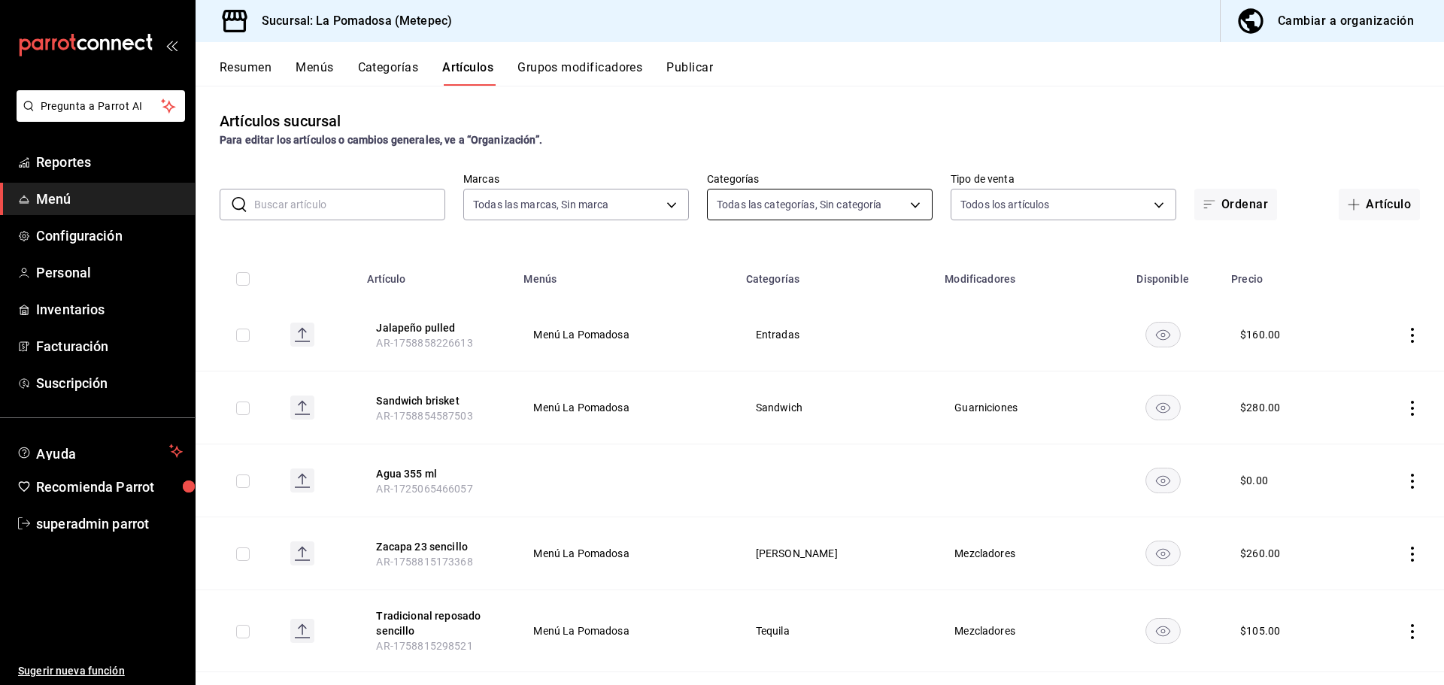
click at [912, 205] on body "Pregunta a Parrot AI Reportes Menú Configuración Personal Inventarios Facturaci…" at bounding box center [722, 342] width 1444 height 685
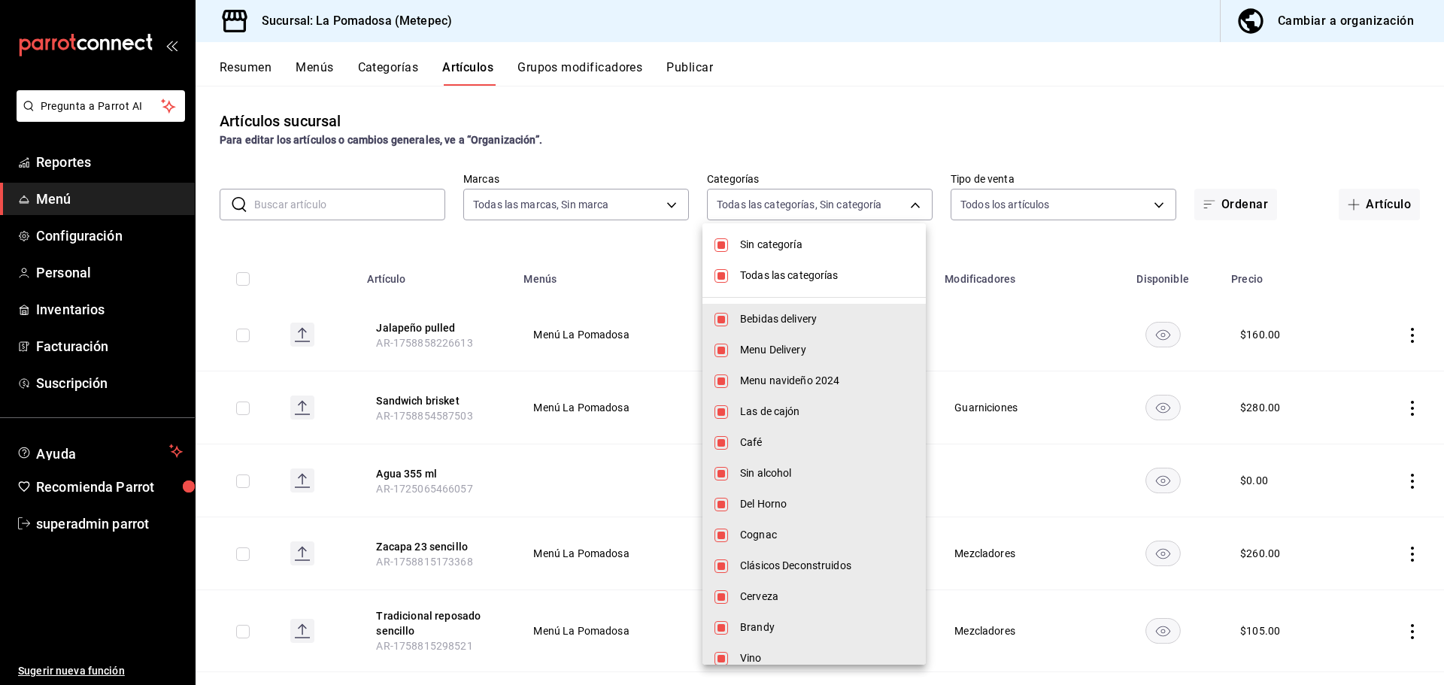
click at [1034, 391] on div at bounding box center [722, 342] width 1444 height 685
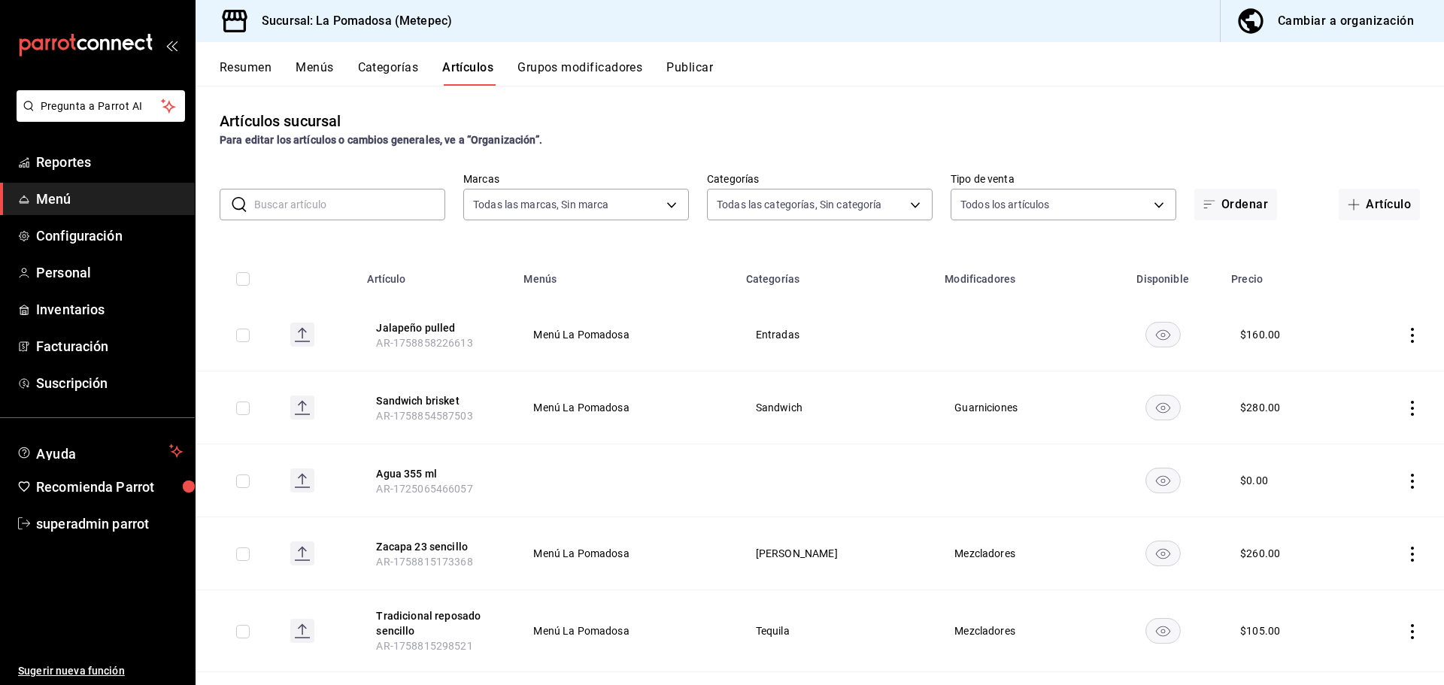
click at [353, 207] on input "text" at bounding box center [349, 204] width 191 height 30
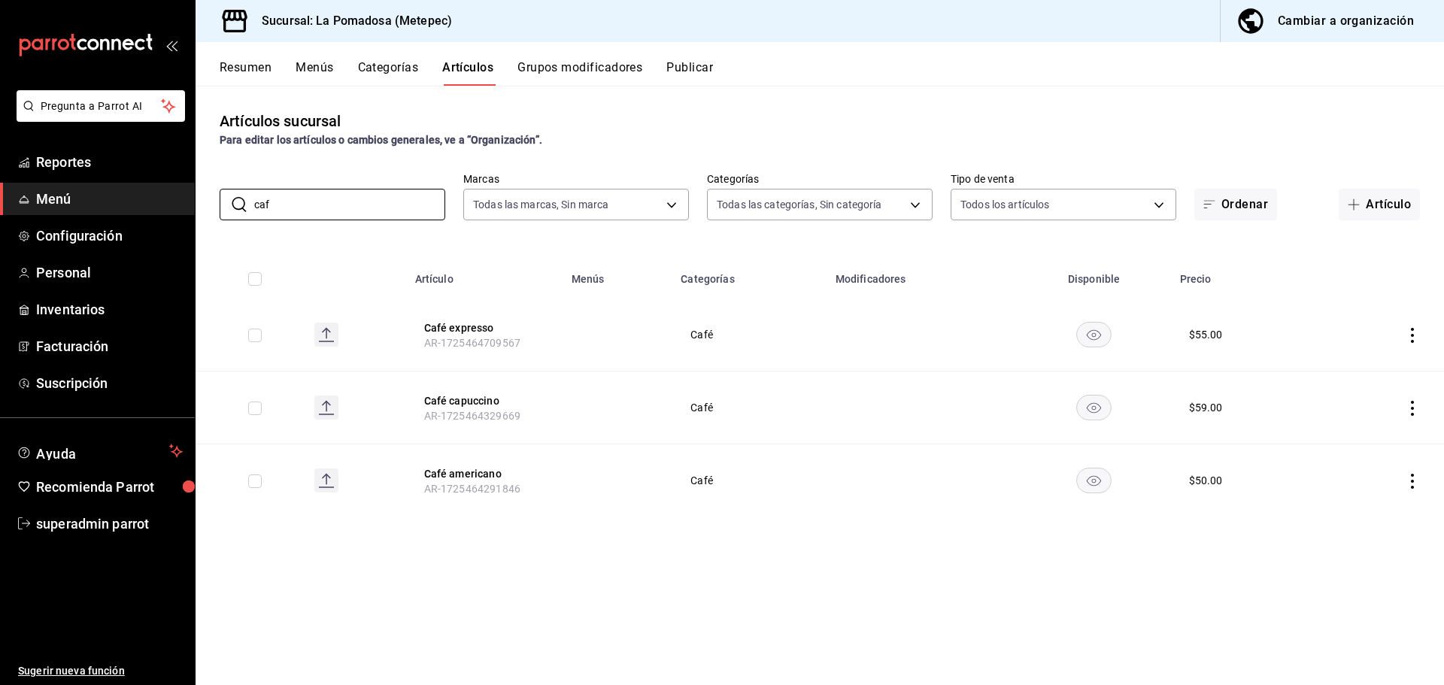
type input "caf"
click at [249, 67] on button "Resumen" at bounding box center [246, 73] width 52 height 26
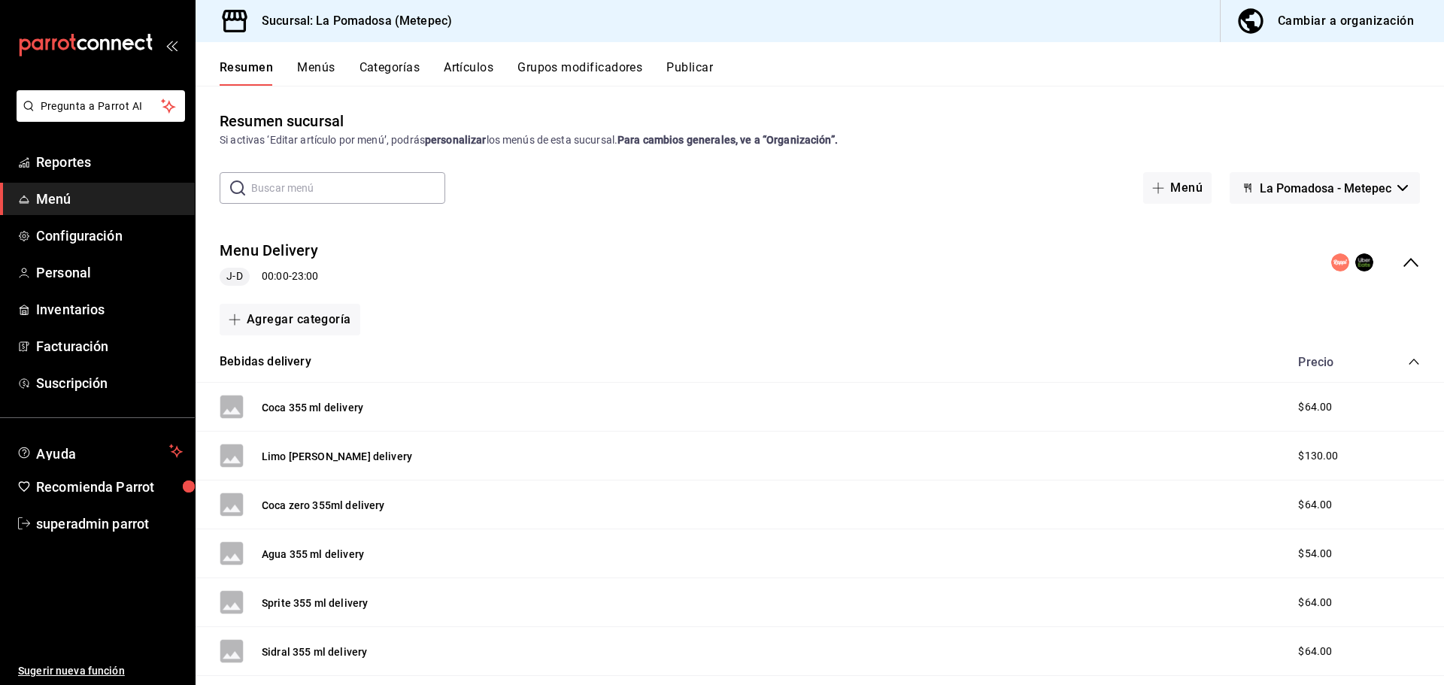
click at [388, 68] on button "Categorías" at bounding box center [389, 73] width 61 height 26
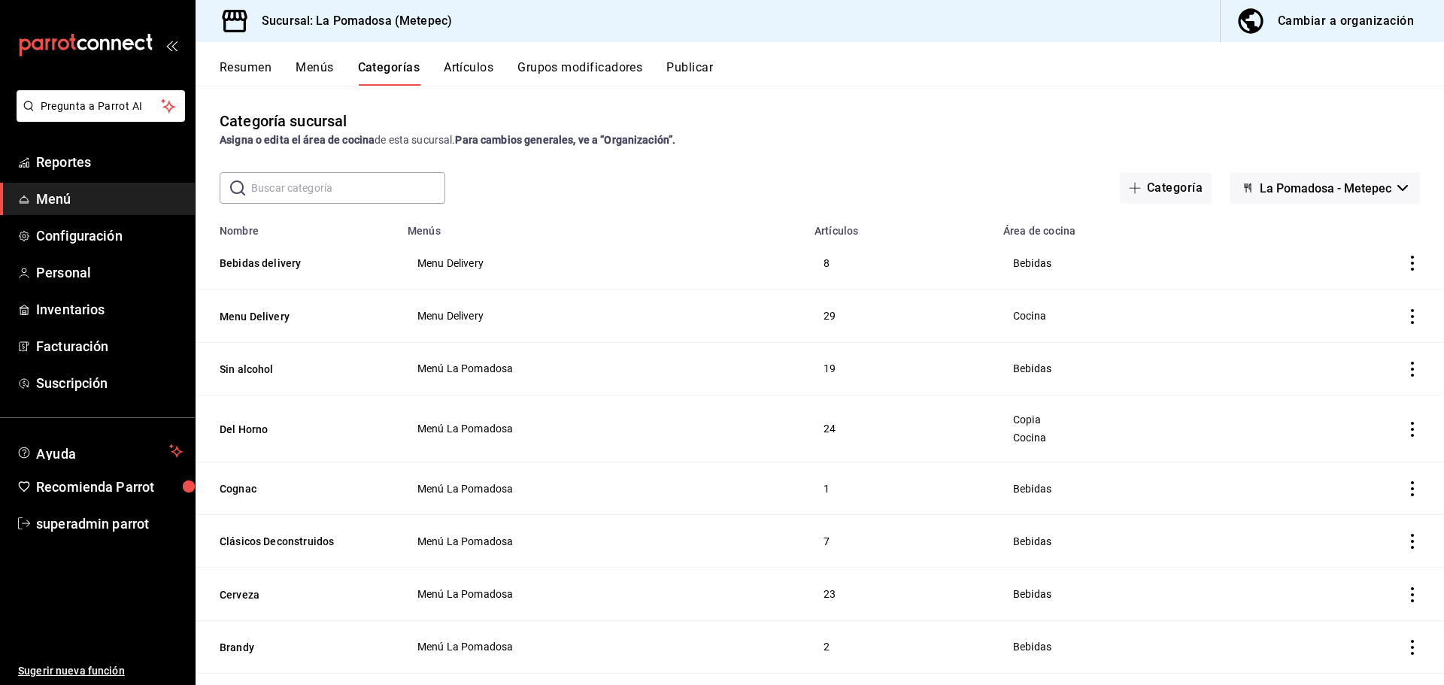
click at [340, 195] on input "text" at bounding box center [348, 188] width 194 height 30
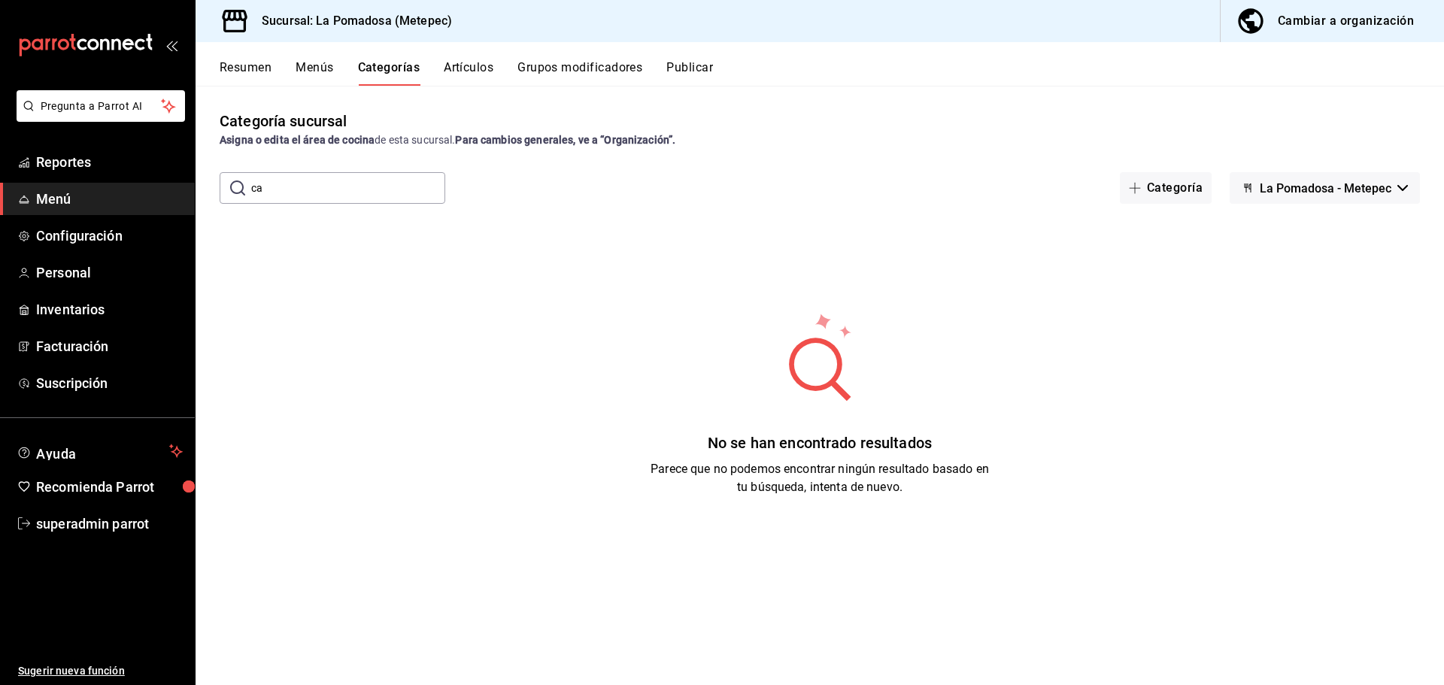
type input "c"
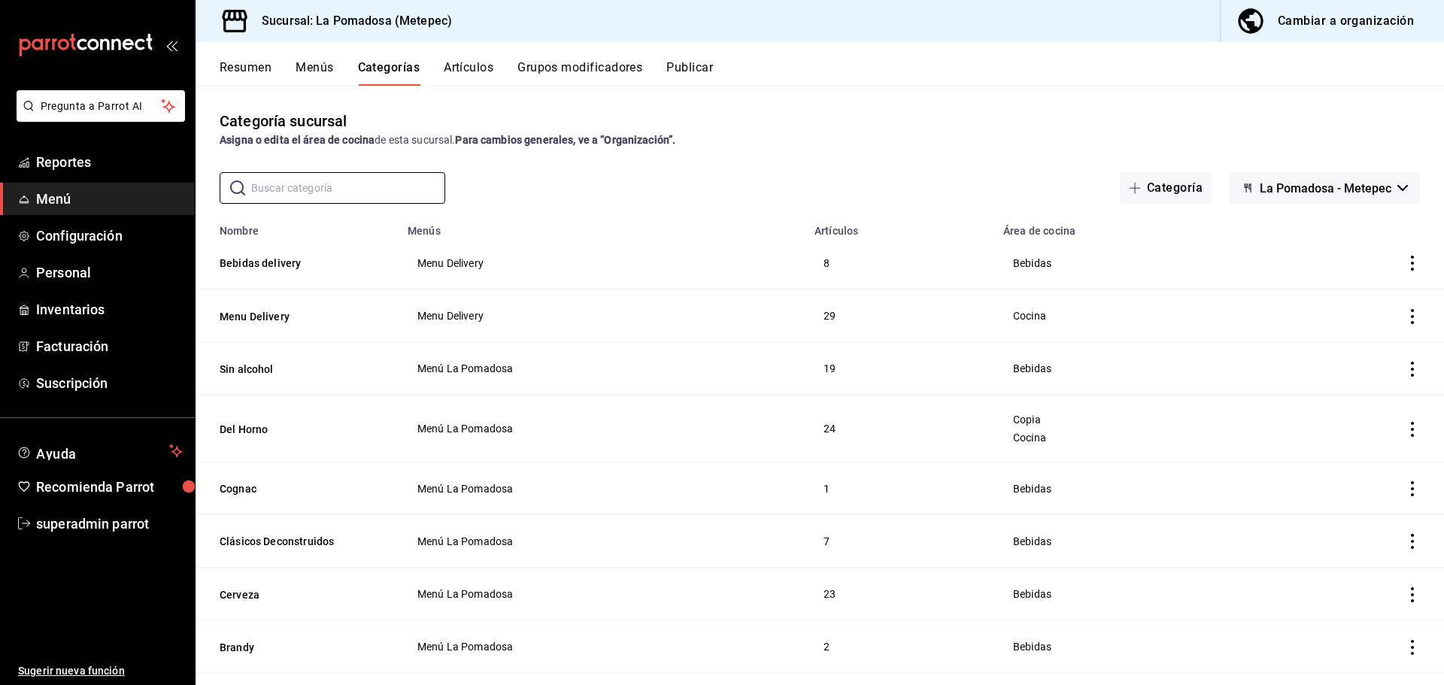
click at [308, 59] on div "Resumen Menús Categorías Artículos Grupos modificadores Publicar" at bounding box center [819, 64] width 1248 height 44
click at [311, 68] on button "Menús" at bounding box center [314, 73] width 38 height 26
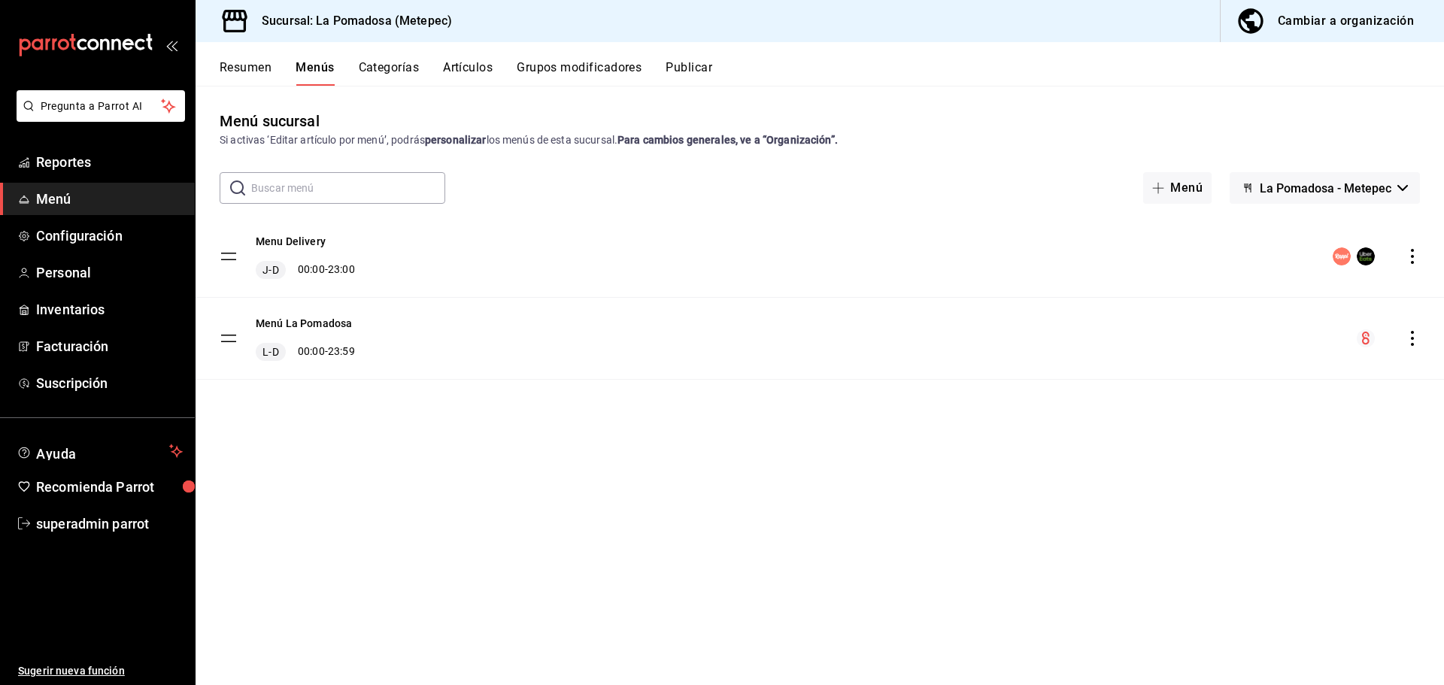
drag, startPoint x: 305, startPoint y: 314, endPoint x: 307, endPoint y: 322, distance: 7.7
click at [305, 316] on div "Menú La Pomadosa L-D 00:00 - 23:59" at bounding box center [819, 338] width 1248 height 81
click at [308, 325] on button "Menú La Pomadosa" at bounding box center [304, 323] width 96 height 15
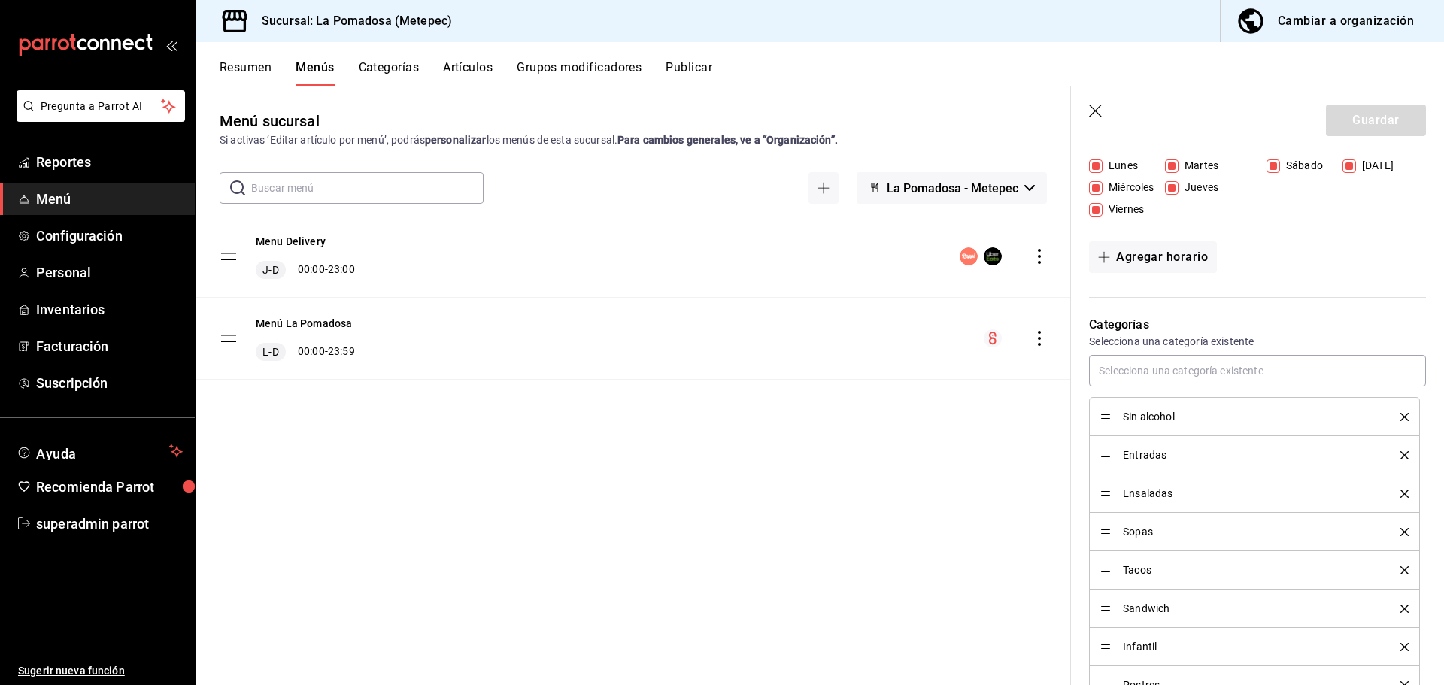
scroll to position [226, 0]
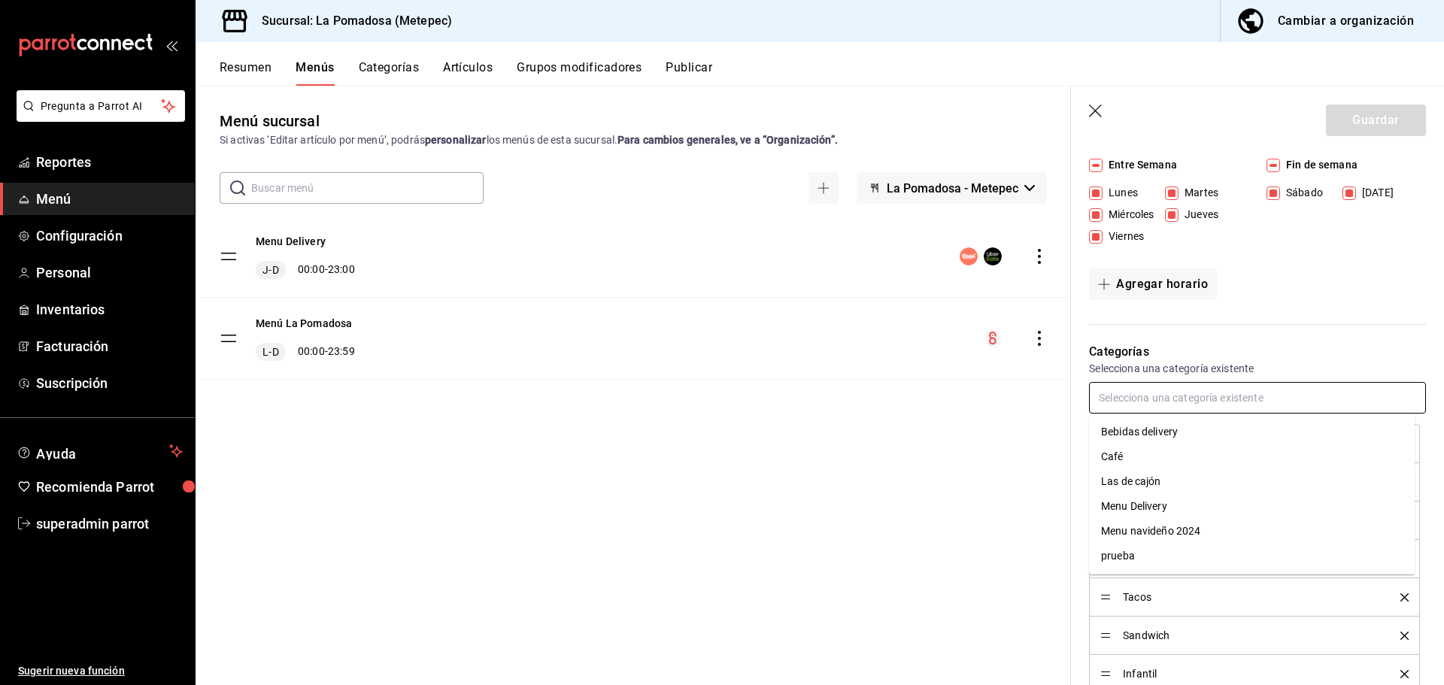
click at [1193, 395] on input "text" at bounding box center [1257, 398] width 337 height 32
click at [1126, 459] on li "Café" at bounding box center [1252, 456] width 326 height 25
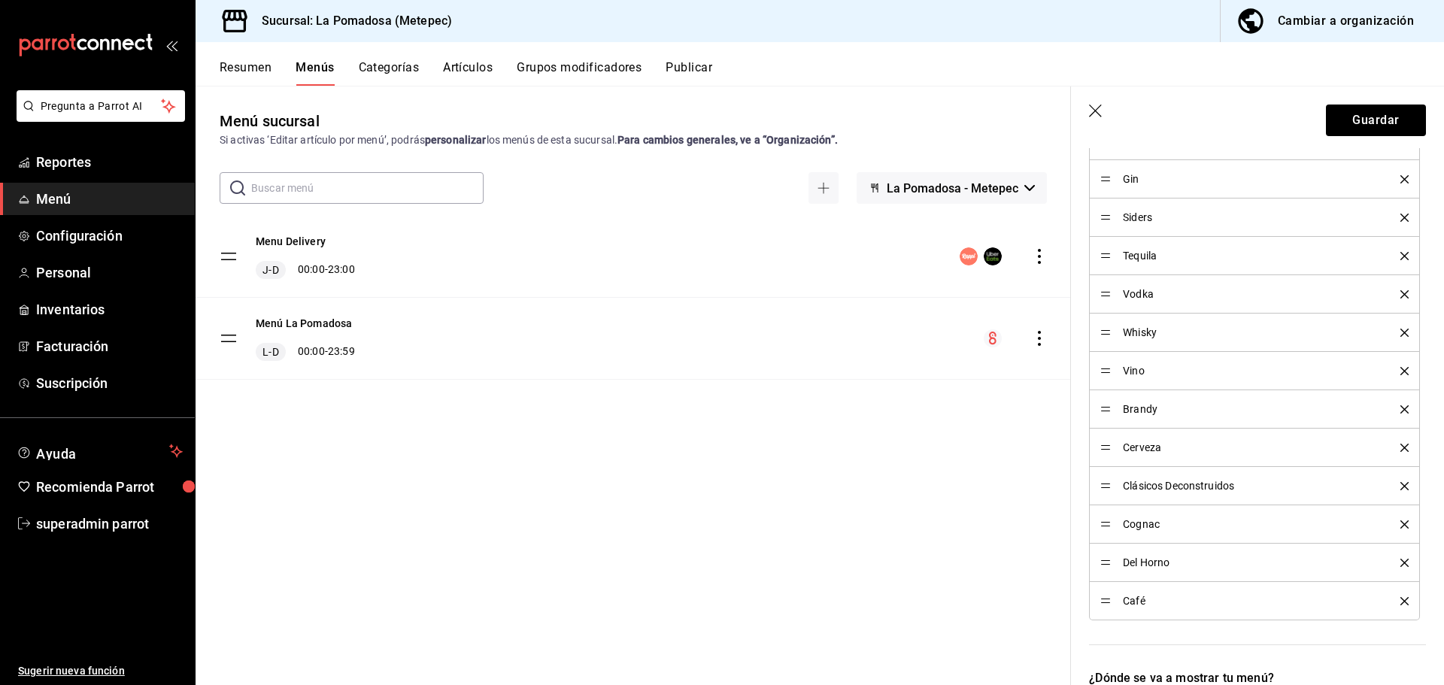
scroll to position [977, 0]
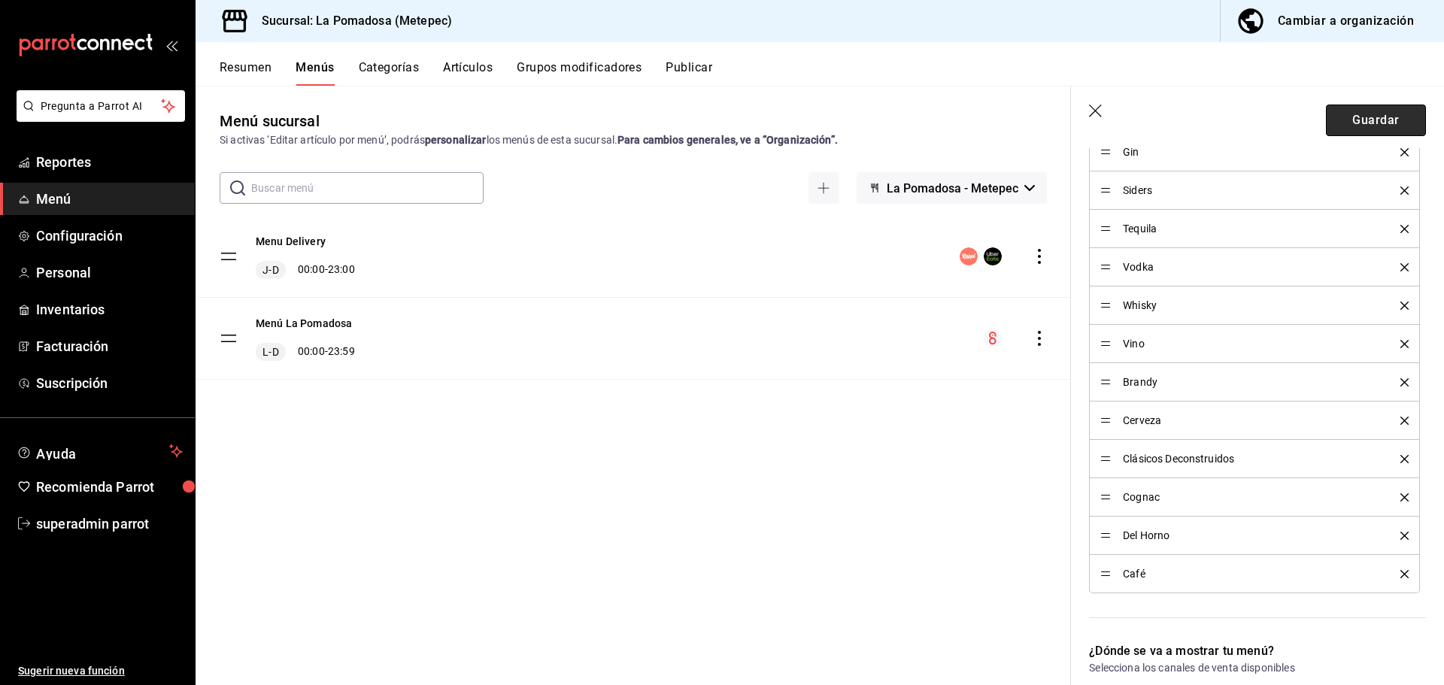
click at [1347, 117] on button "Guardar" at bounding box center [1375, 121] width 100 height 32
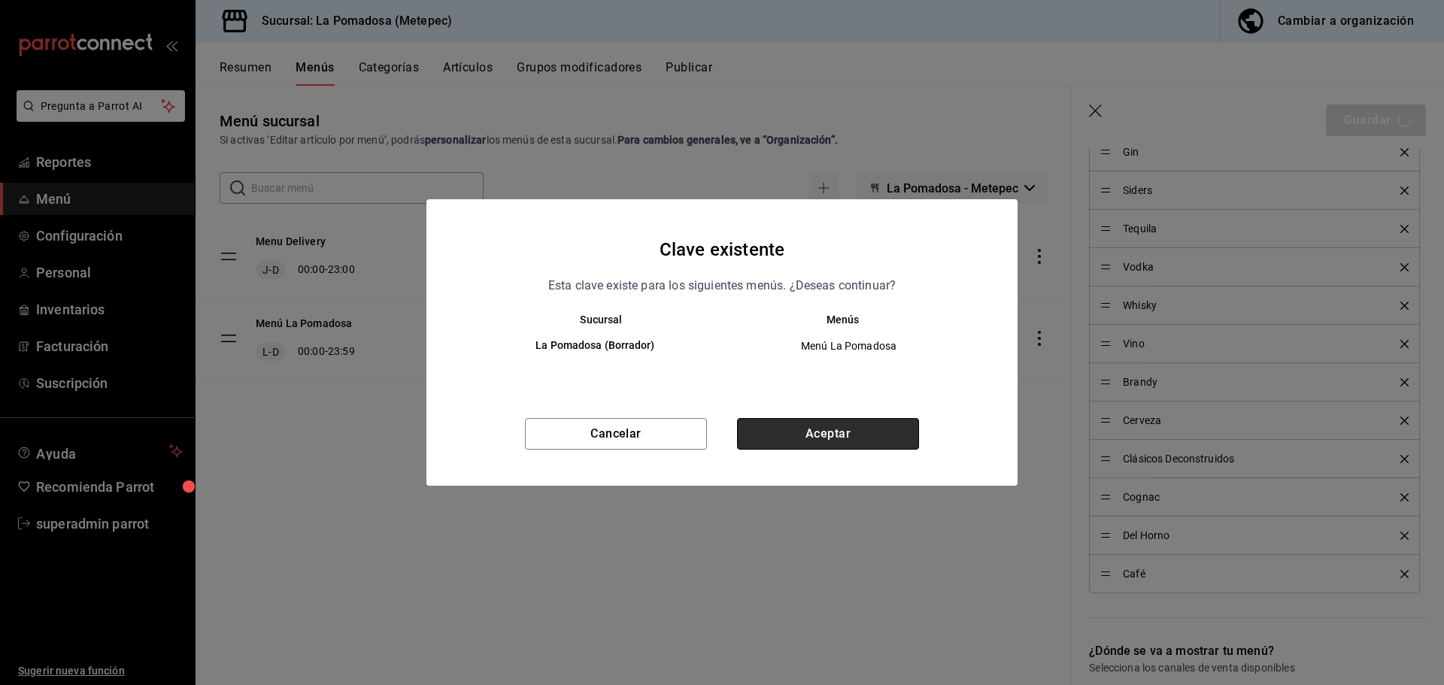
click at [784, 434] on button "Aceptar" at bounding box center [828, 434] width 182 height 32
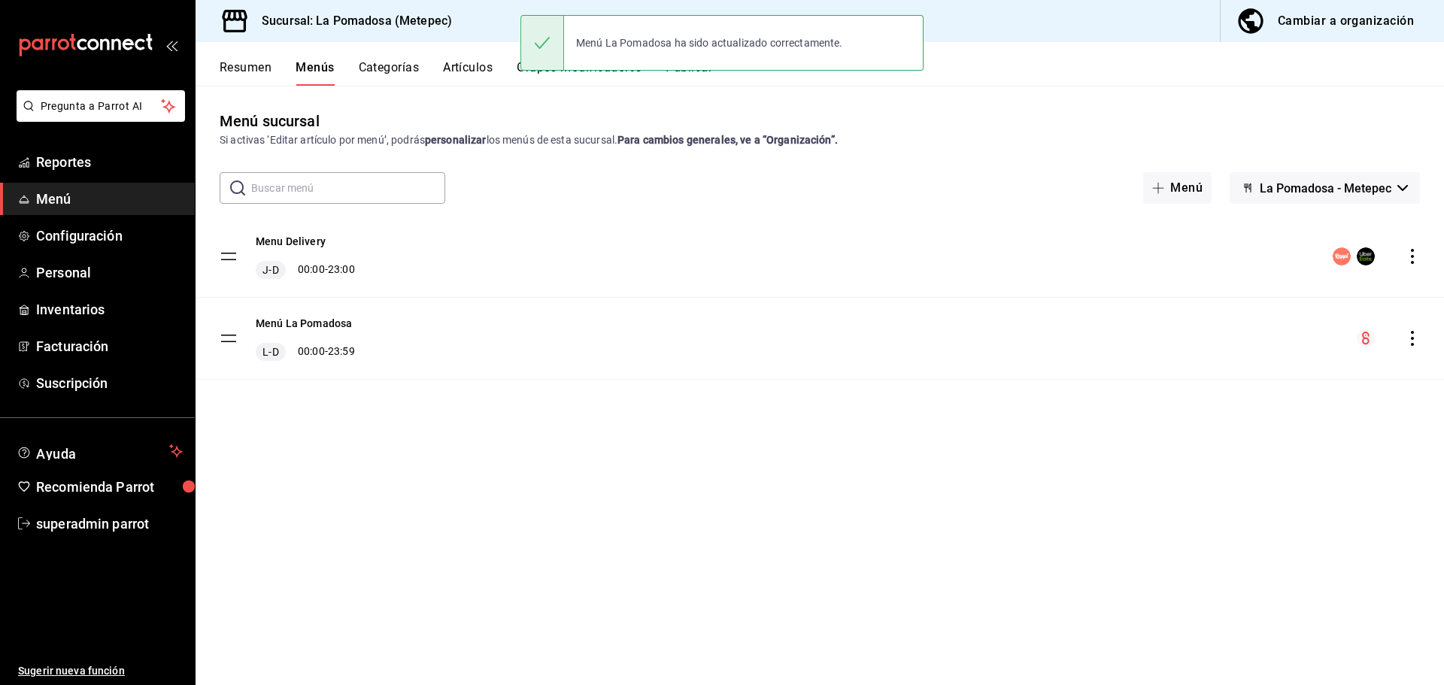
click at [233, 71] on button "Resumen" at bounding box center [246, 73] width 52 height 26
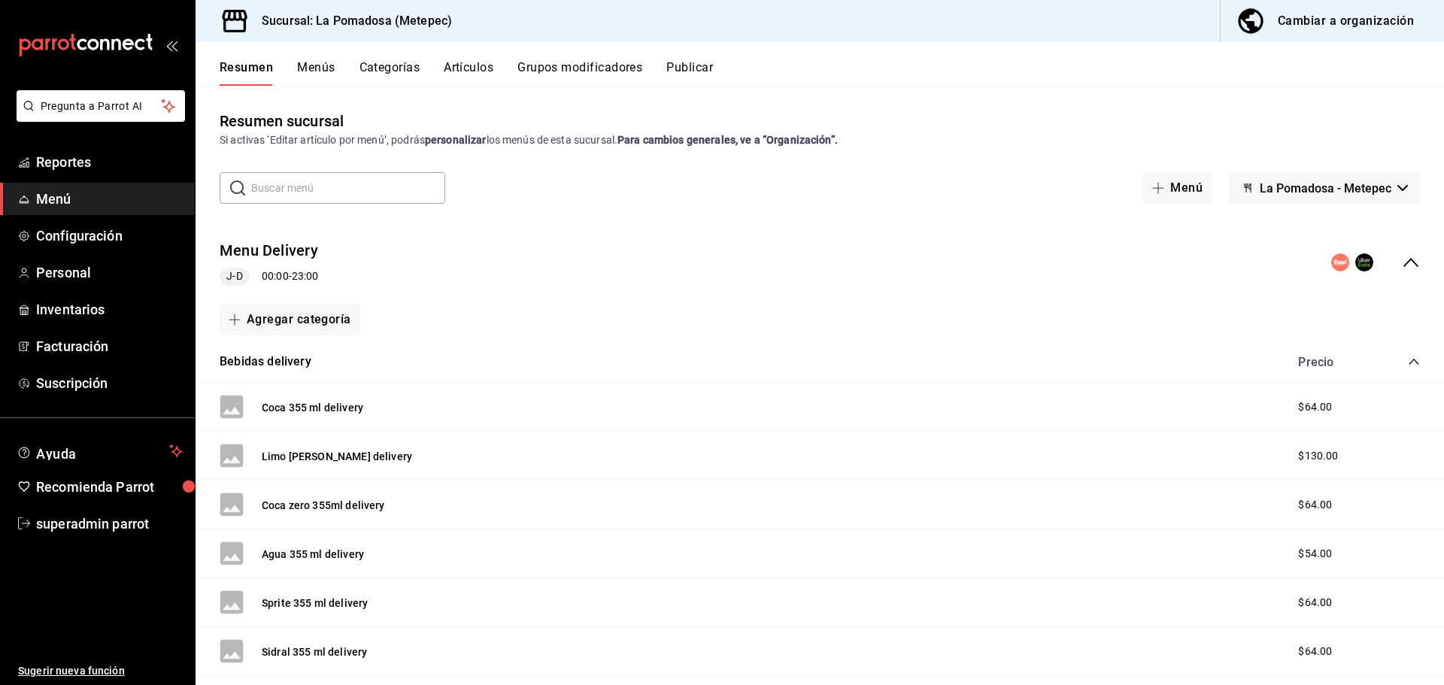
click at [1406, 262] on icon "collapse-menu-row" at bounding box center [1410, 262] width 18 height 18
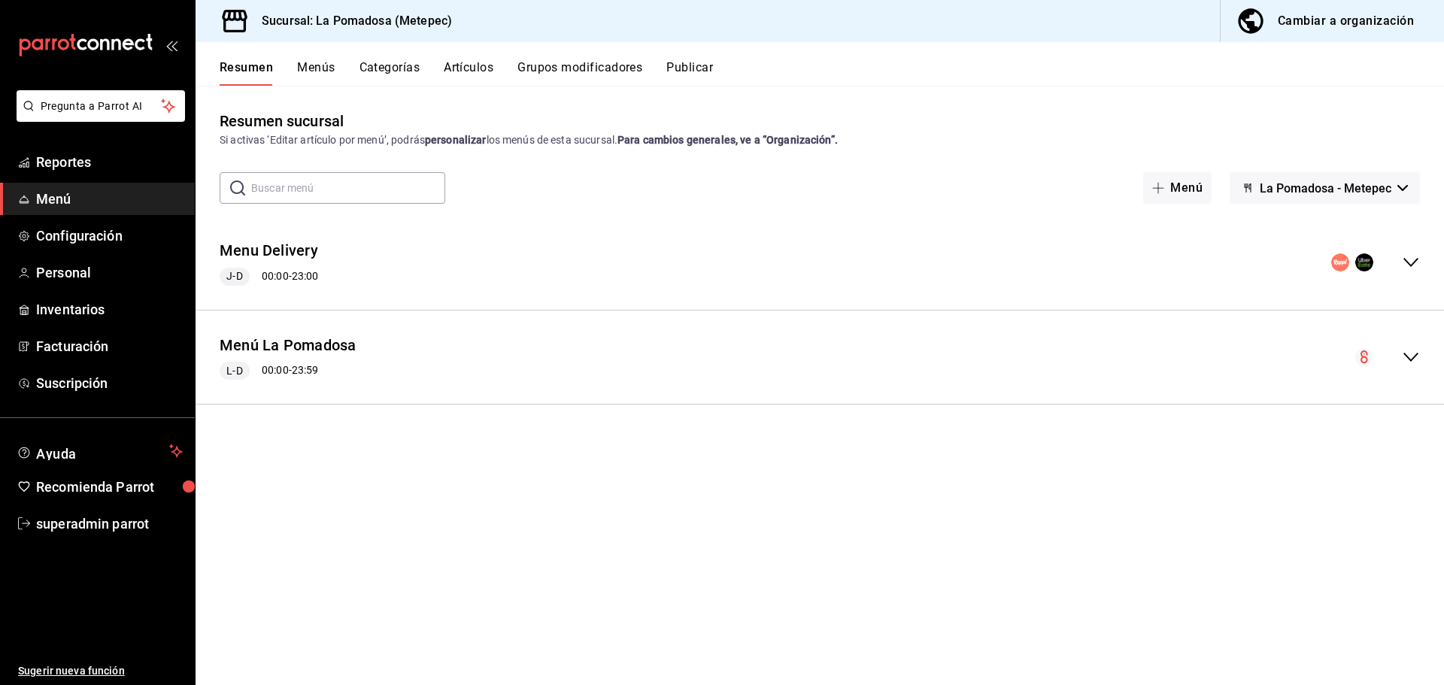
click at [1413, 350] on icon "collapse-menu-row" at bounding box center [1410, 357] width 18 height 18
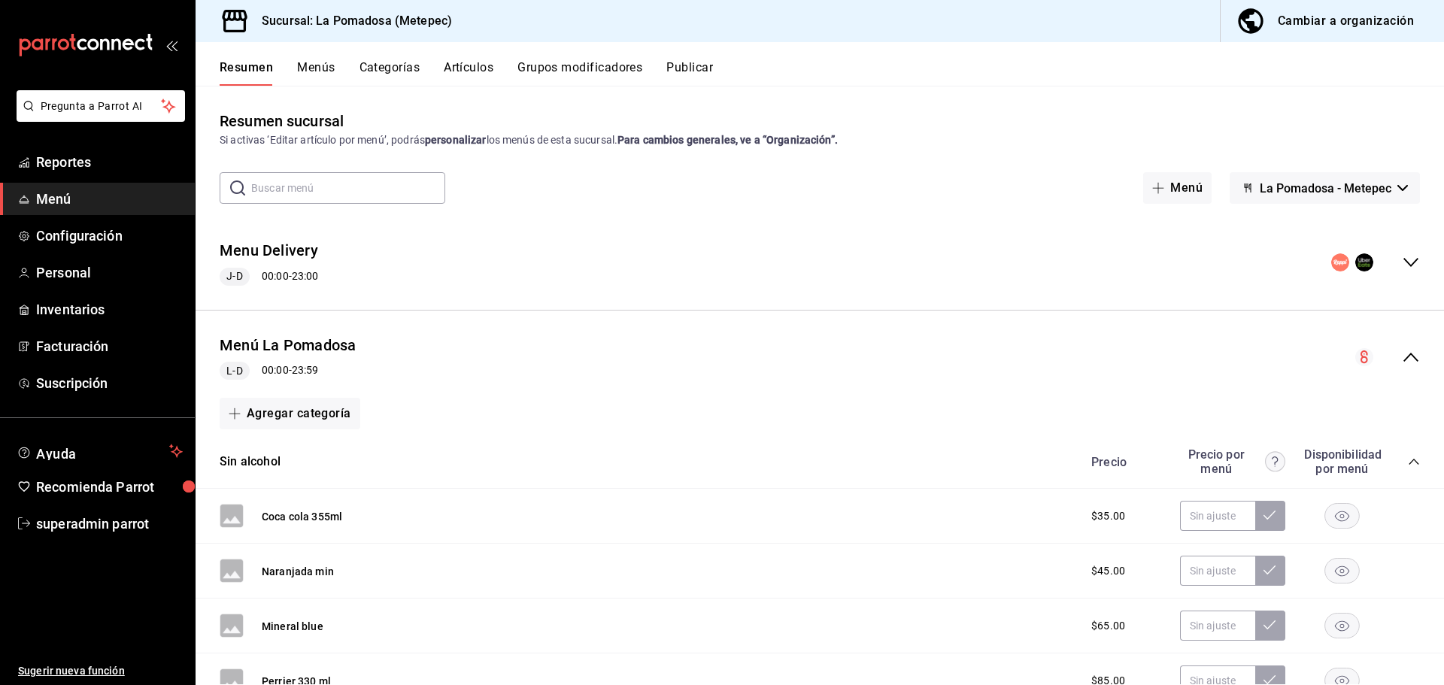
click at [1403, 454] on div "Precio Precio por menú Disponibilidad por menú" at bounding box center [1248, 461] width 344 height 29
click at [1407, 465] on icon "collapse-category-row" at bounding box center [1413, 462] width 12 height 12
click at [1395, 514] on div "Precio Precio por menú Disponibilidad por menú" at bounding box center [1248, 515] width 344 height 29
click at [1408, 516] on icon "collapse-category-row" at bounding box center [1413, 515] width 10 height 6
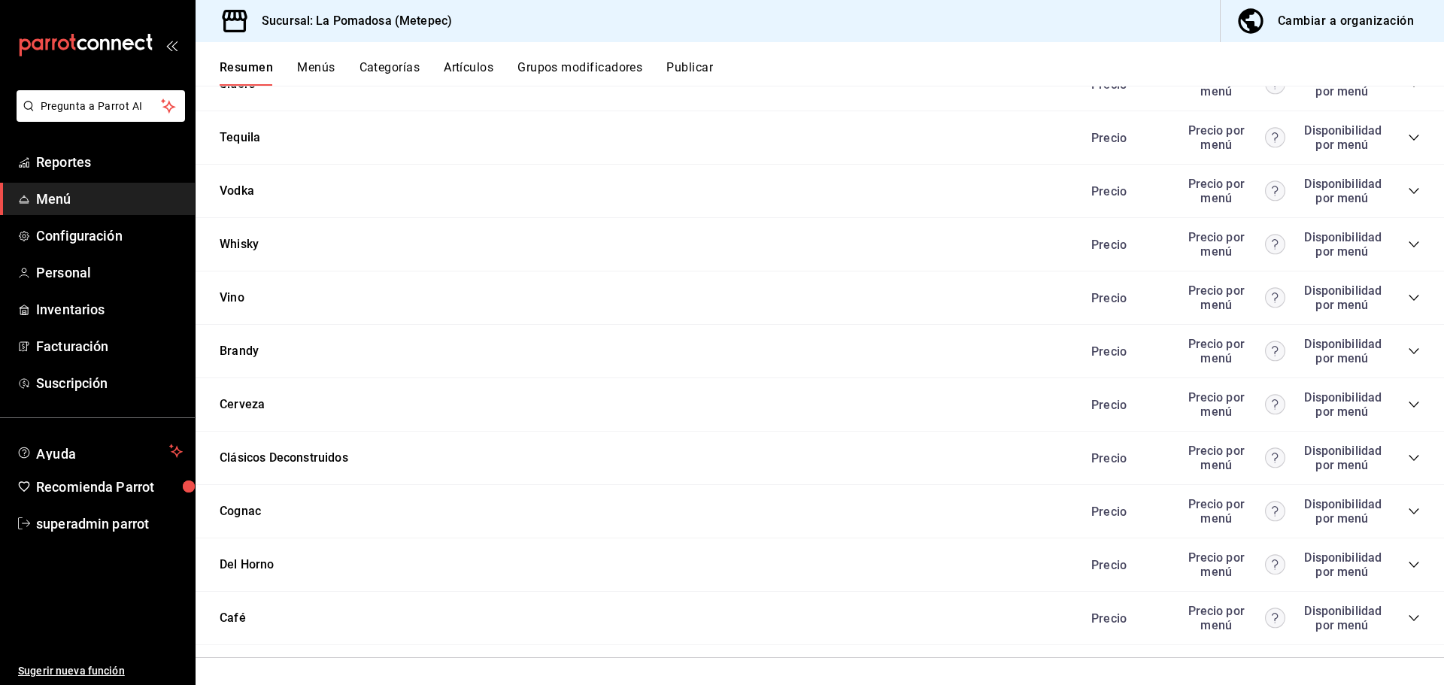
scroll to position [1075, 0]
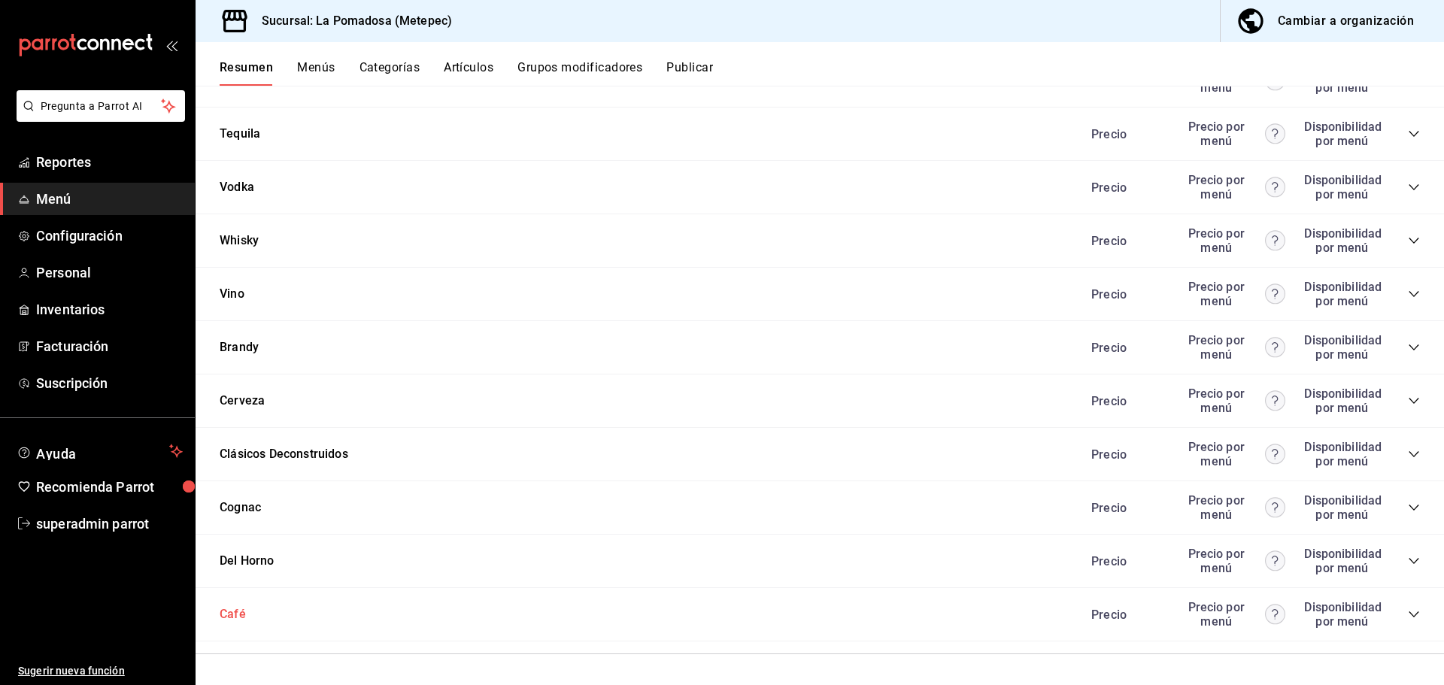
click at [228, 610] on button "Café" at bounding box center [233, 614] width 26 height 17
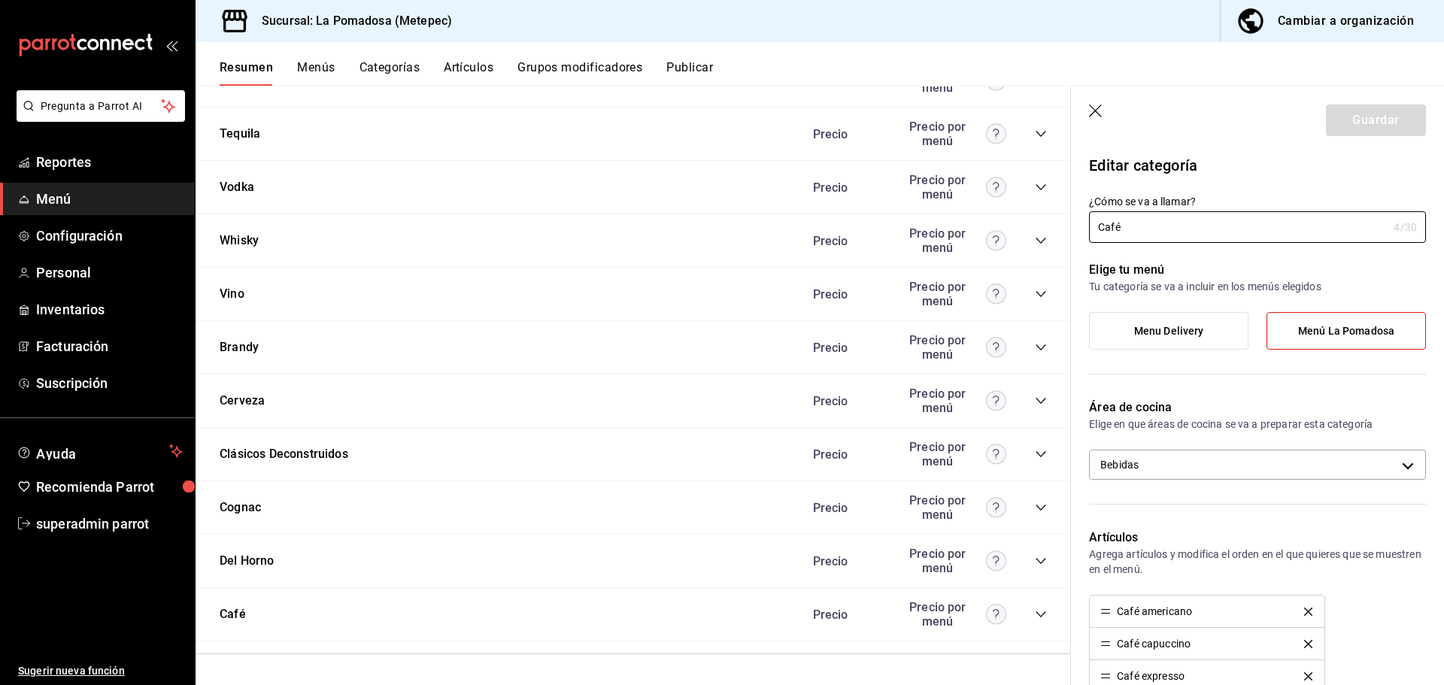
click at [1098, 116] on icon "button" at bounding box center [1096, 112] width 15 height 15
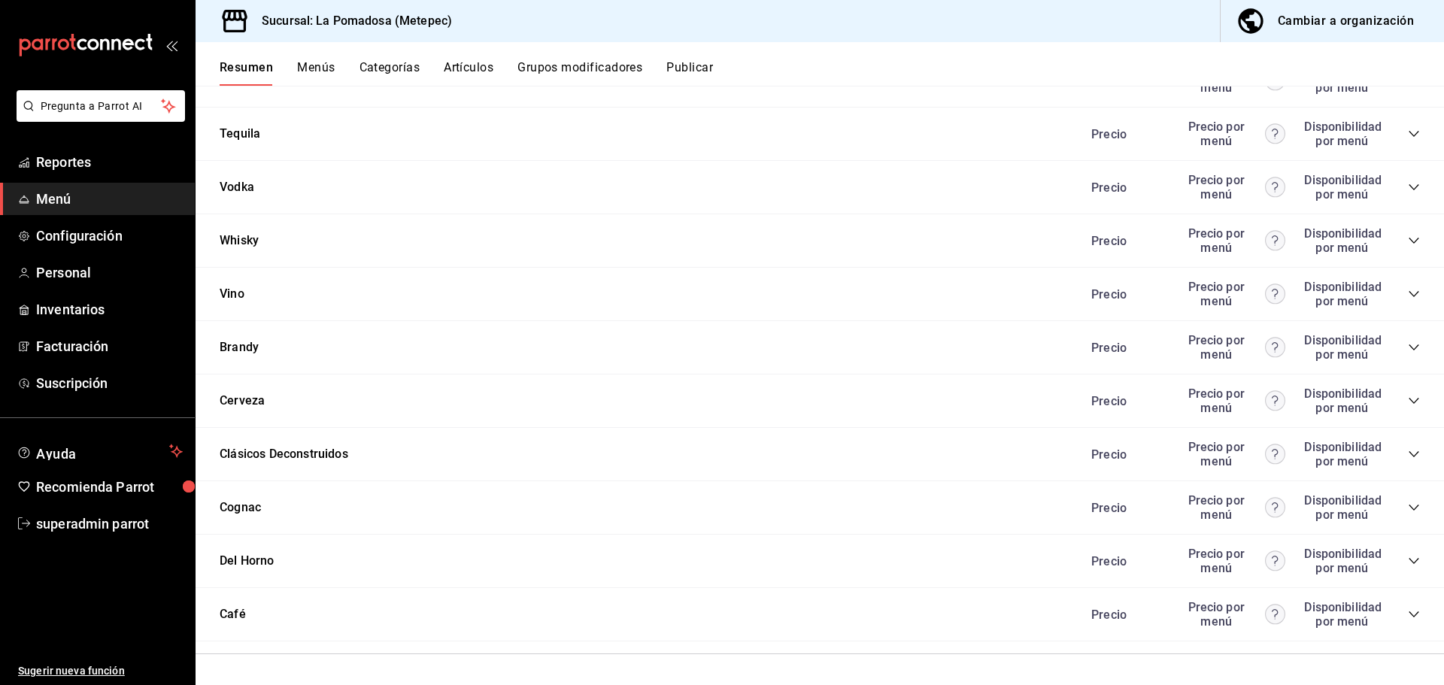
click at [1407, 613] on icon "collapse-category-row" at bounding box center [1413, 614] width 12 height 12
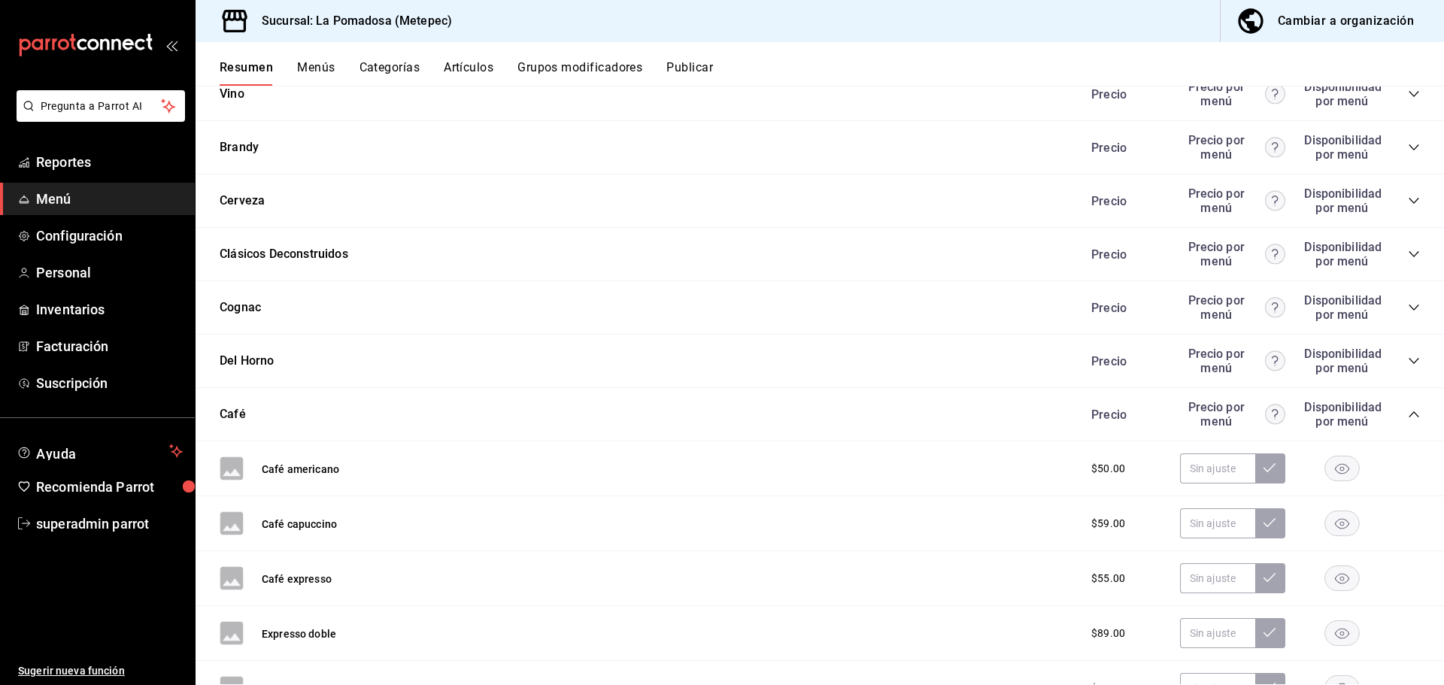
scroll to position [1301, 0]
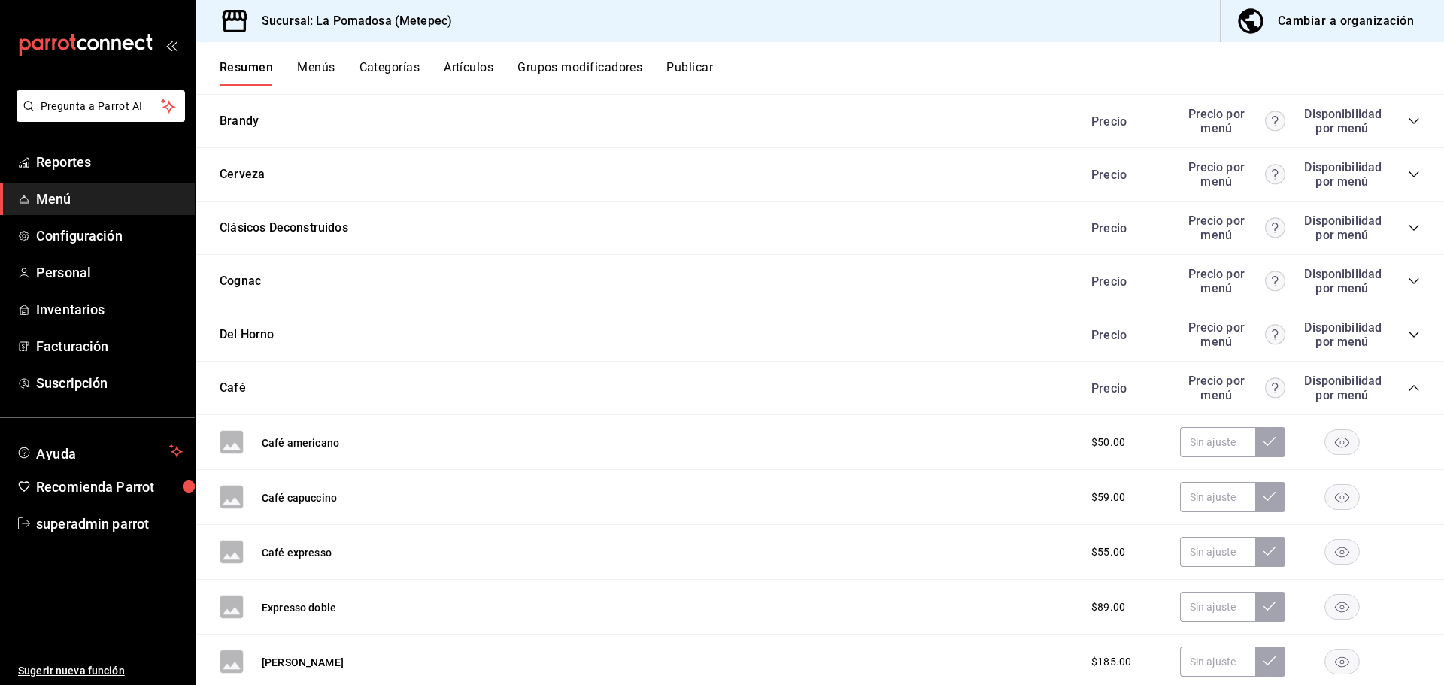
click at [1407, 389] on icon "collapse-category-row" at bounding box center [1413, 388] width 12 height 12
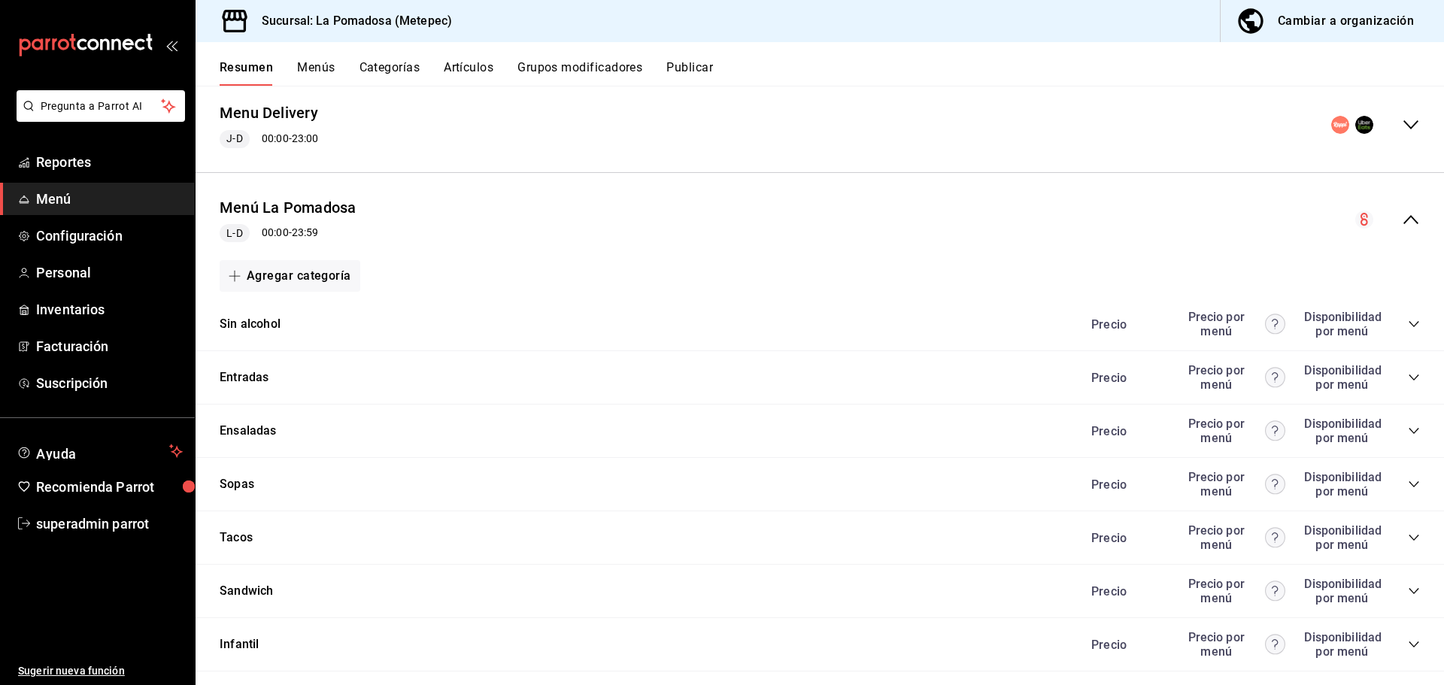
scroll to position [0, 0]
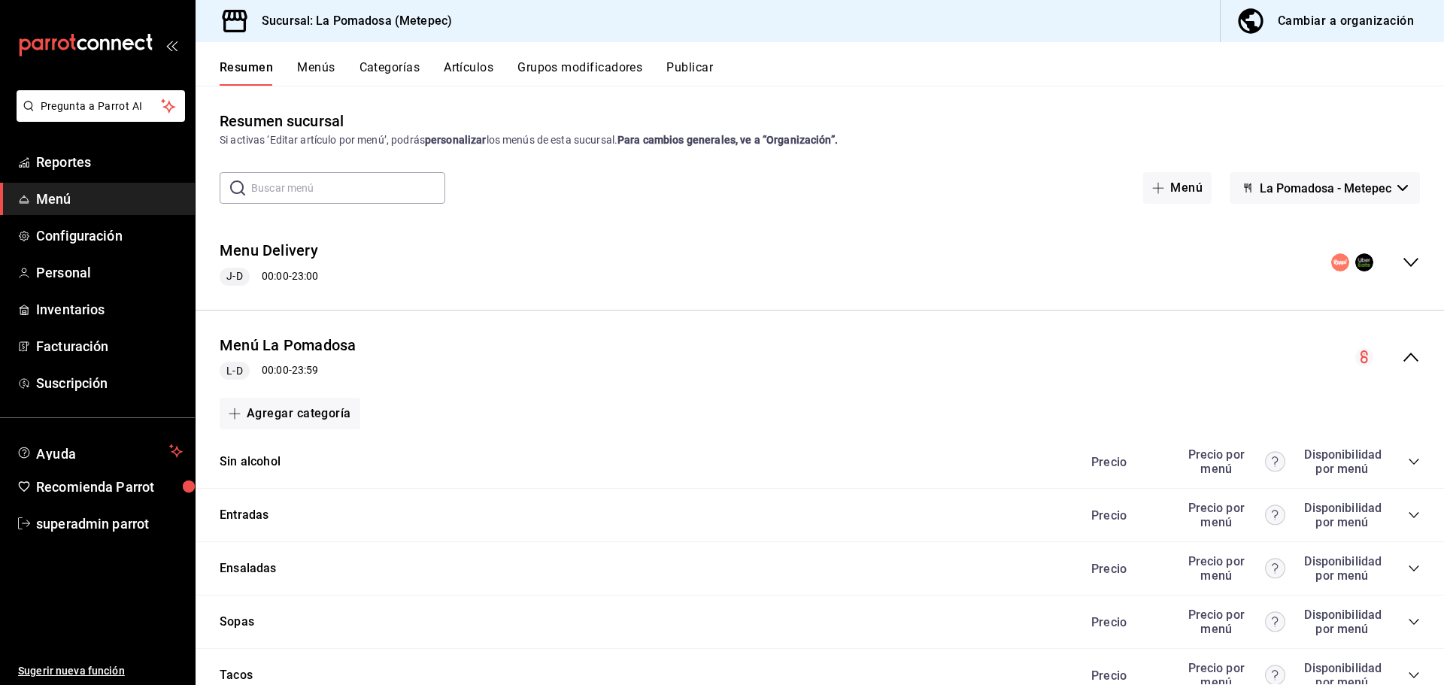
click at [1402, 360] on icon "collapse-menu-row" at bounding box center [1410, 357] width 18 height 18
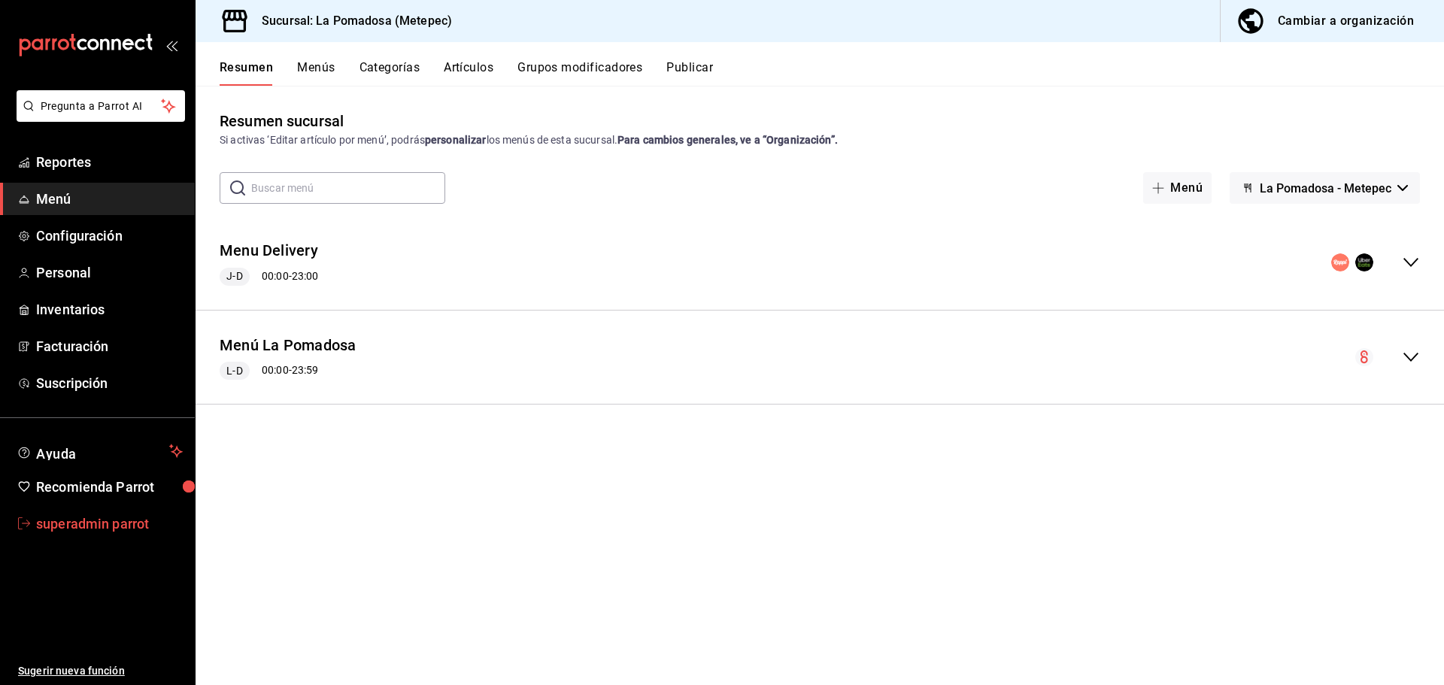
click at [89, 529] on span "superadmin parrot" at bounding box center [109, 524] width 147 height 20
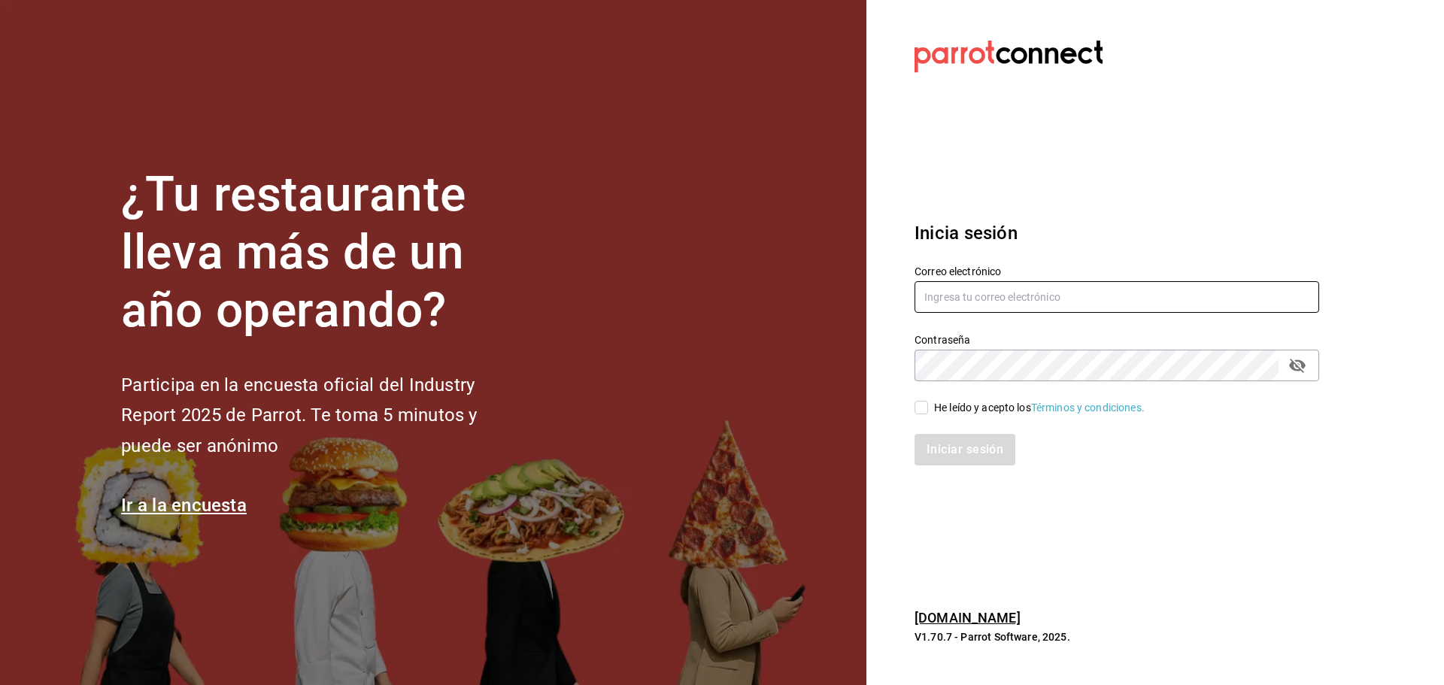
click at [975, 304] on input "text" at bounding box center [1116, 297] width 404 height 32
paste input "palax@guadalupe.com"
type input "palax@guadalupe.com"
click at [946, 407] on div "He leído y acepto los Términos y condiciones." at bounding box center [1039, 408] width 211 height 16
click at [928, 407] on input "He leído y acepto los Términos y condiciones." at bounding box center [921, 408] width 14 height 14
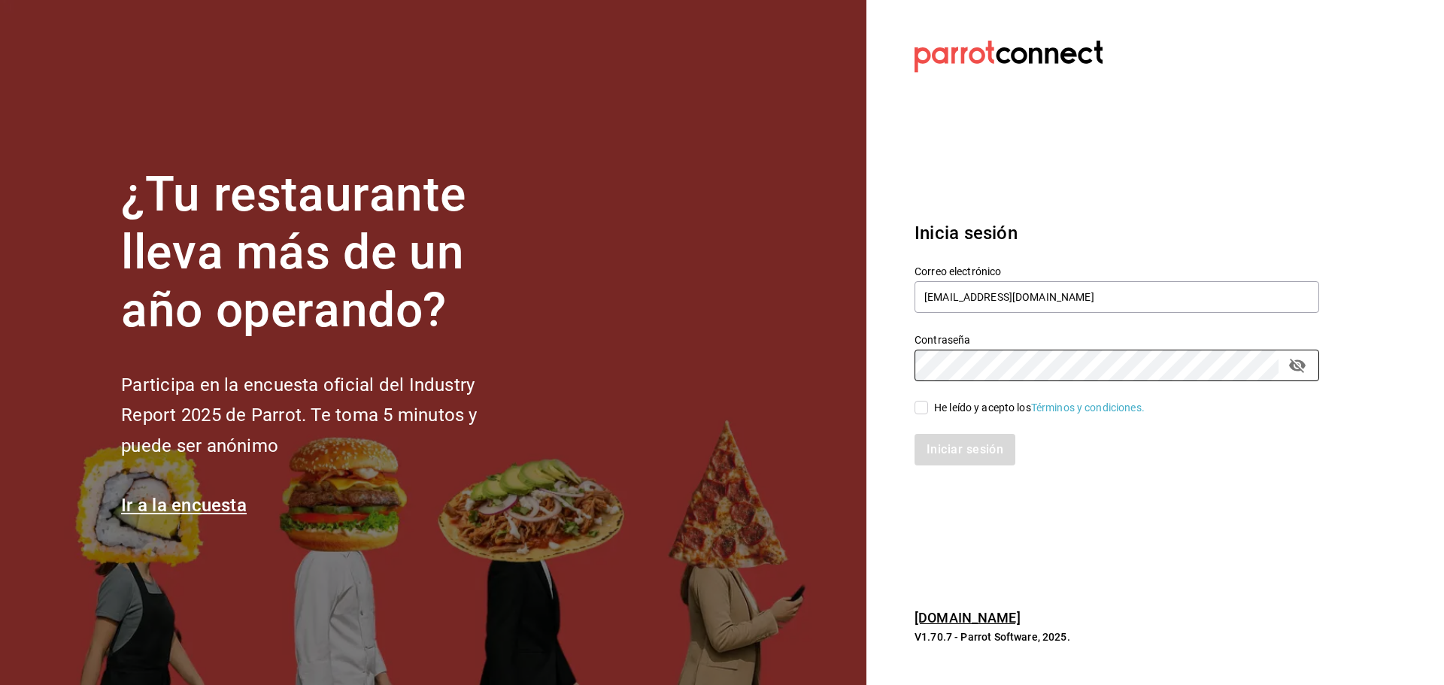
checkbox input "true"
click at [949, 454] on button "Iniciar sesión" at bounding box center [965, 450] width 102 height 32
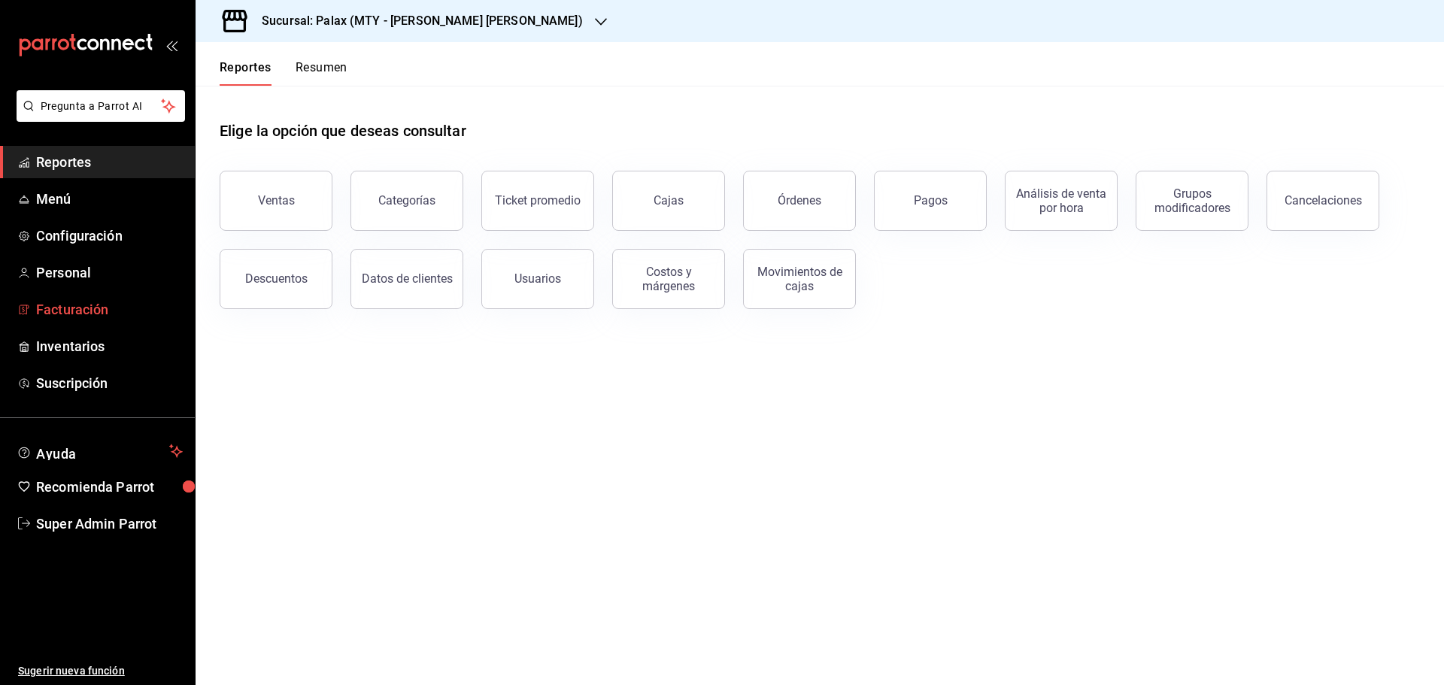
click at [86, 311] on span "Facturación" at bounding box center [109, 309] width 147 height 20
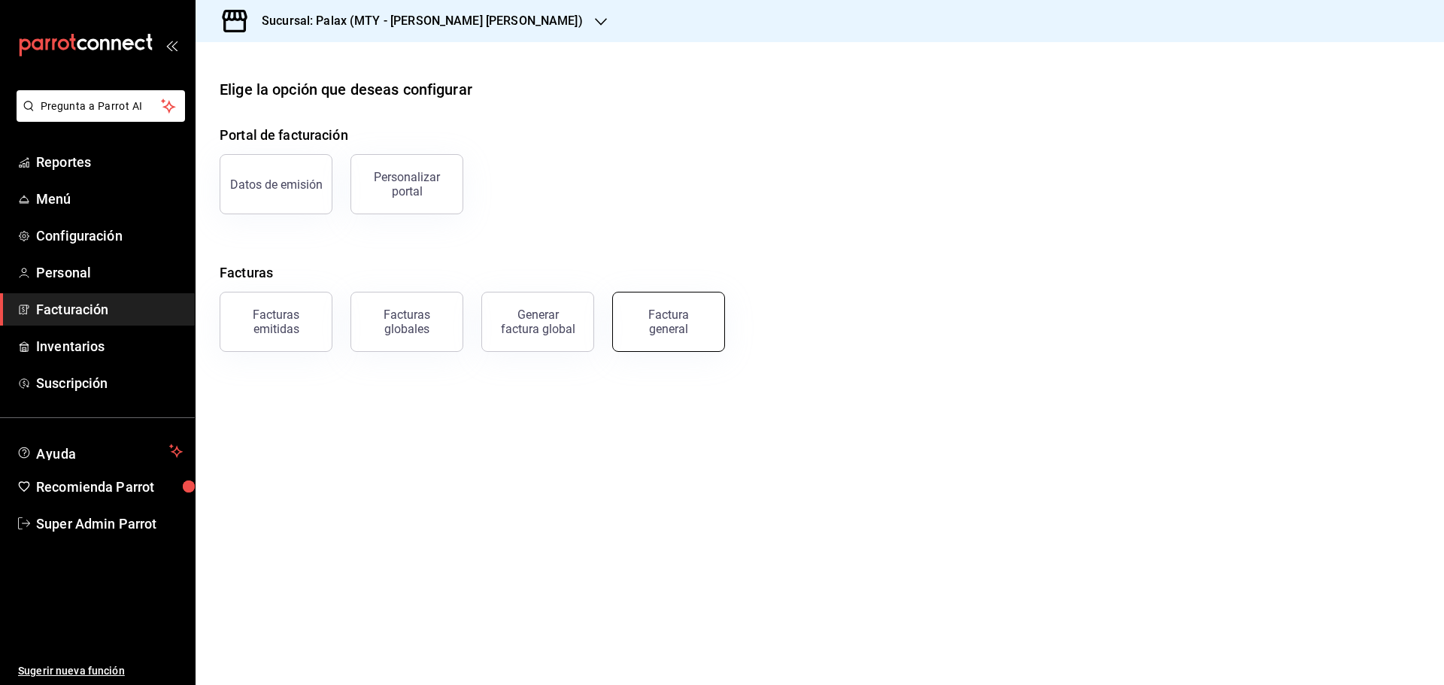
click at [655, 323] on div "Factura general" at bounding box center [668, 322] width 75 height 29
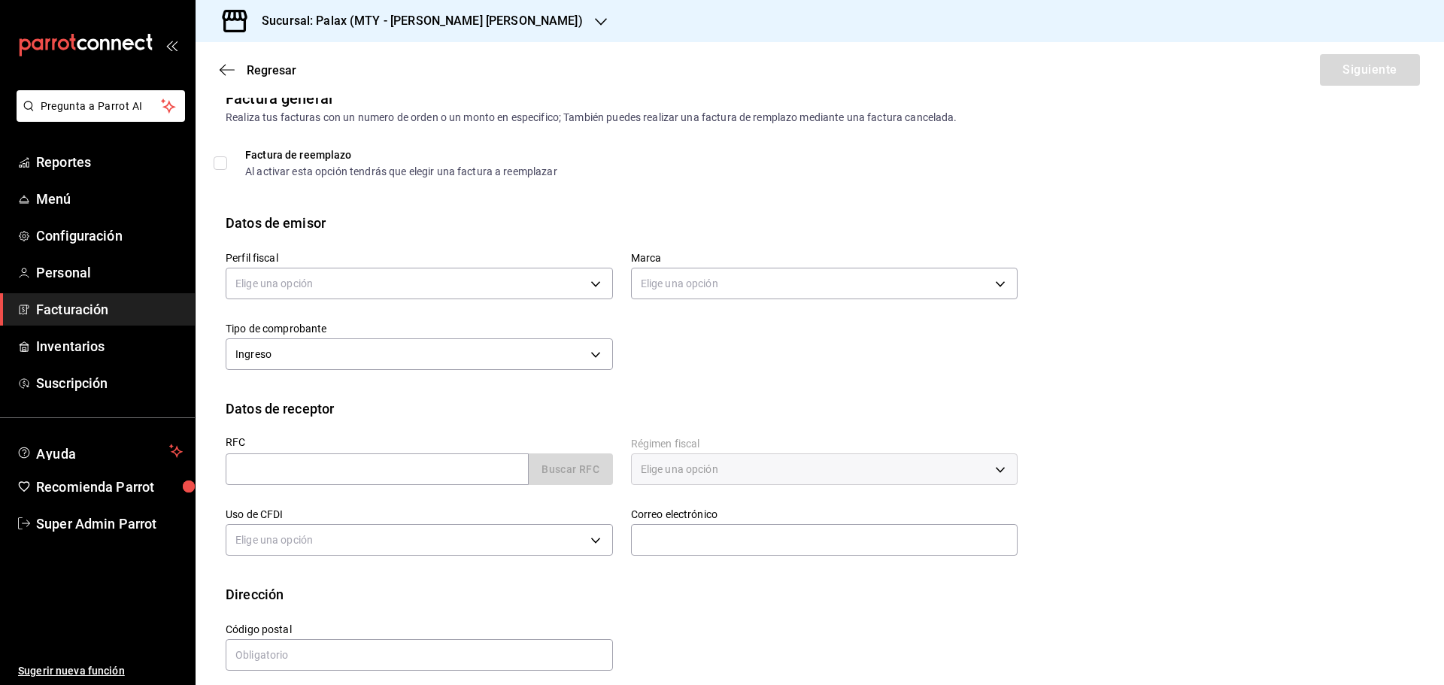
scroll to position [35, 0]
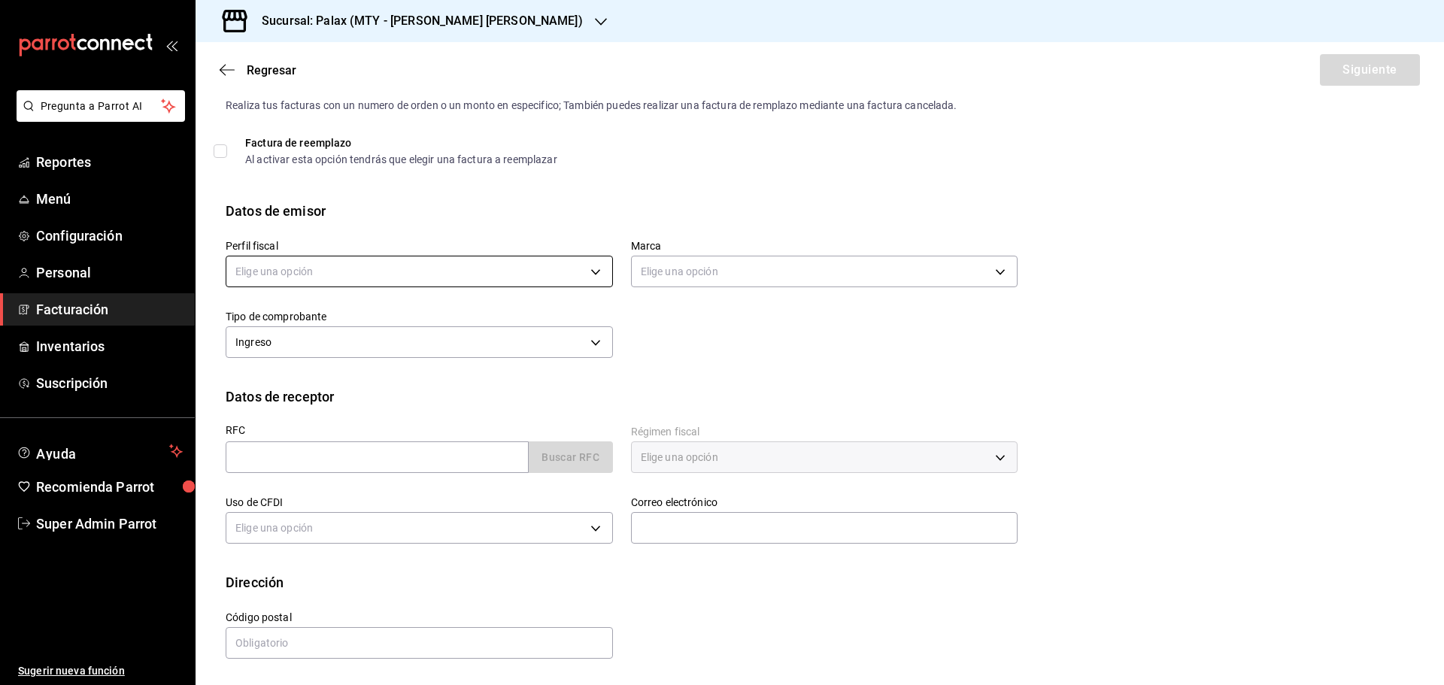
click at [547, 281] on body "Pregunta a Parrot AI Reportes Menú Configuración Personal Facturación Inventari…" at bounding box center [722, 342] width 1444 height 685
click at [460, 358] on li "PALAX NUEVO LEON" at bounding box center [417, 348] width 382 height 28
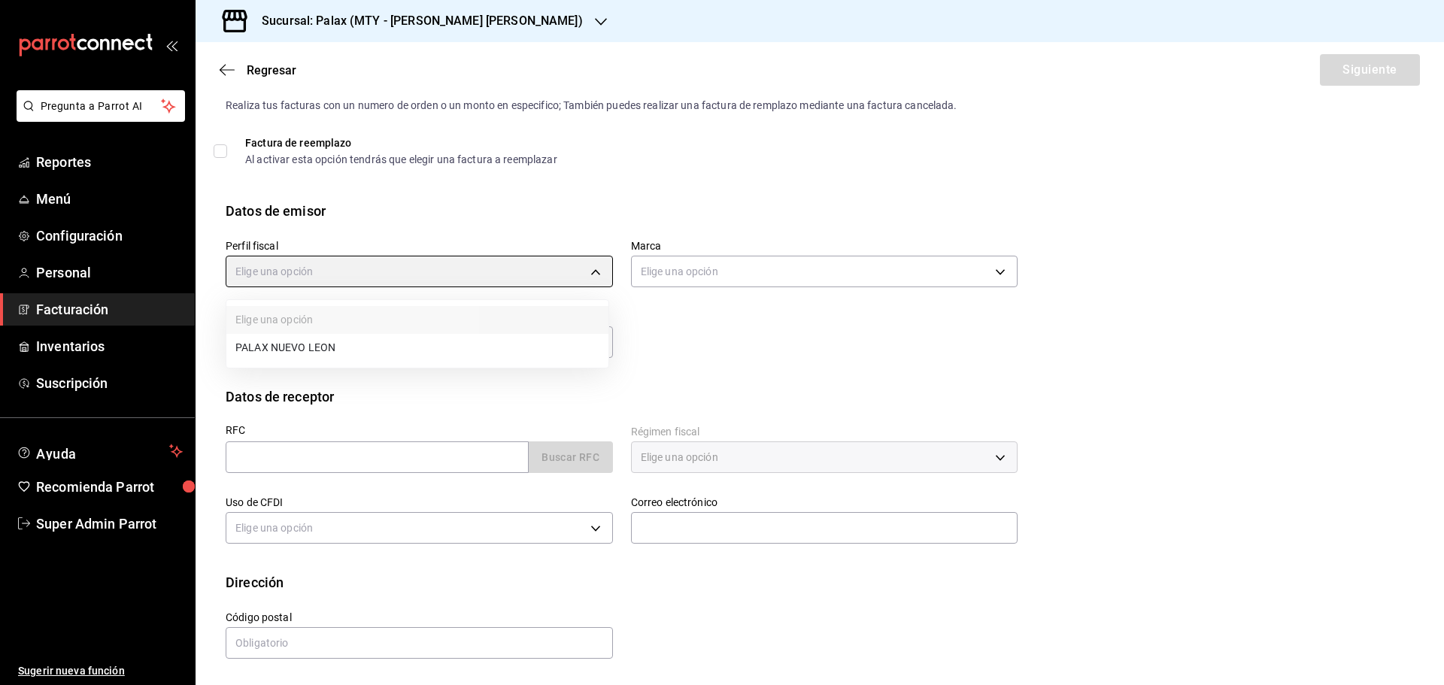
type input "cebf5491-6674-4ad1-82d5-1f67c757f965"
type input "7795581a-13ec-4648-b830-0343ae492405"
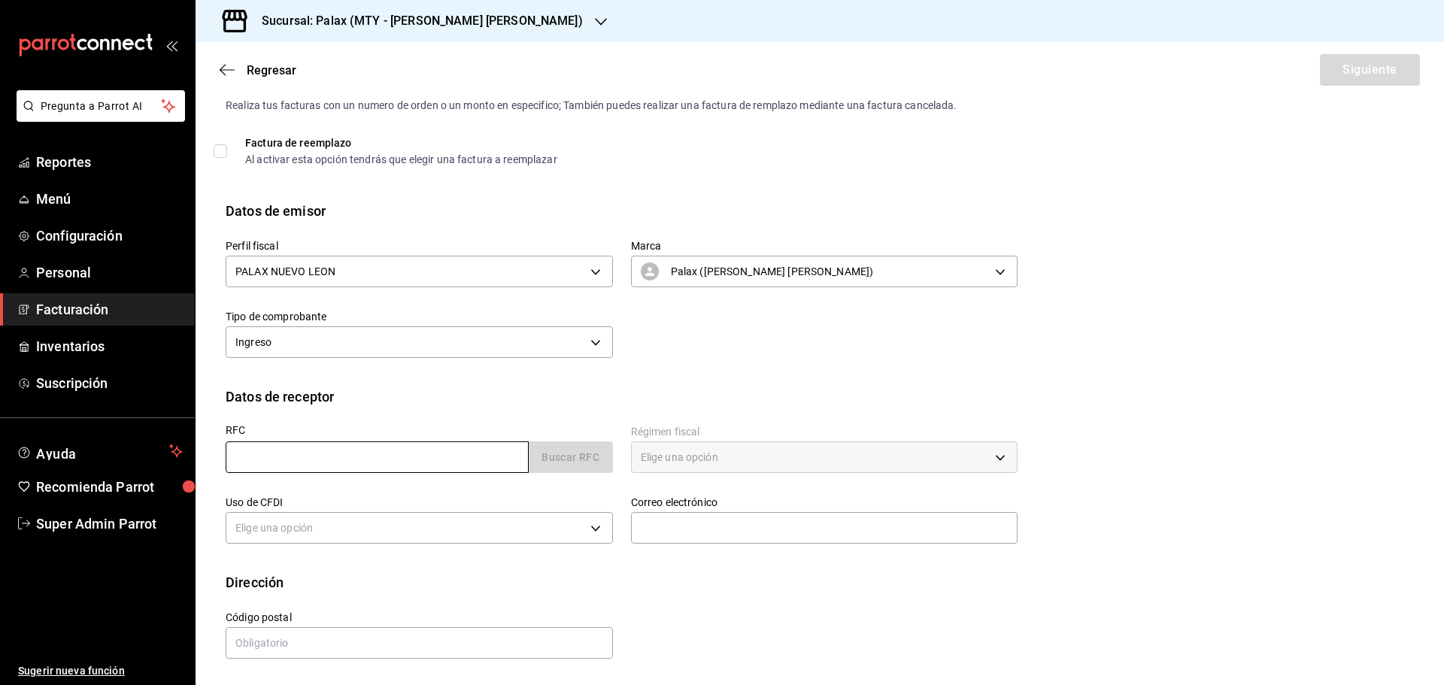
click at [451, 459] on input "text" at bounding box center [377, 457] width 303 height 32
click at [367, 452] on input "text" at bounding box center [377, 457] width 303 height 32
paste input "MBD171024AE3"
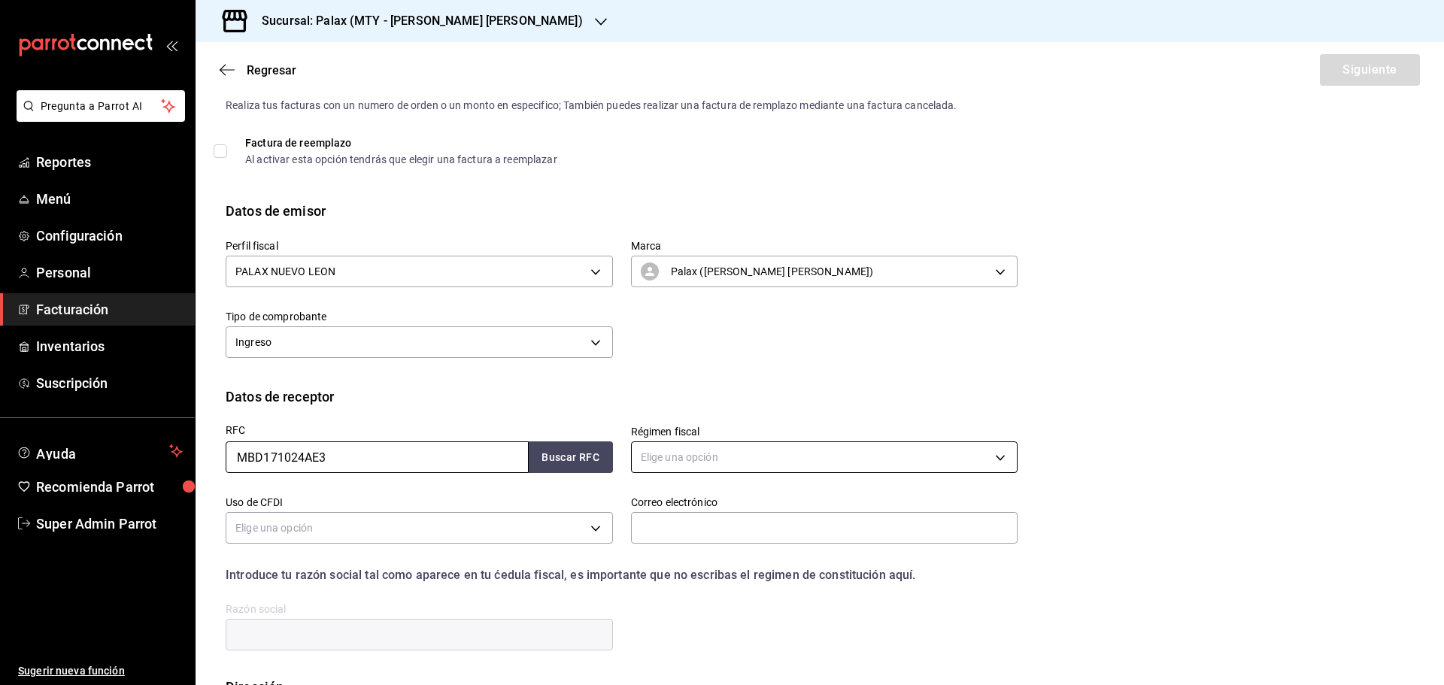
type input "MBD171024AE3"
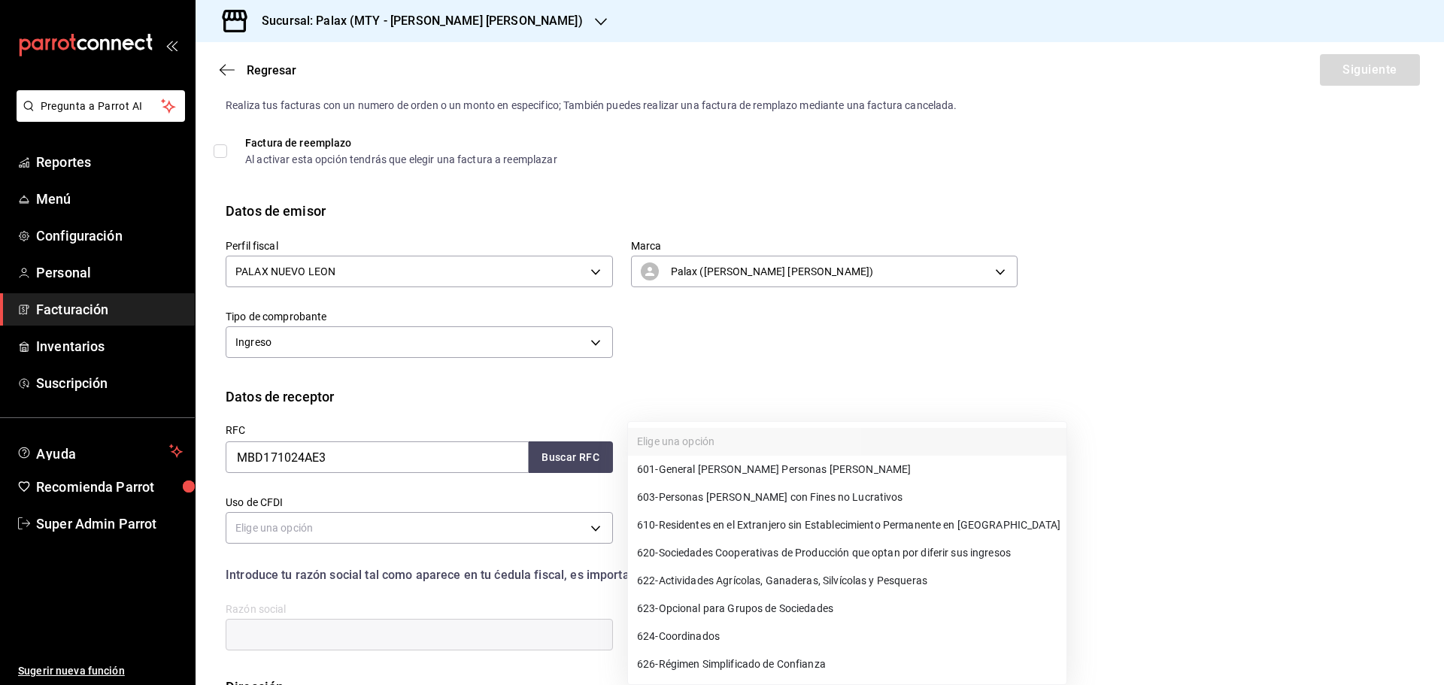
click at [679, 459] on body "Pregunta a Parrot AI Reportes Menú Configuración Personal Facturación Inventari…" at bounding box center [722, 342] width 1444 height 685
click at [738, 471] on span "601 - General de Ley Personas Morales" at bounding box center [774, 470] width 274 height 16
type input "601"
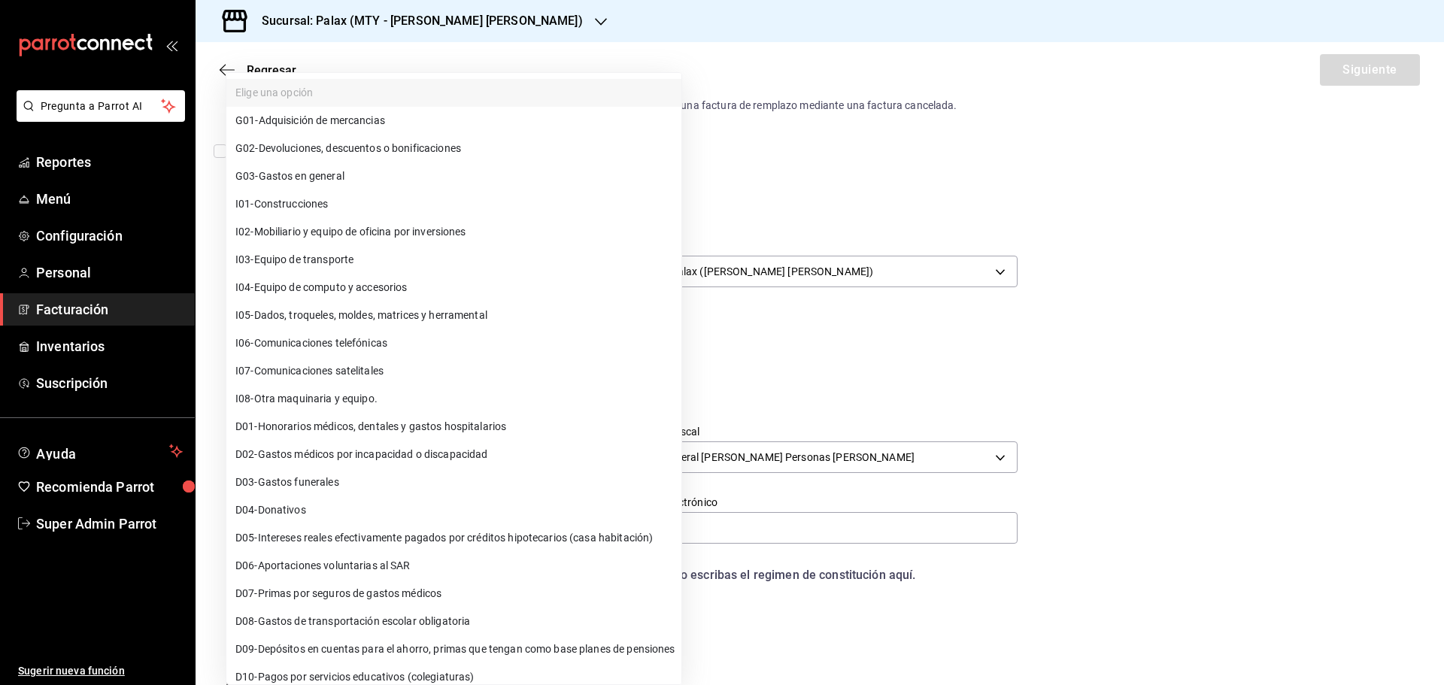
click at [380, 526] on body "Pregunta a Parrot AI Reportes Menú Configuración Personal Facturación Inventari…" at bounding box center [722, 342] width 1444 height 685
click at [385, 176] on li "G03 - Gastos en general" at bounding box center [453, 176] width 455 height 28
type input "G03"
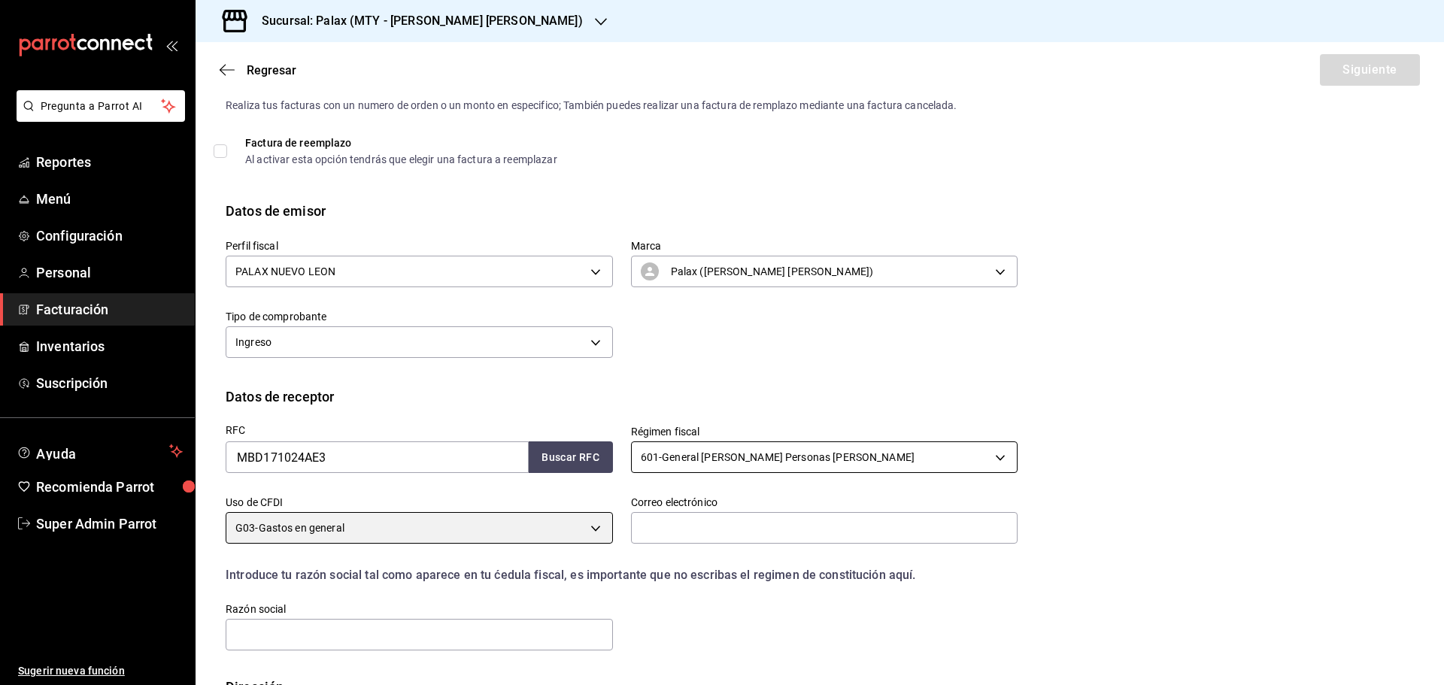
scroll to position [139, 0]
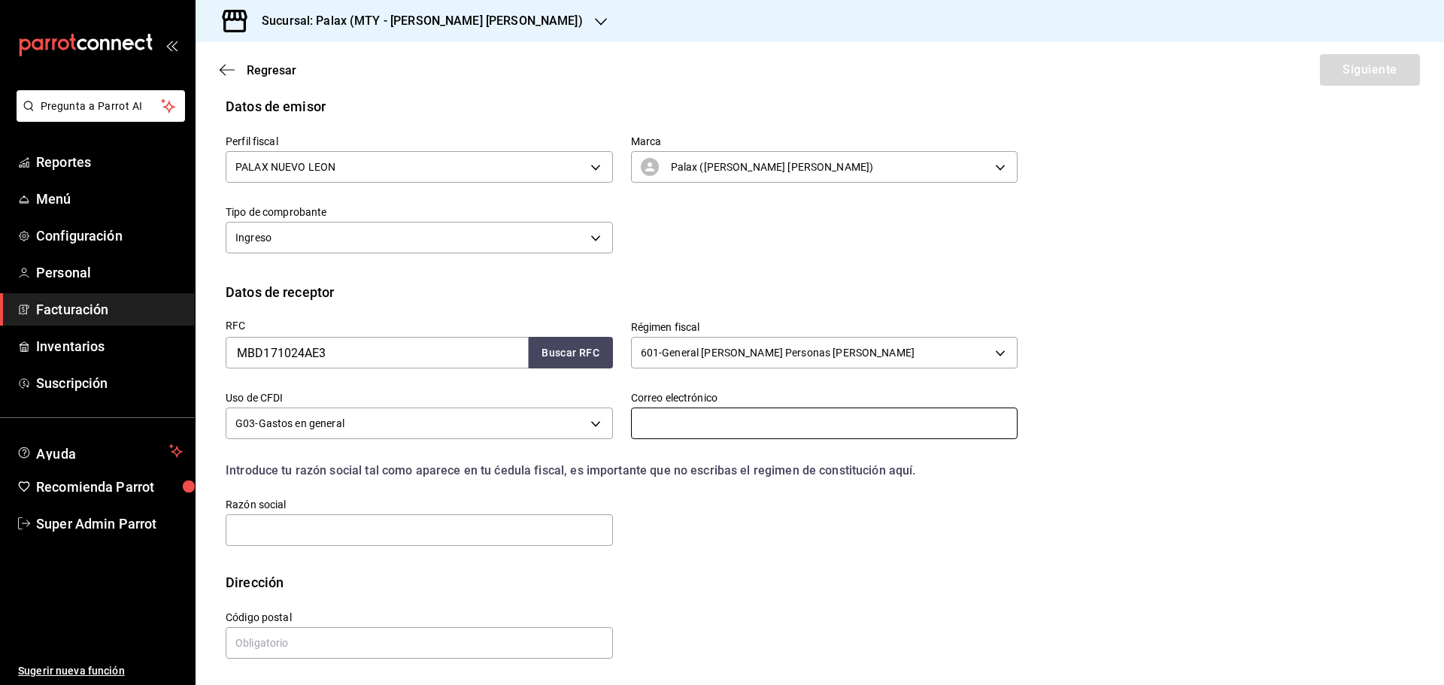
click at [651, 426] on input "text" at bounding box center [824, 423] width 387 height 32
paste input "geodoc78@hotmail.com"
type input "geodoc78@hotmail.com"
click at [374, 521] on input "text" at bounding box center [419, 530] width 387 height 32
paste input "MERCK BIOPHARMA DISTRIBUTION"
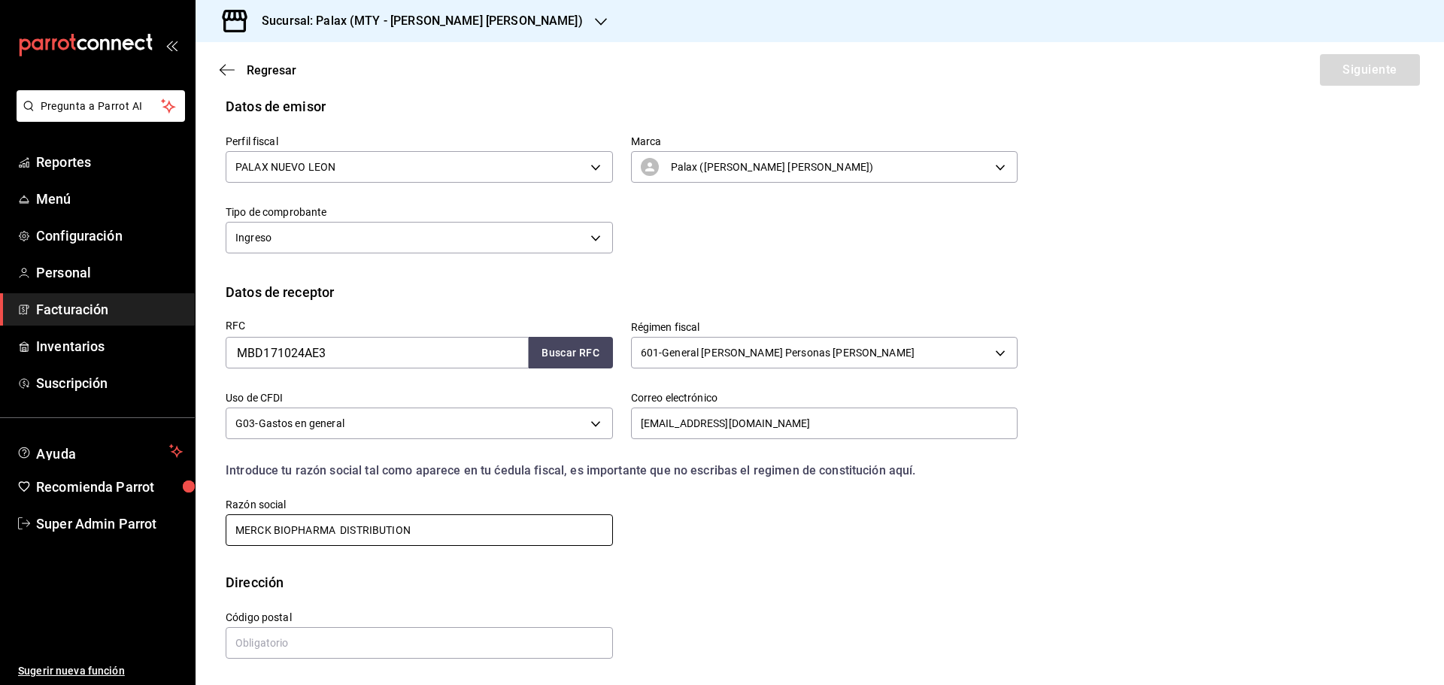
type input "MERCK BIOPHARMA DISTRIBUTION"
click at [289, 631] on input "text" at bounding box center [419, 643] width 387 height 32
paste input "53370"
type input "53370"
click at [1349, 67] on button "Siguiente" at bounding box center [1369, 70] width 100 height 32
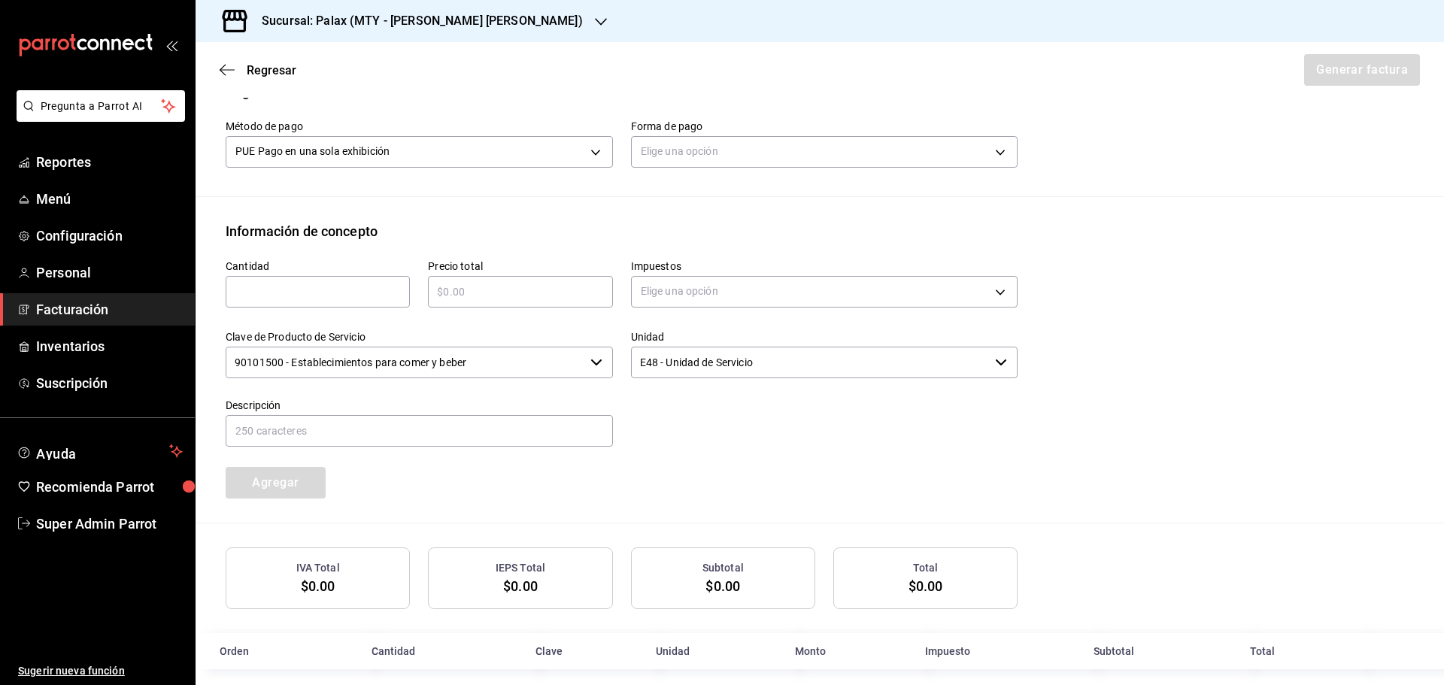
scroll to position [493, 0]
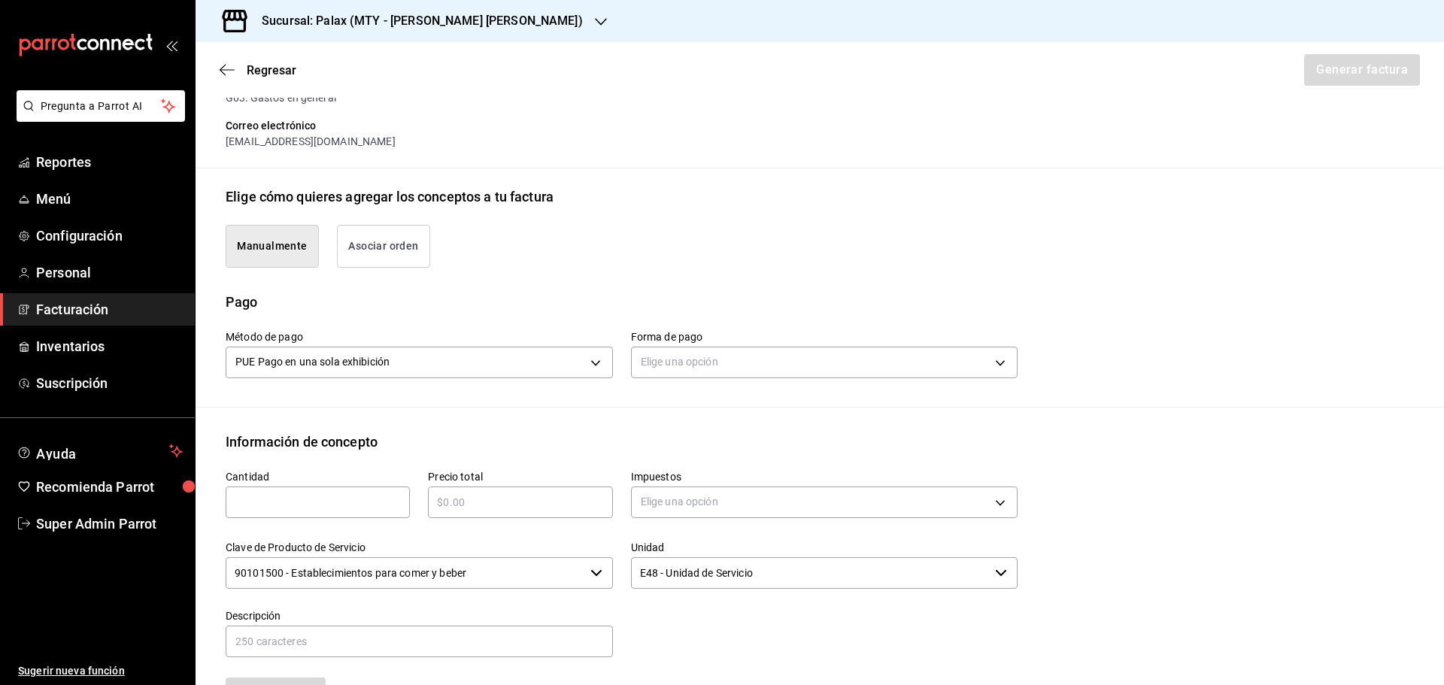
click at [397, 252] on button "Asociar orden" at bounding box center [383, 246] width 93 height 43
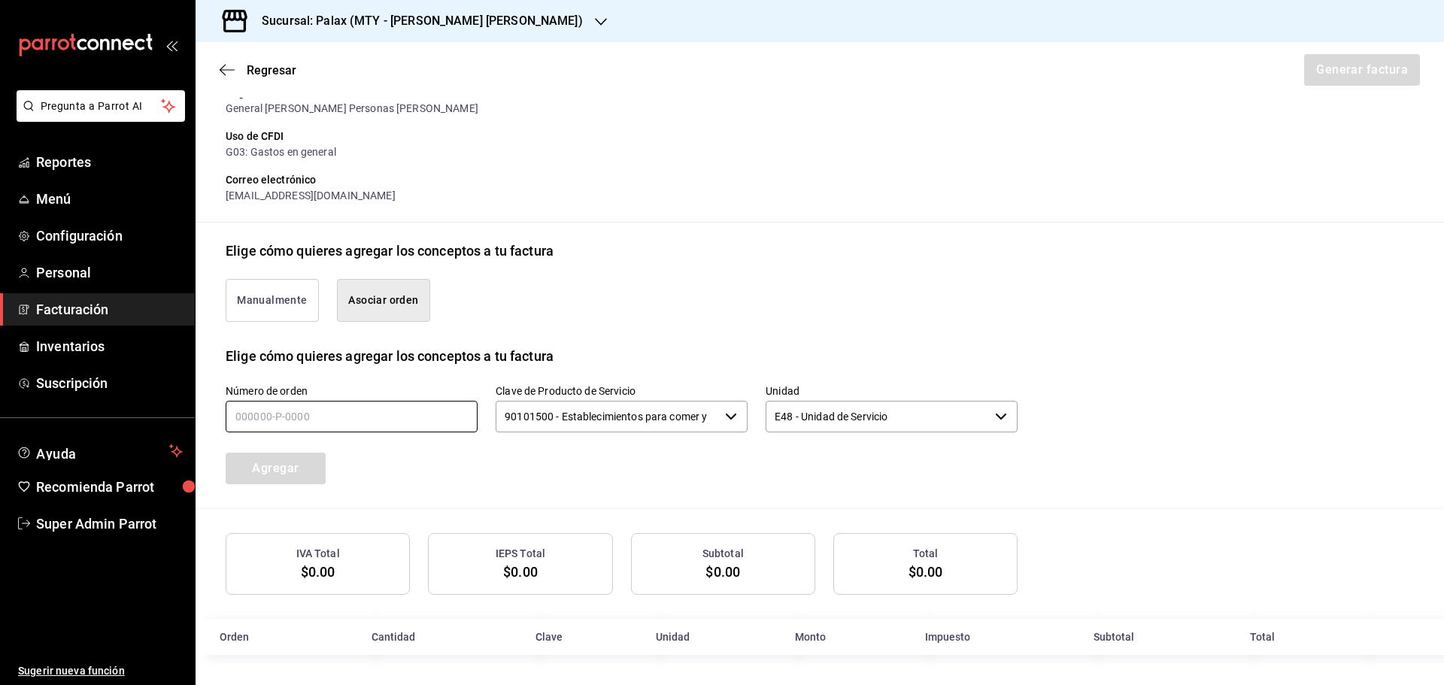
click at [374, 417] on input "text" at bounding box center [352, 417] width 252 height 32
type input "110925-P-0054"
click at [280, 465] on button "Agregar" at bounding box center [276, 469] width 100 height 32
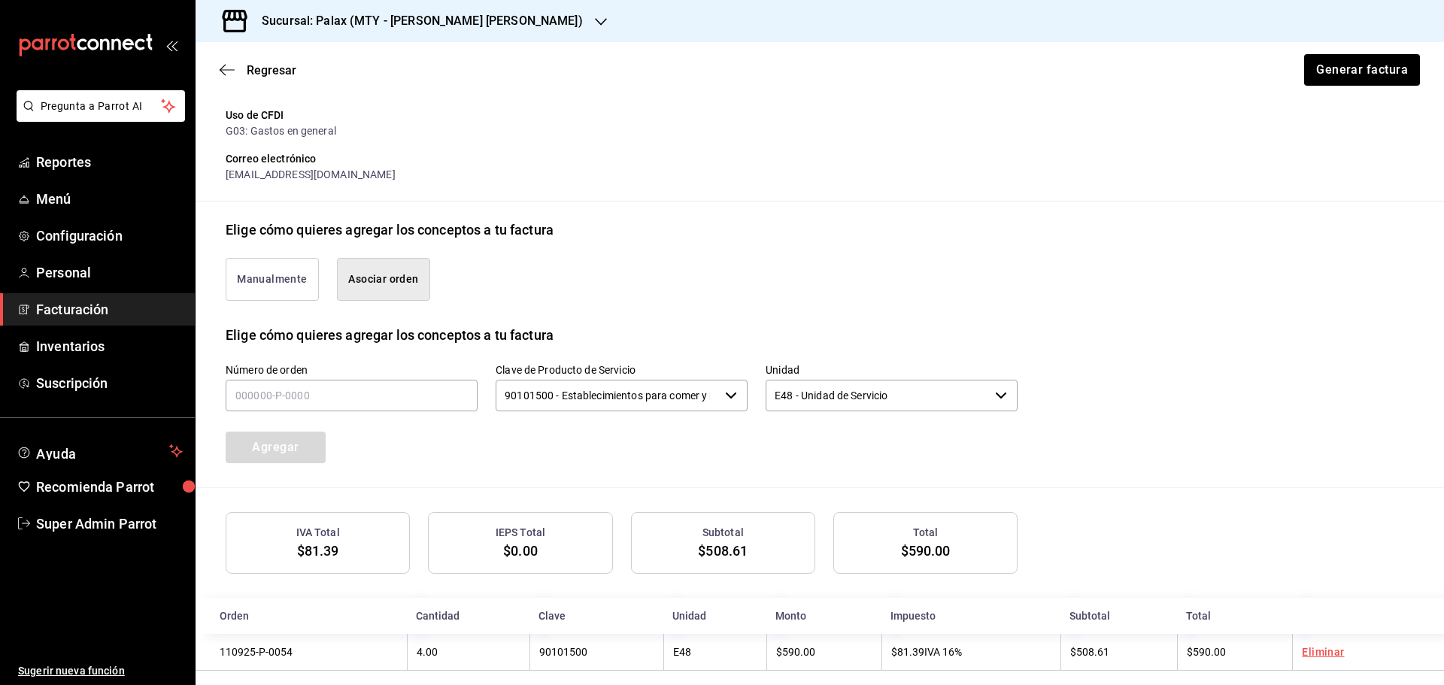
scroll to position [252, 0]
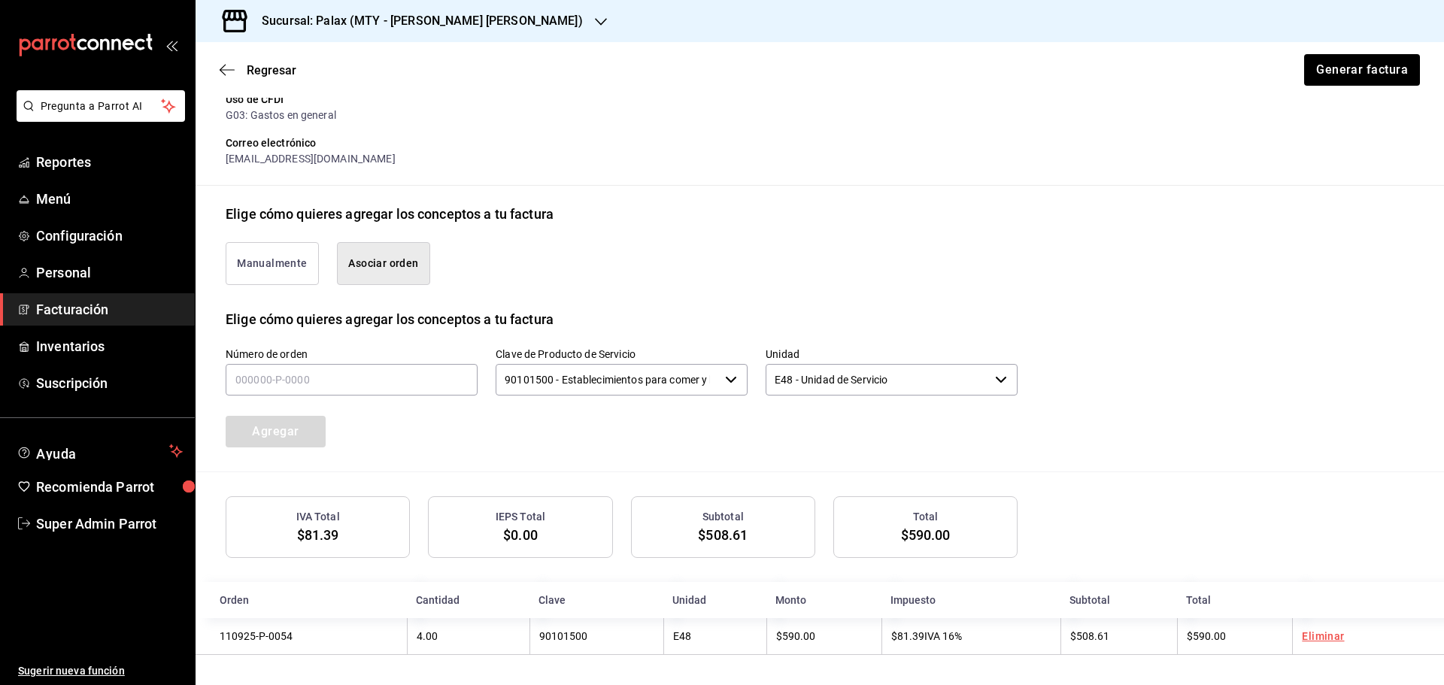
click at [939, 529] on span "$590.00" at bounding box center [926, 535] width 50 height 16
click at [917, 527] on span "$590.00" at bounding box center [926, 535] width 50 height 16
click at [916, 532] on span "$590.00" at bounding box center [926, 535] width 50 height 16
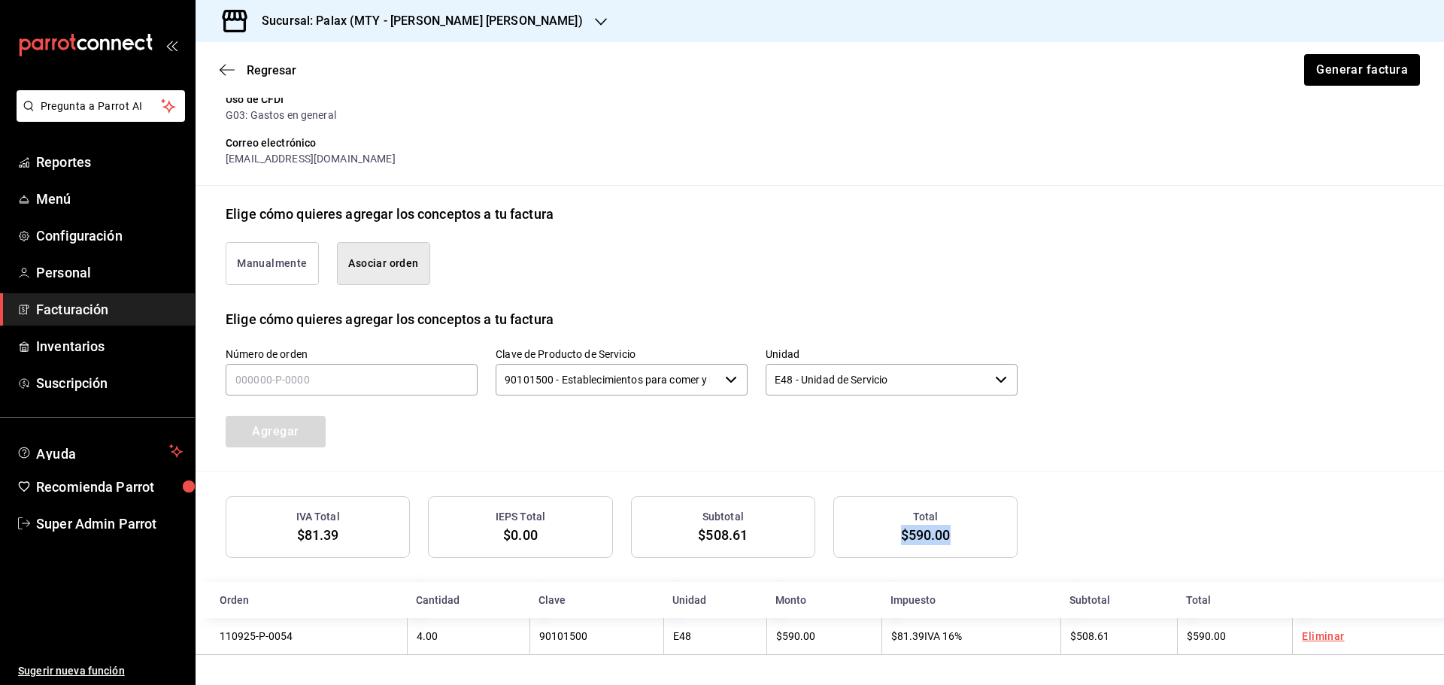
click at [916, 532] on span "$590.00" at bounding box center [926, 535] width 50 height 16
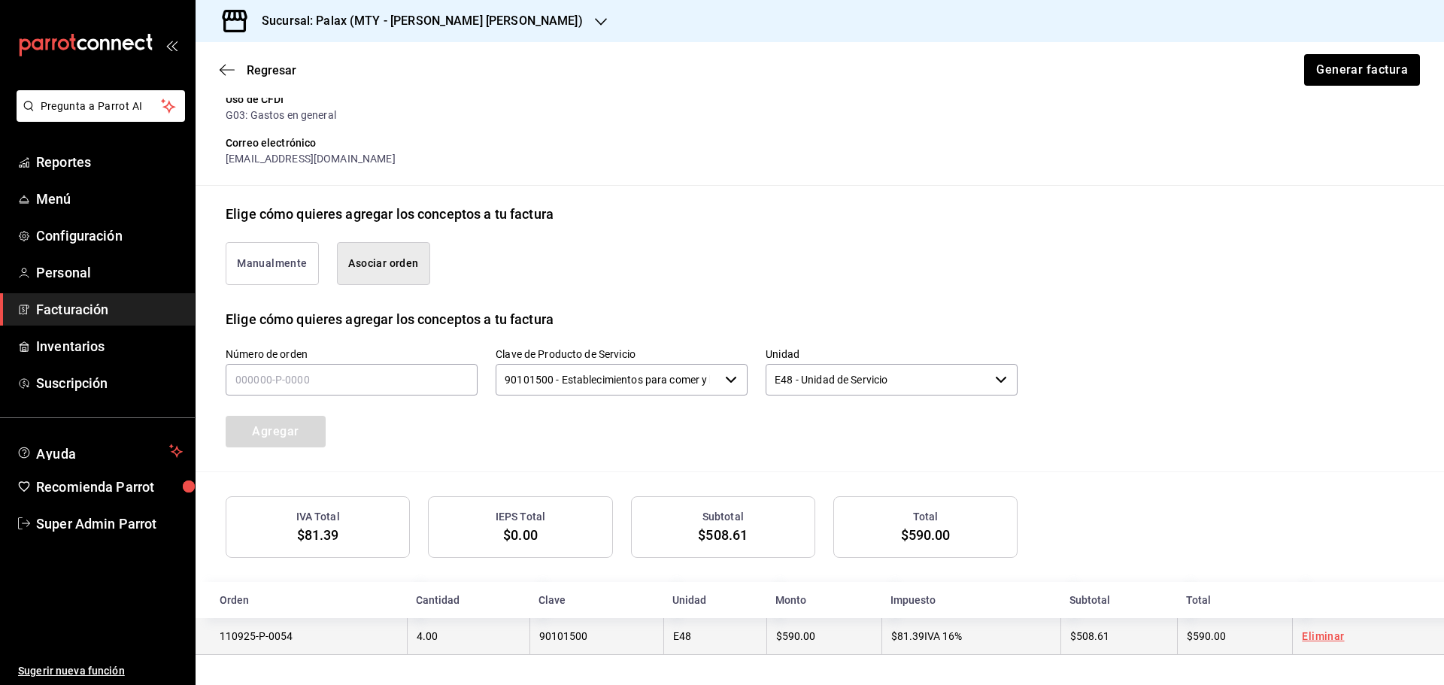
click at [589, 635] on td "90101500" at bounding box center [595, 636] width 133 height 37
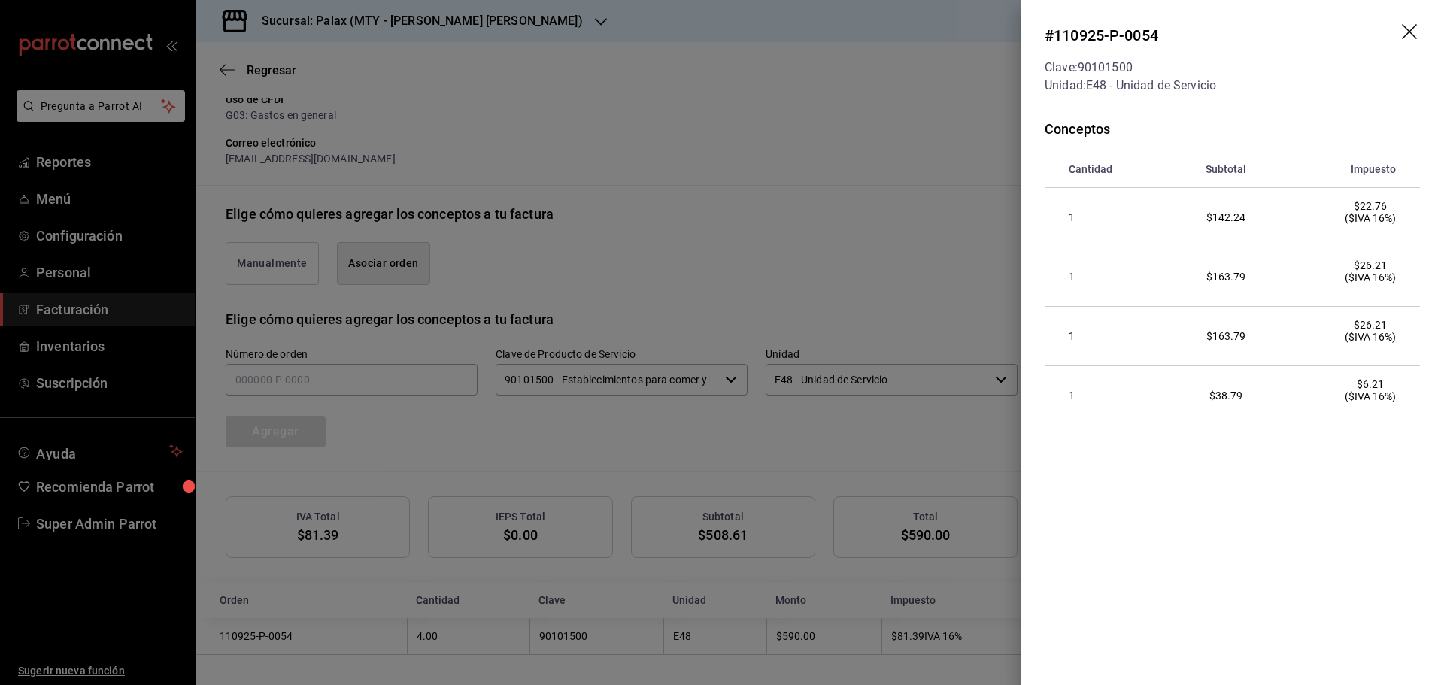
click at [1232, 401] on span "$38.79" at bounding box center [1225, 395] width 33 height 12
click at [1216, 223] on span "$142.24" at bounding box center [1225, 217] width 39 height 12
click at [1091, 73] on div "Clave: 90101500" at bounding box center [1129, 68] width 171 height 18
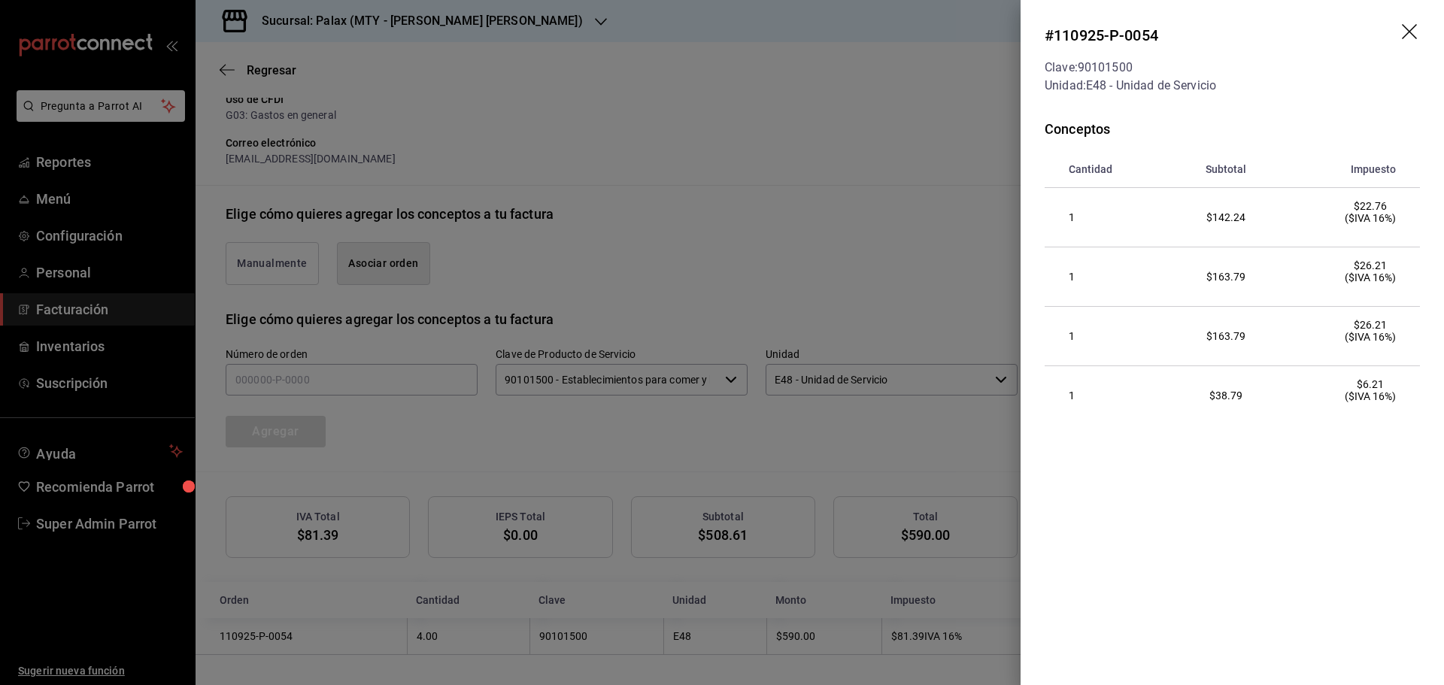
click at [1401, 26] on header "# 110925-P-0054 Clave: 90101500 Unidad: E48 - Unidad de Servicio" at bounding box center [1231, 59] width 423 height 119
click at [1407, 26] on icon "drag" at bounding box center [1410, 33] width 18 height 18
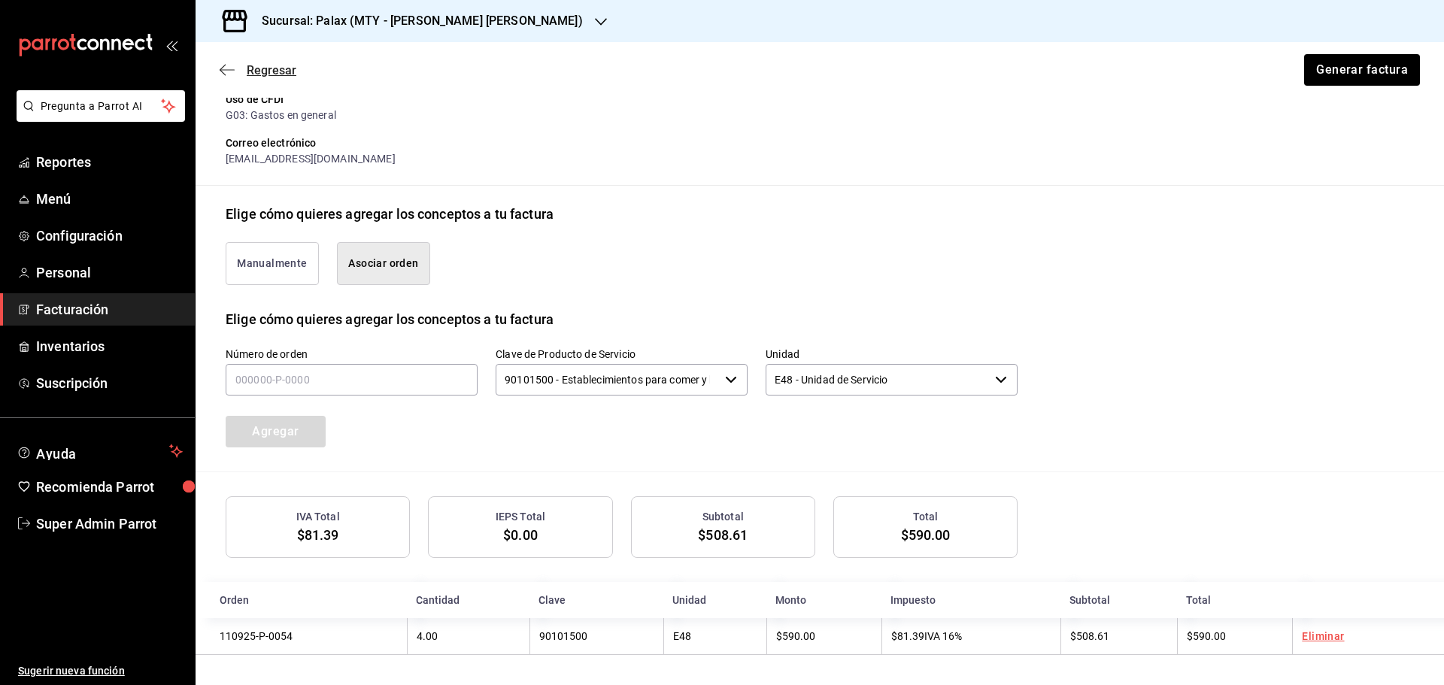
click at [228, 65] on icon "button" at bounding box center [227, 70] width 15 height 14
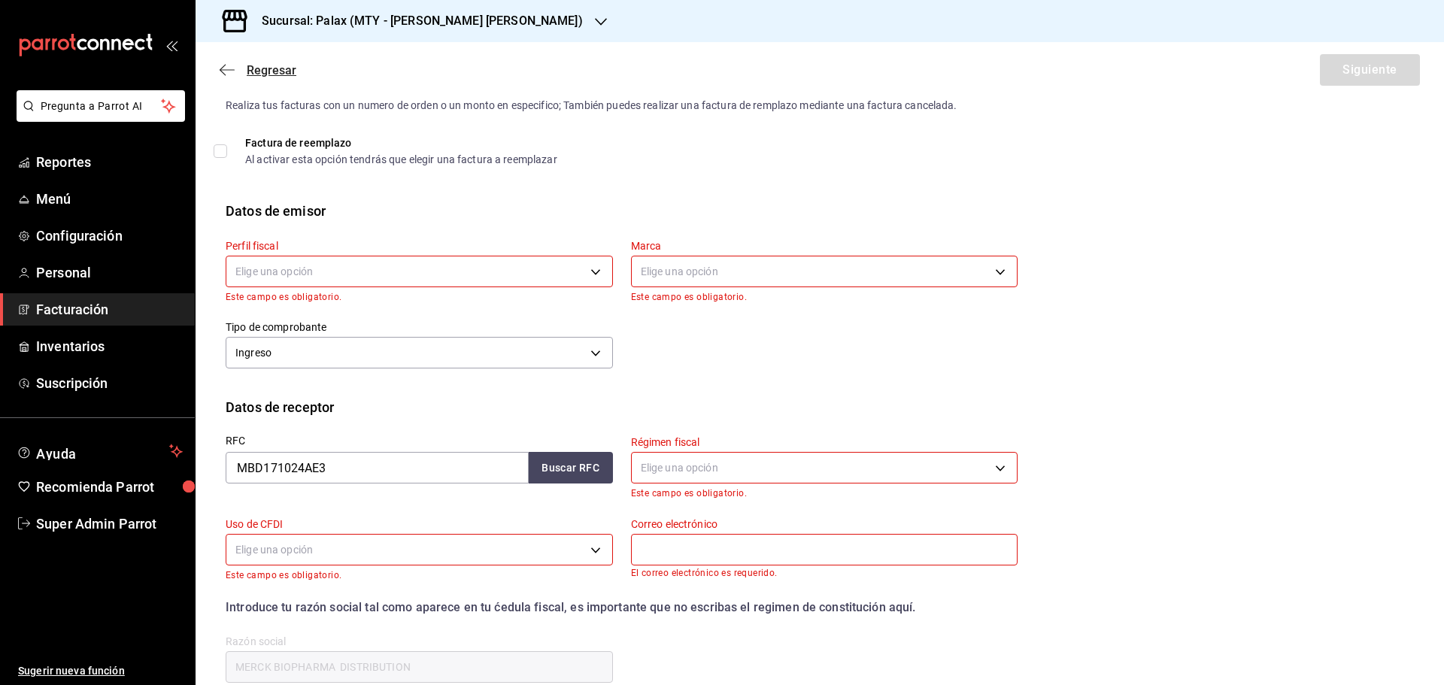
click at [224, 65] on icon "button" at bounding box center [227, 70] width 15 height 14
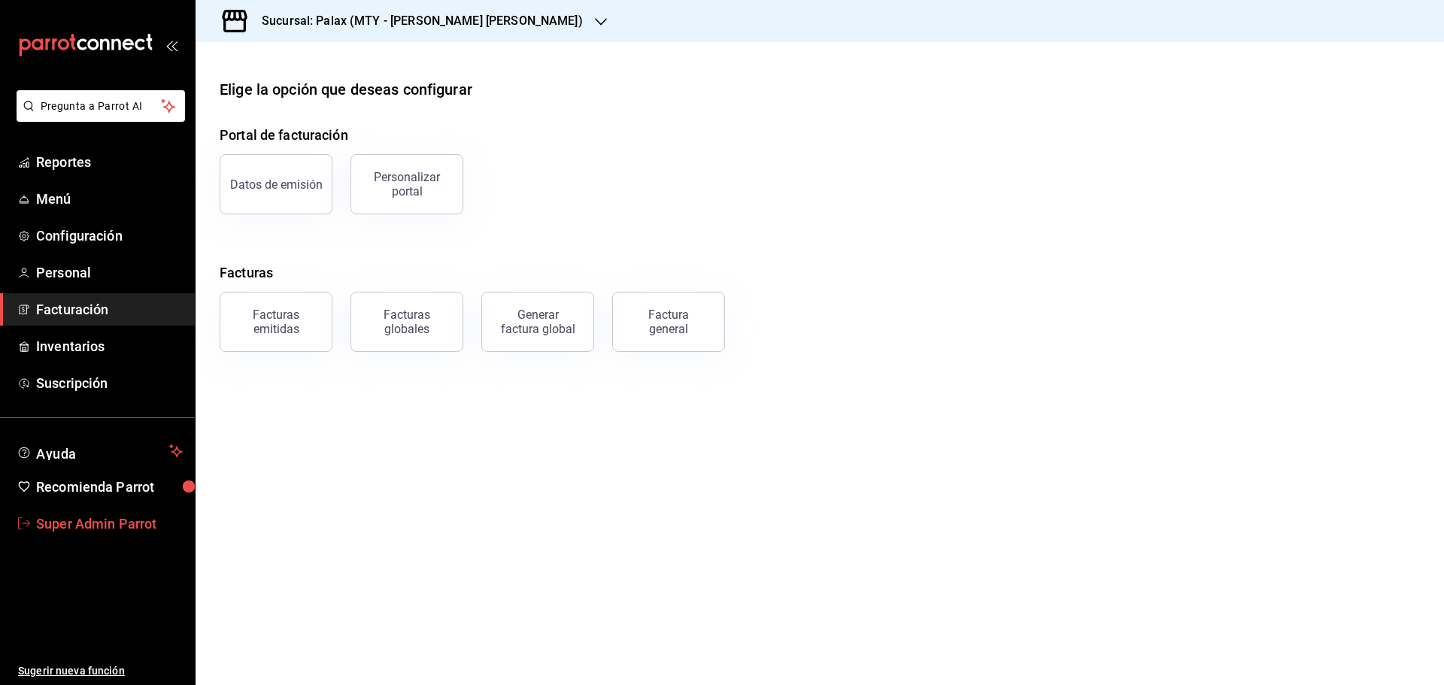
click at [92, 529] on span "Super Admin Parrot" at bounding box center [109, 524] width 147 height 20
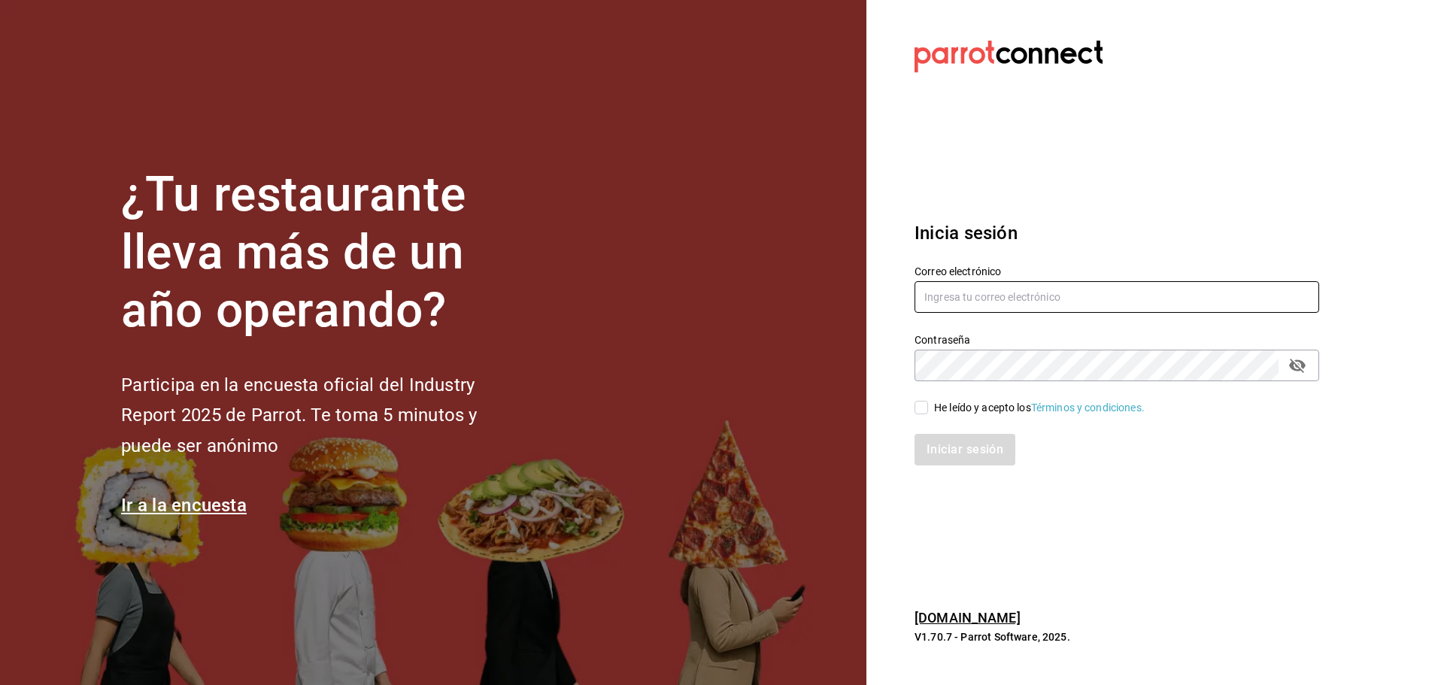
click at [951, 292] on input "text" at bounding box center [1116, 297] width 404 height 32
paste input "negrito@chiapas.com"
type input "negrito@chiapas.com"
click at [942, 402] on div "He leído y acepto los Términos y condiciones." at bounding box center [1039, 408] width 211 height 16
click at [928, 402] on input "He leído y acepto los Términos y condiciones." at bounding box center [921, 408] width 14 height 14
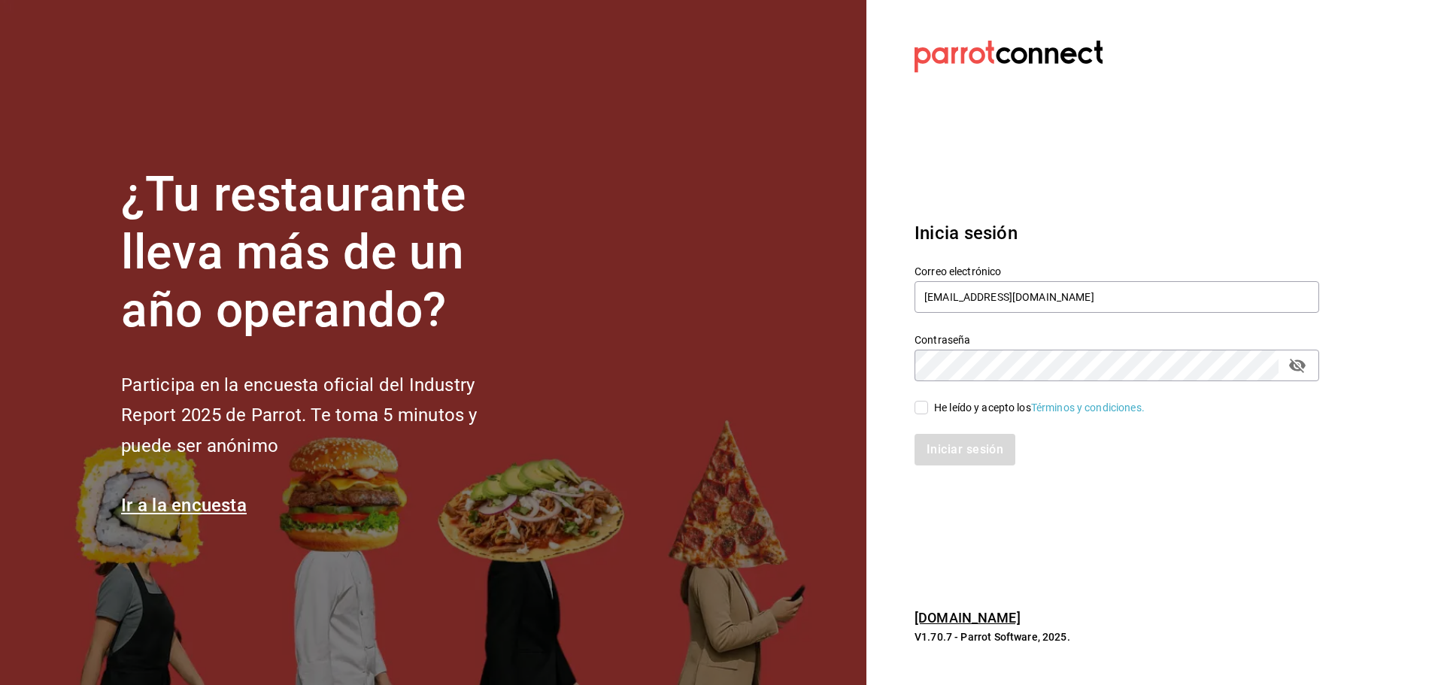
checkbox input "true"
click at [941, 443] on button "Iniciar sesión" at bounding box center [965, 450] width 102 height 32
